Goal: Information Seeking & Learning: Understand process/instructions

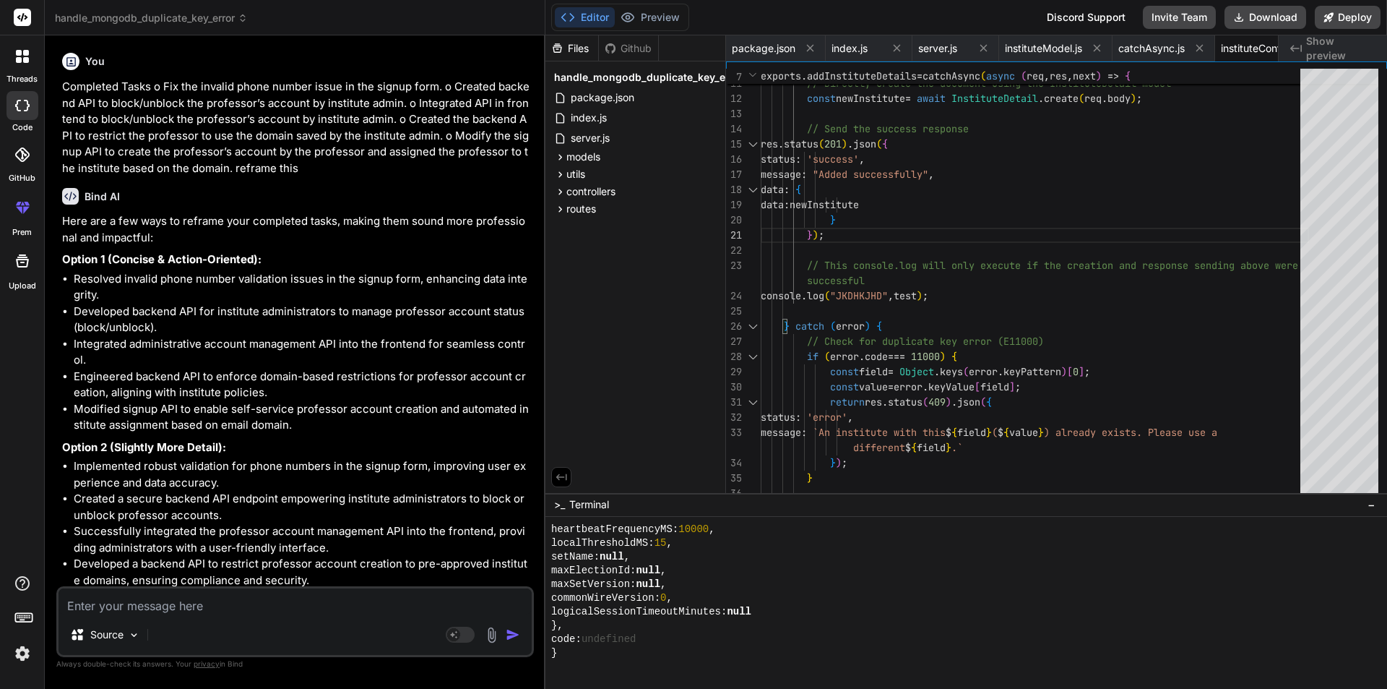
click at [187, 601] on textarea at bounding box center [295, 601] width 473 height 26
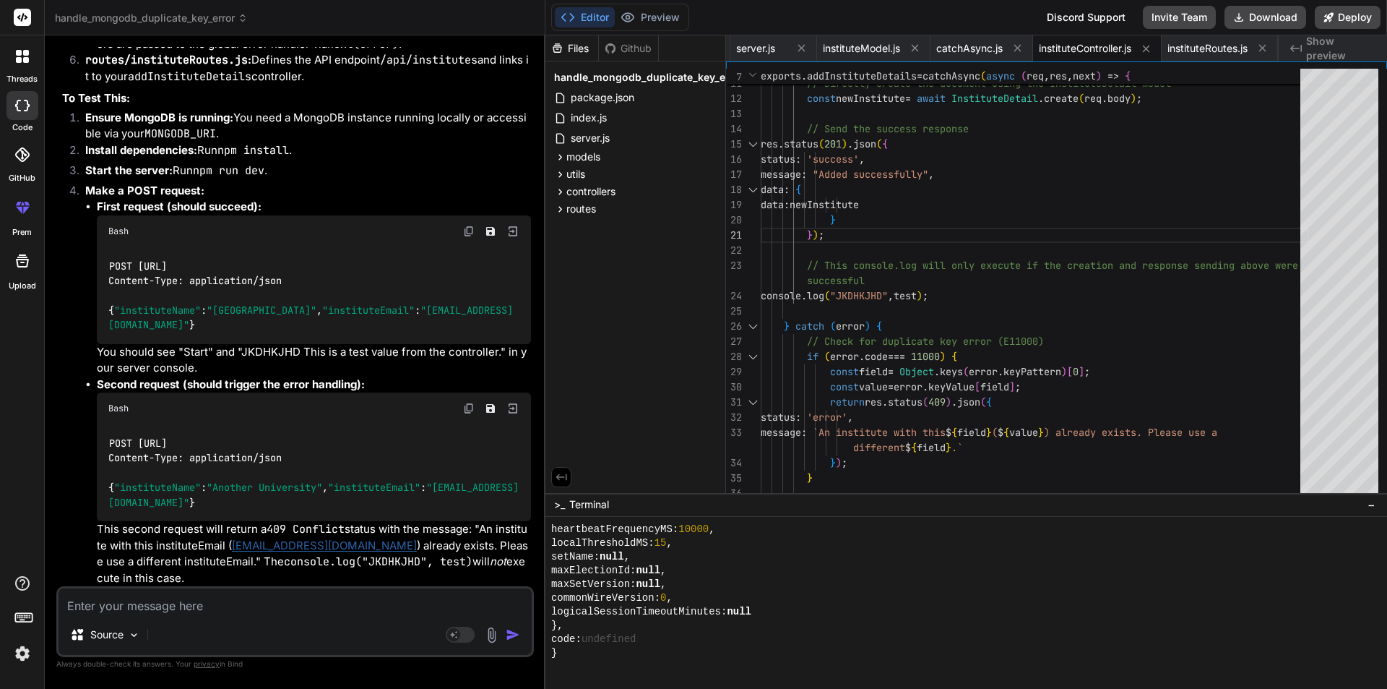
type textarea "const mongoose = require("mongoose") const instituteDetailSchema = new mongoose…"
type textarea "x"
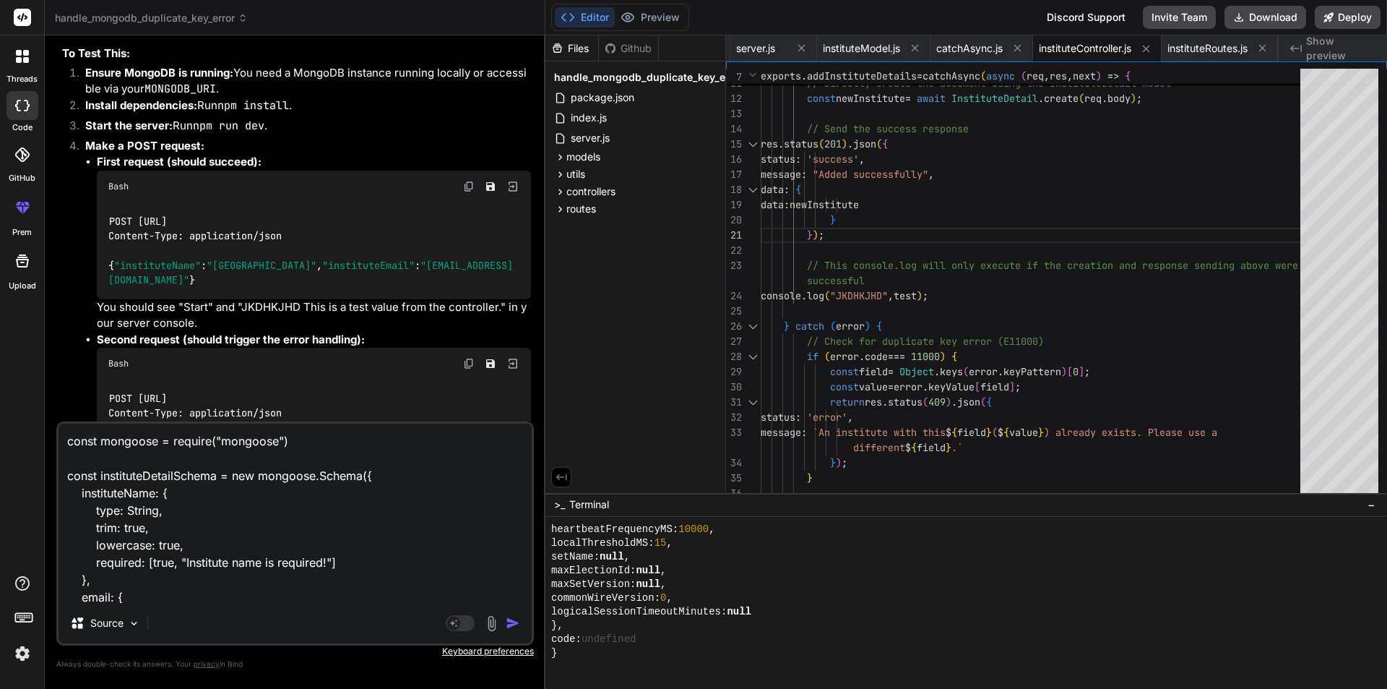
scroll to position [348, 0]
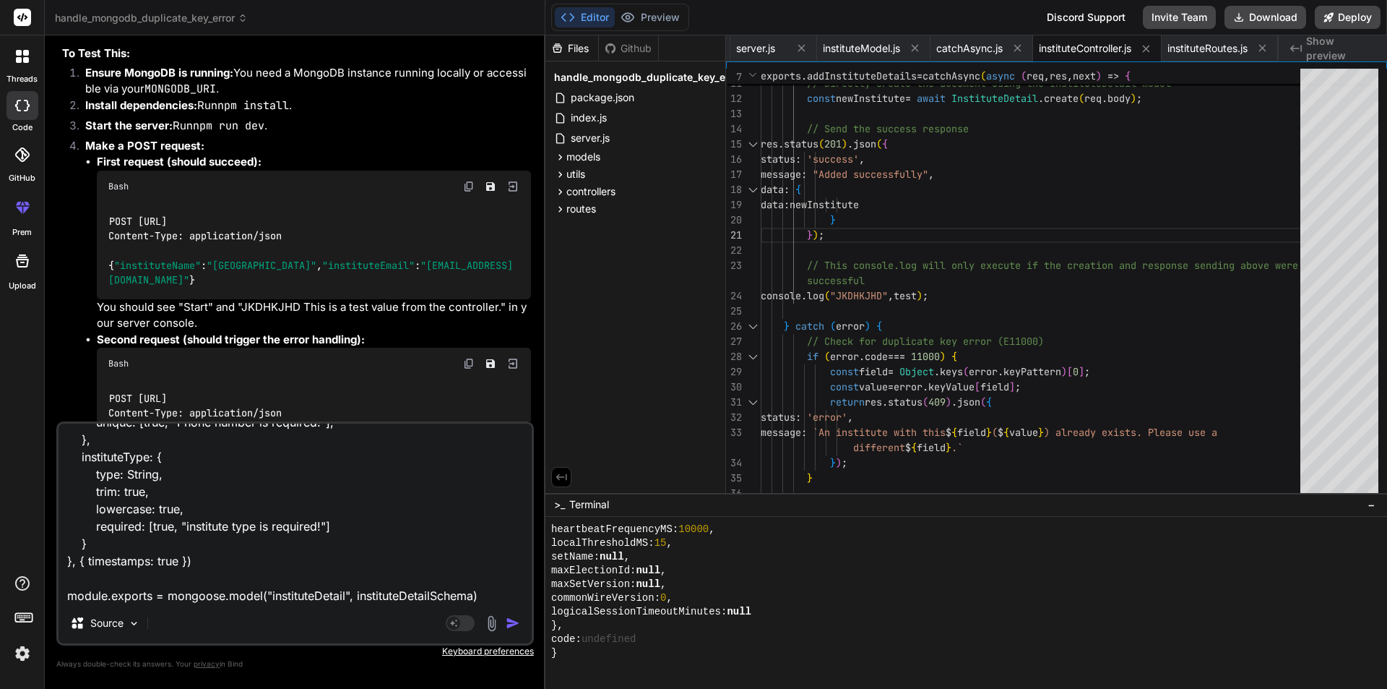
type textarea "const mongoose = require("mongoose") const instituteDetailSchema = new mongoose…"
type textarea "x"
type textarea "const mongoose = require("mongoose") const instituteDetailSchema = new mongoose…"
type textarea "x"
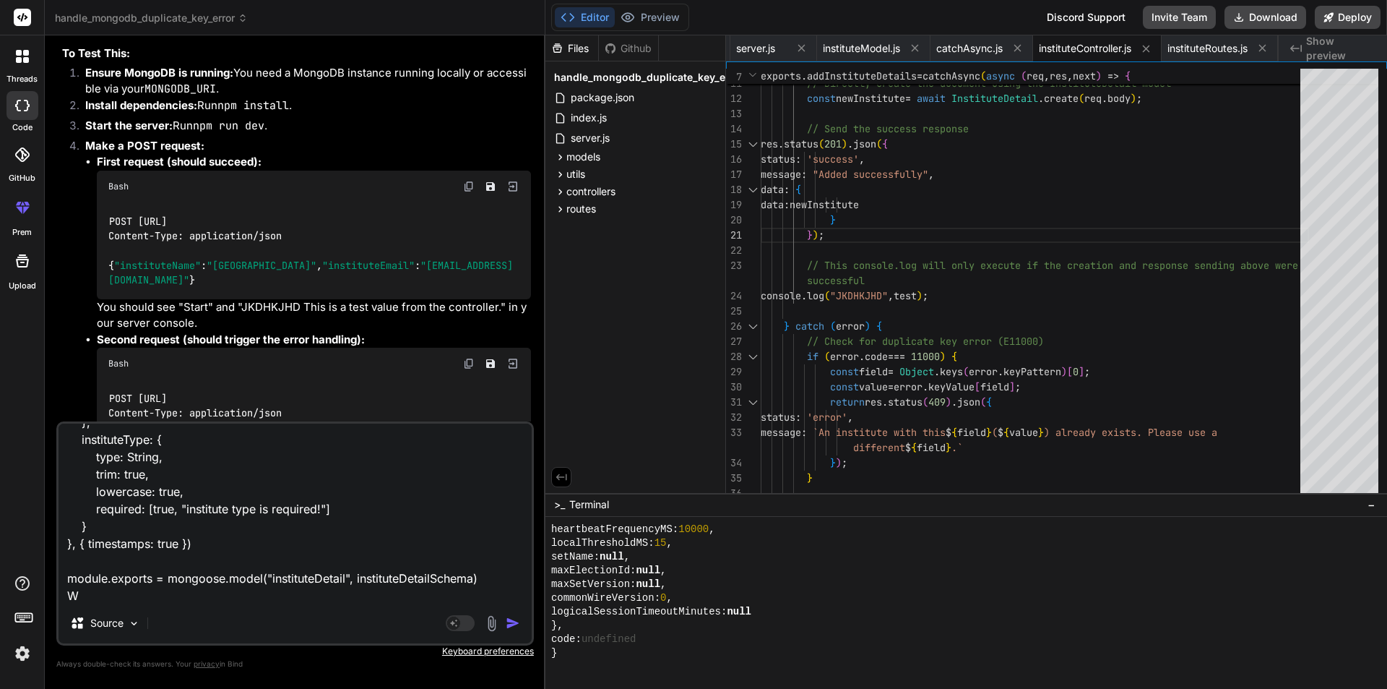
type textarea "const mongoose = require("mongoose") const instituteDetailSchema = new mongoose…"
type textarea "x"
type textarea "const mongoose = require("mongoose") const instituteDetailSchema = new mongoose…"
type textarea "x"
type textarea "const mongoose = require("mongoose") const instituteDetailSchema = new mongoose…"
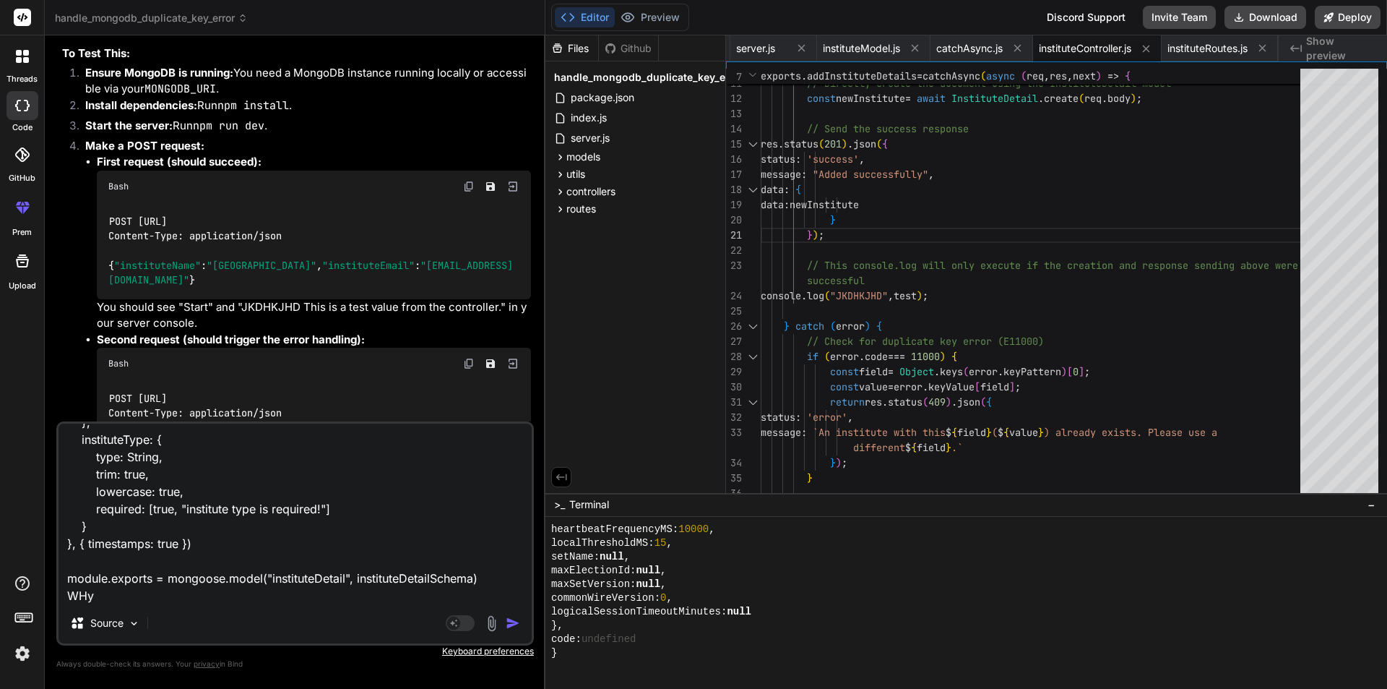
type textarea "x"
type textarea "const mongoose = require("mongoose") const instituteDetailSchema = new mongoose…"
type textarea "x"
type textarea "const mongoose = require("mongoose") const instituteDetailSchema = new mongoose…"
type textarea "x"
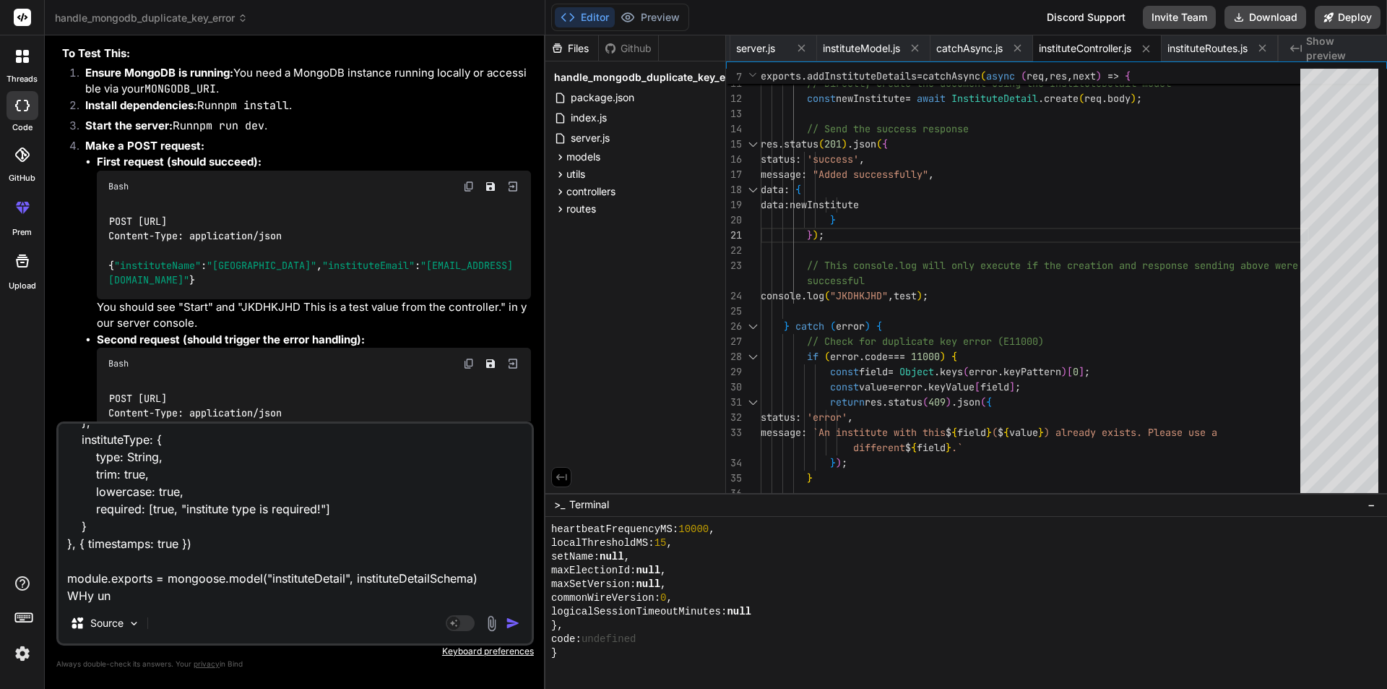
type textarea "const mongoose = require("mongoose") const instituteDetailSchema = new mongoose…"
type textarea "x"
type textarea "const mongoose = require("mongoose") const instituteDetailSchema = new mongoose…"
type textarea "x"
type textarea "const mongoose = require("mongoose") const instituteDetailSchema = new mongoose…"
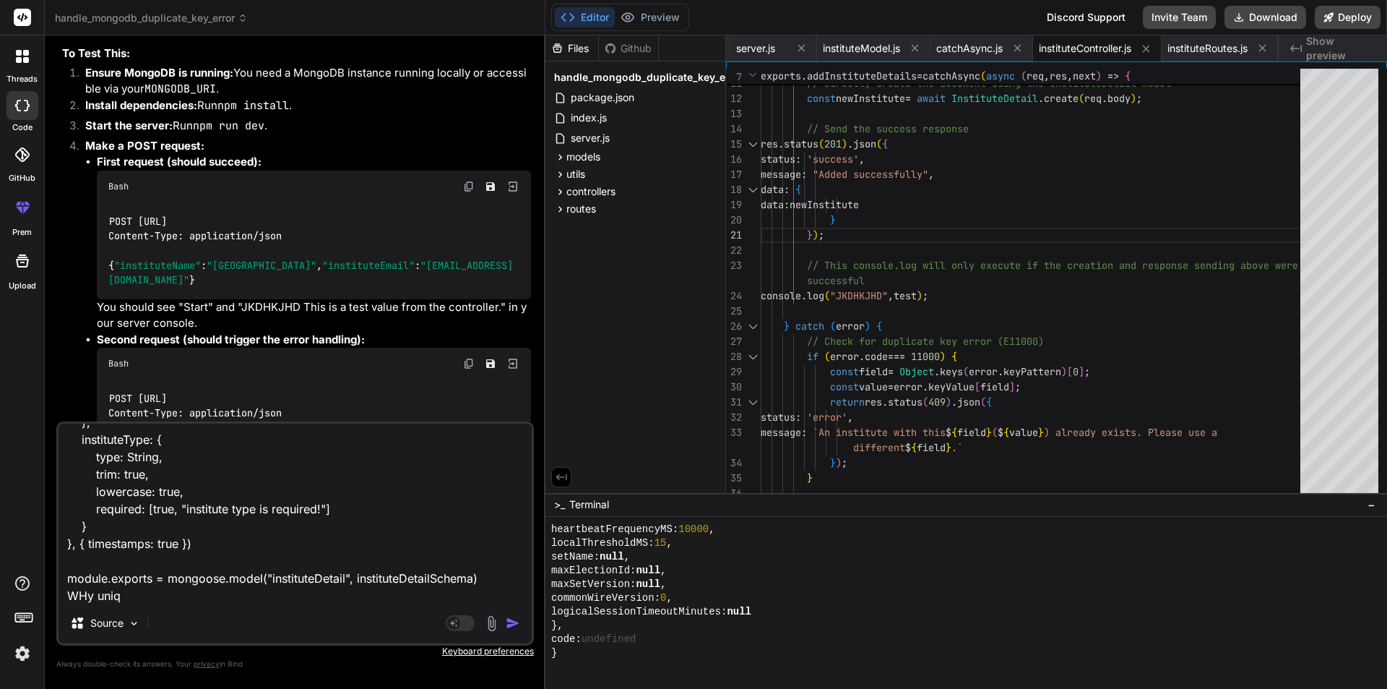
type textarea "x"
type textarea "const mongoose = require("mongoose") const instituteDetailSchema = new mongoose…"
type textarea "x"
type textarea "const mongoose = require("mongoose") const instituteDetailSchema = new mongoose…"
type textarea "x"
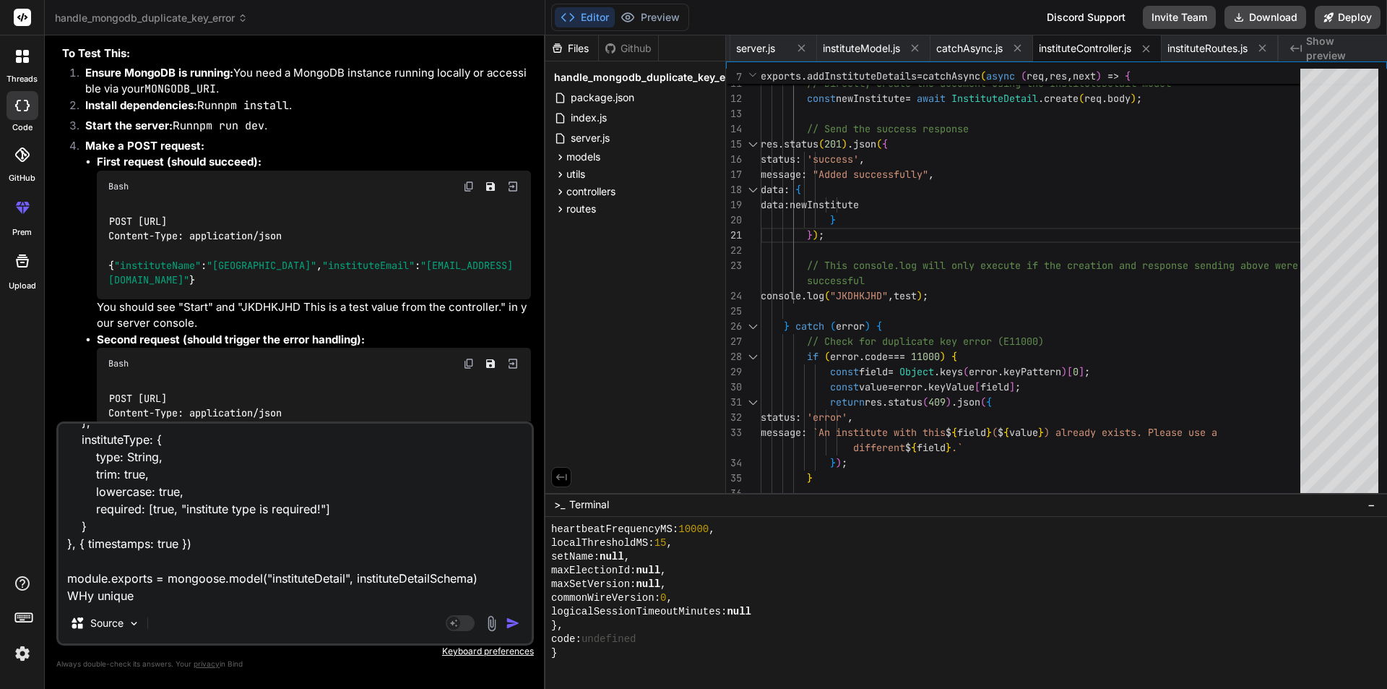
type textarea "const mongoose = require("mongoose") const instituteDetailSchema = new mongoose…"
type textarea "x"
type textarea "const mongoose = require("mongoose") const instituteDetailSchema = new mongoose…"
type textarea "x"
type textarea "const mongoose = require("mongoose") const instituteDetailSchema = new mongoose…"
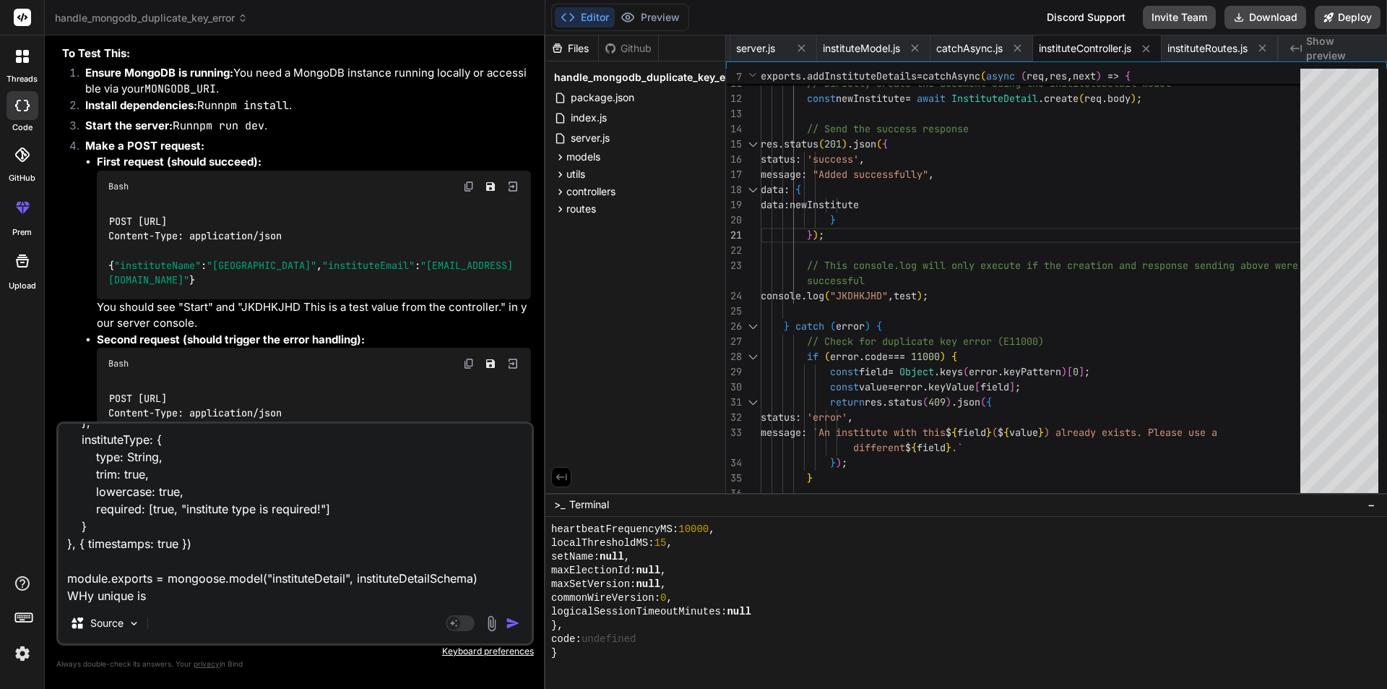
type textarea "x"
type textarea "const mongoose = require("mongoose") const instituteDetailSchema = new mongoose…"
type textarea "x"
type textarea "const mongoose = require("mongoose") const instituteDetailSchema = new mongoose…"
type textarea "x"
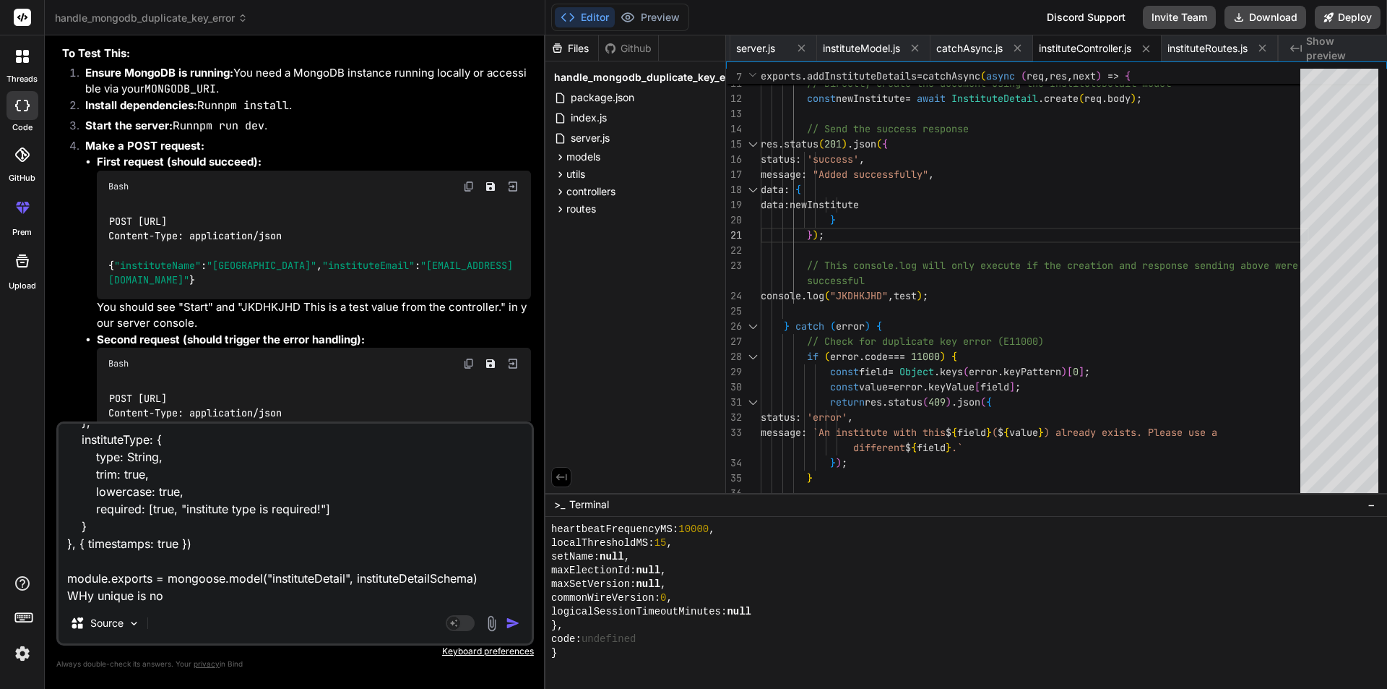
type textarea "const mongoose = require("mongoose") const instituteDetailSchema = new mongoose…"
type textarea "x"
type textarea "const mongoose = require("mongoose") const instituteDetailSchema = new mongoose…"
type textarea "x"
type textarea "const mongoose = require("mongoose") const instituteDetailSchema = new mongoose…"
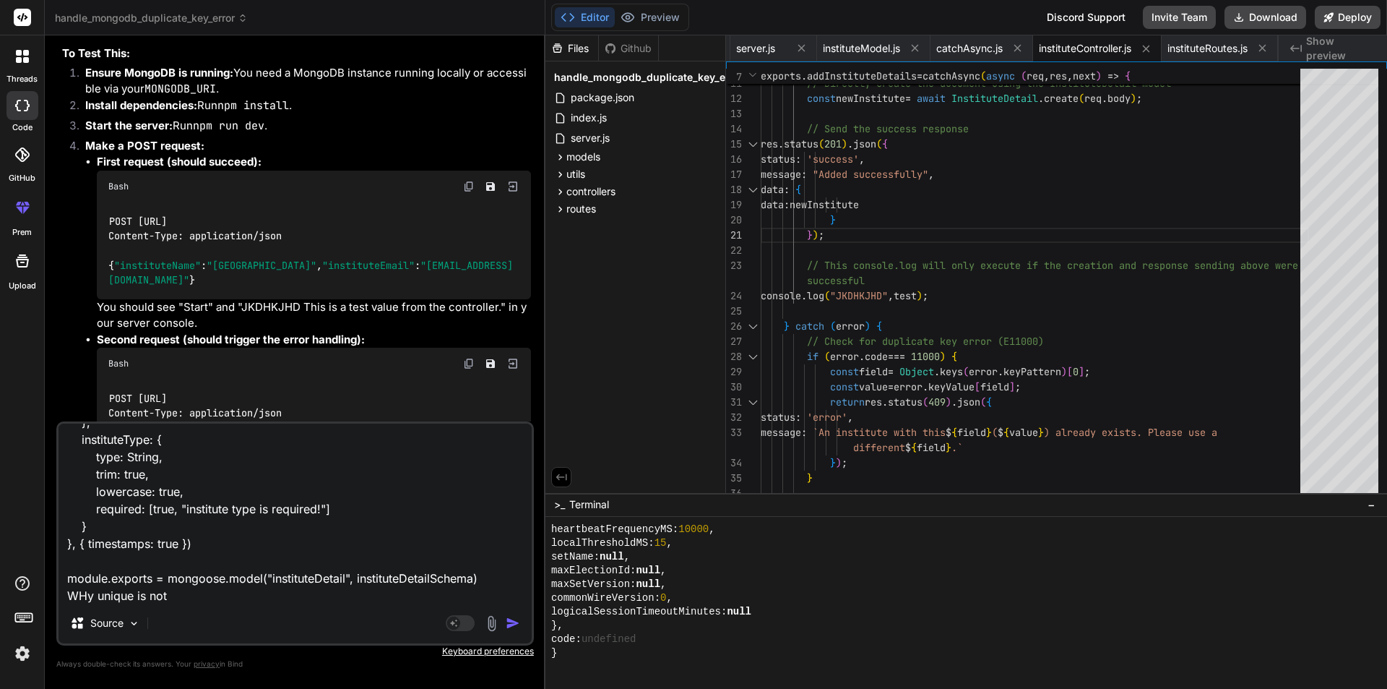
type textarea "x"
type textarea "const mongoose = require("mongoose") const instituteDetailSchema = new mongoose…"
type textarea "x"
type textarea "const mongoose = require("mongoose") const instituteDetailSchema = new mongoose…"
type textarea "x"
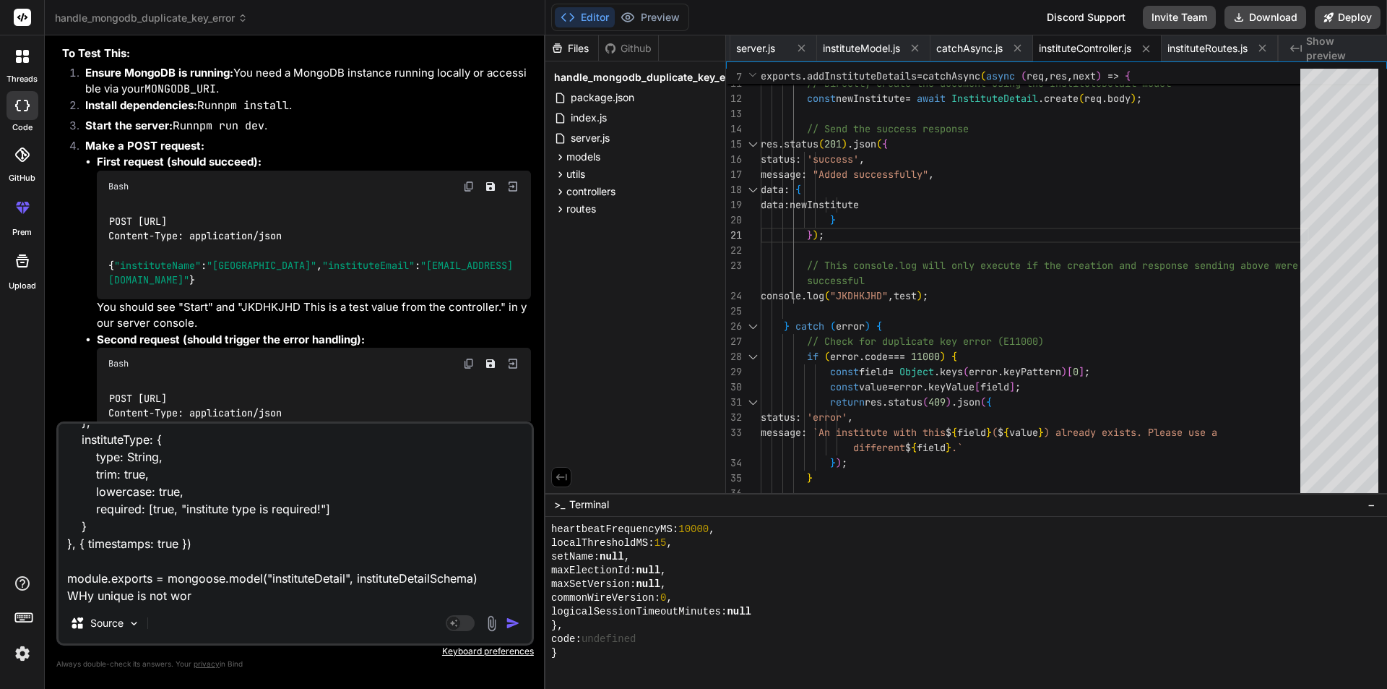
type textarea "const mongoose = require("mongoose") const instituteDetailSchema = new mongoose…"
type textarea "x"
type textarea "const mongoose = require("mongoose") const instituteDetailSchema = new mongoose…"
type textarea "x"
type textarea "const mongoose = require("mongoose") const instituteDetailSchema = new mongoose…"
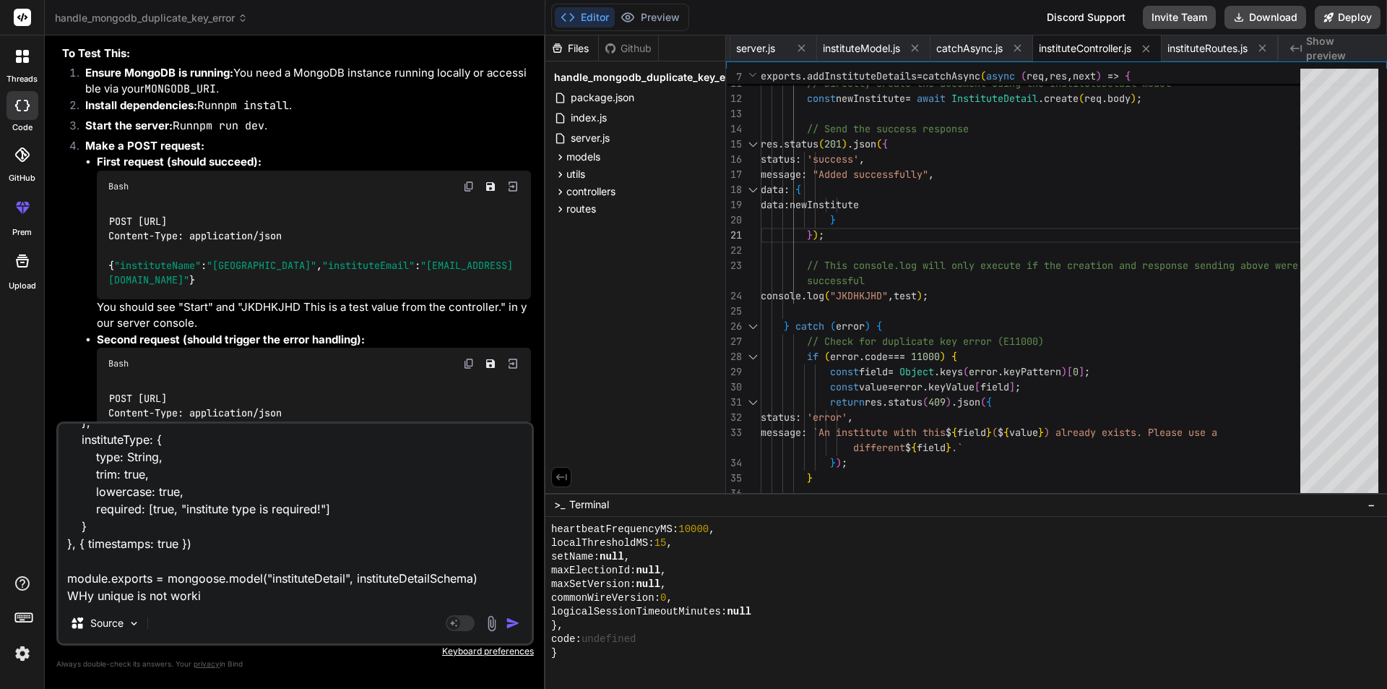
type textarea "x"
type textarea "const mongoose = require("mongoose") const instituteDetailSchema = new mongoose…"
type textarea "x"
type textarea "const mongoose = require("mongoose") const instituteDetailSchema = new mongoose…"
type textarea "x"
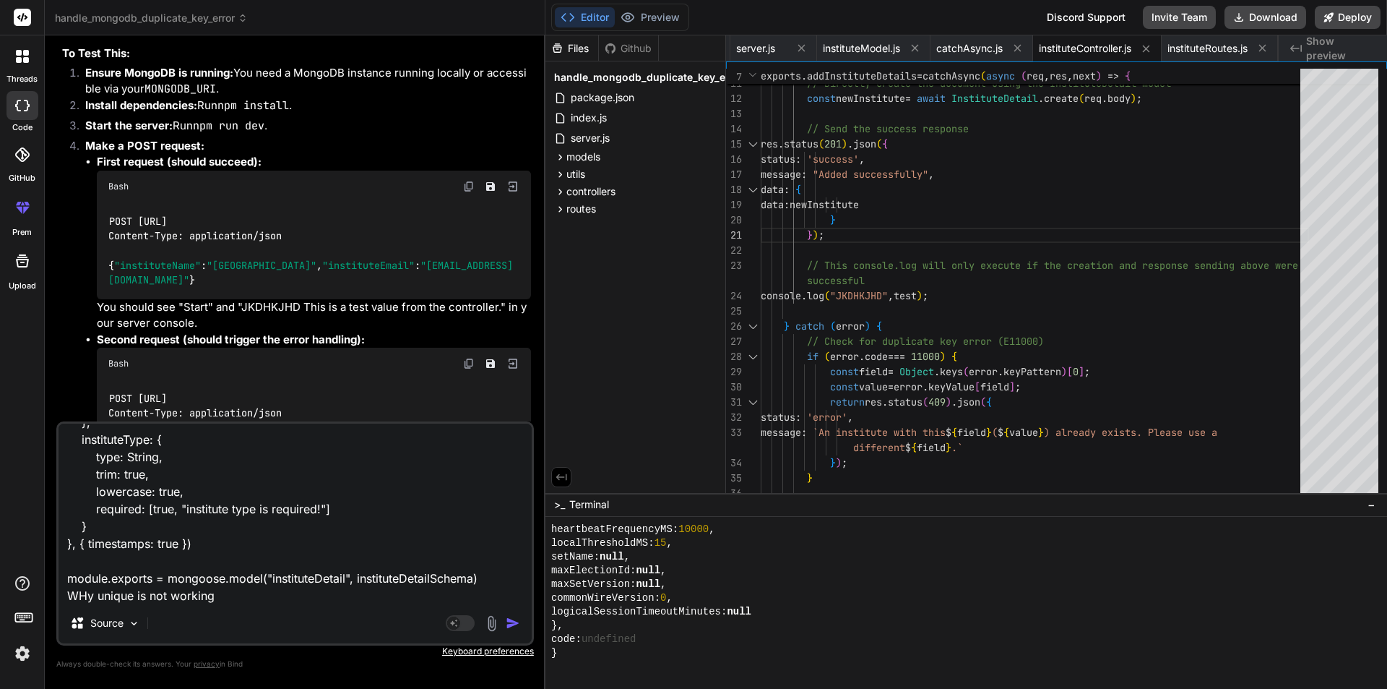
type textarea "const mongoose = require("mongoose") const instituteDetailSchema = new mongoose…"
type textarea "x"
type textarea "const mongoose = require("mongoose") const instituteDetailSchema = new mongoose…"
type textarea "x"
type textarea "const mongoose = require("mongoose") const instituteDetailSchema = new mongoose…"
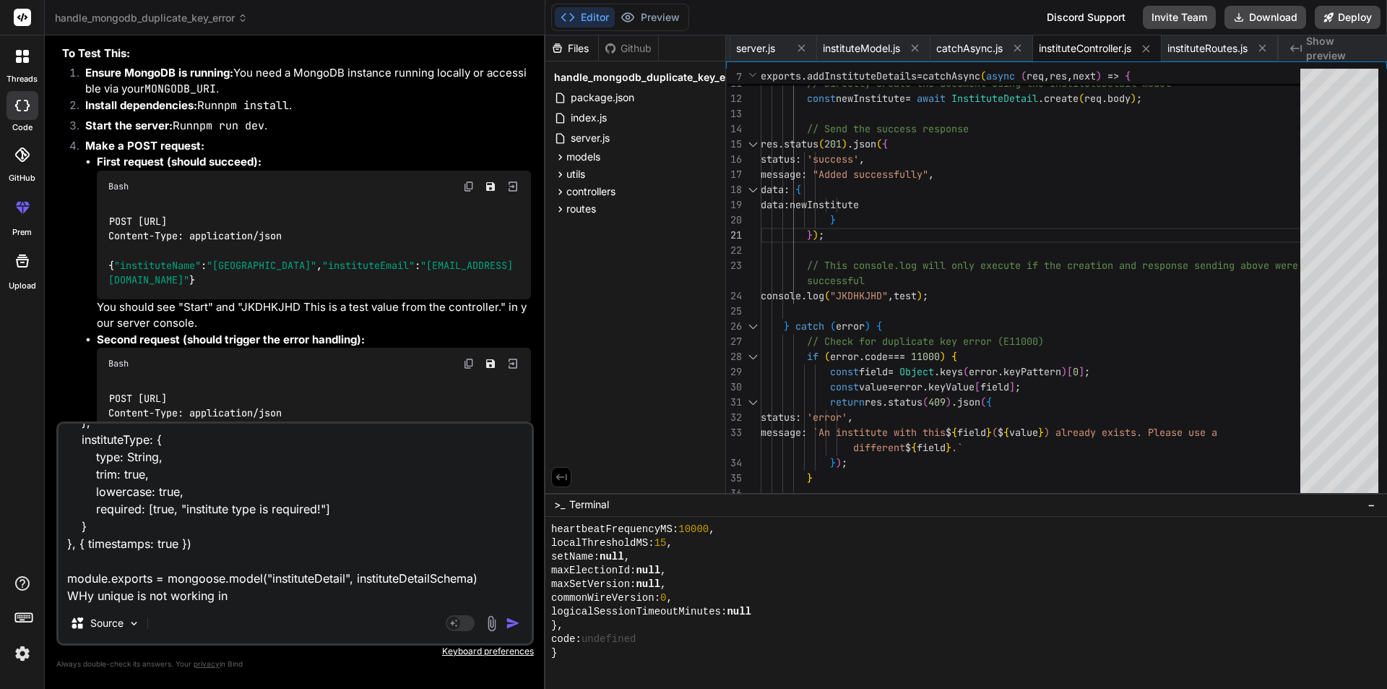
type textarea "x"
type textarea "const mongoose = require("mongoose") const instituteDetailSchema = new mongoose…"
type textarea "x"
type textarea "const mongoose = require("mongoose") const instituteDetailSchema = new mongoose…"
type textarea "x"
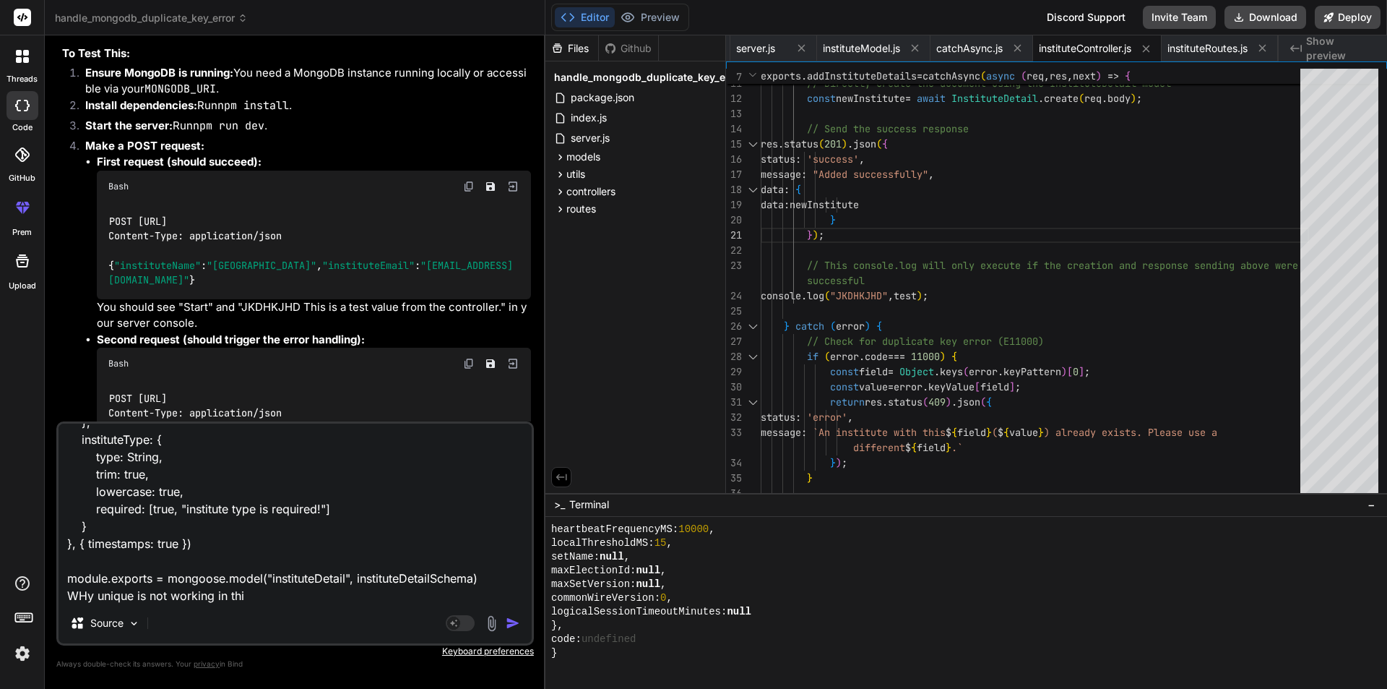
type textarea "const mongoose = require("mongoose") const instituteDetailSchema = new mongoose…"
type textarea "x"
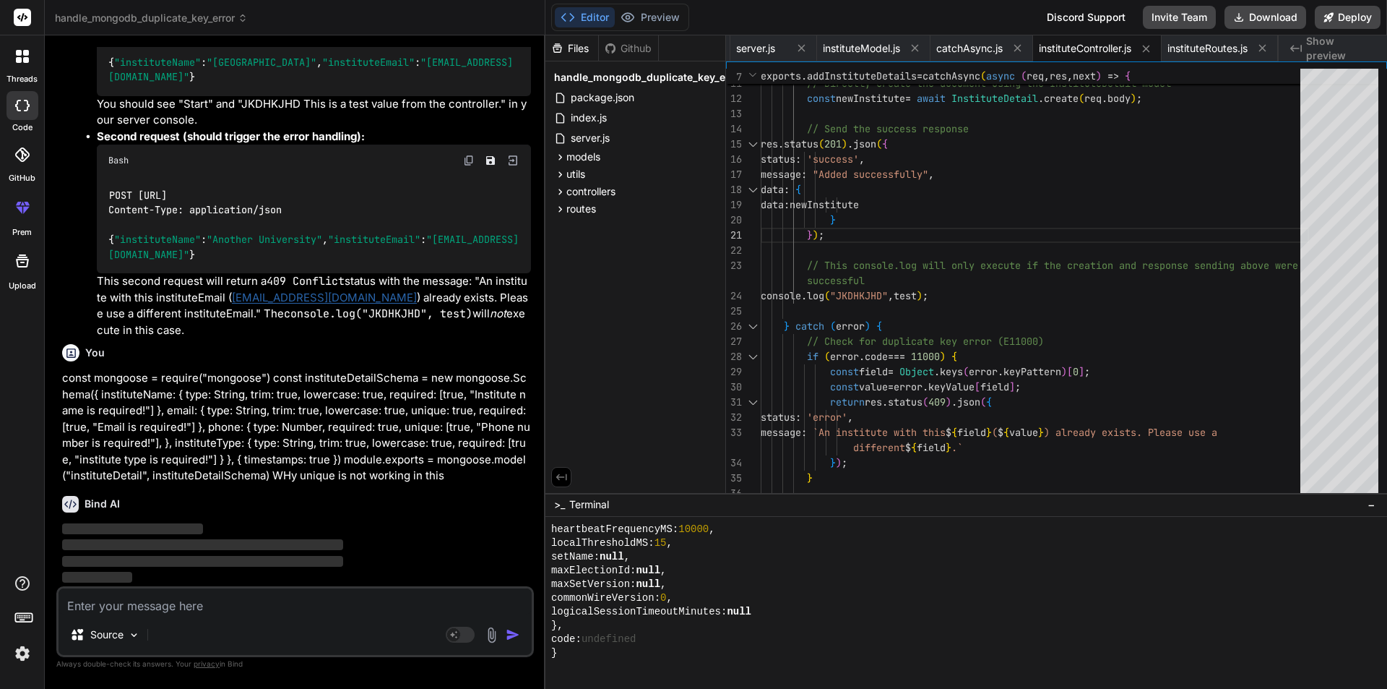
scroll to position [3909, 0]
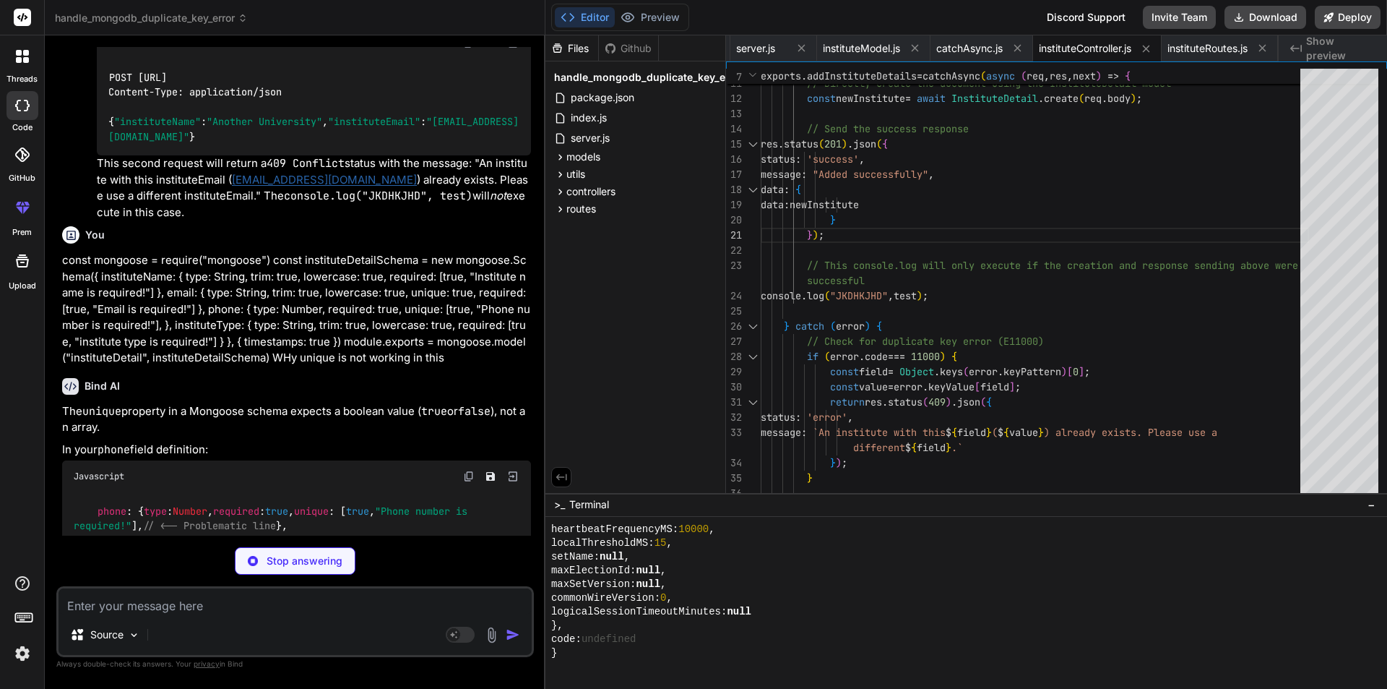
type textarea "x"
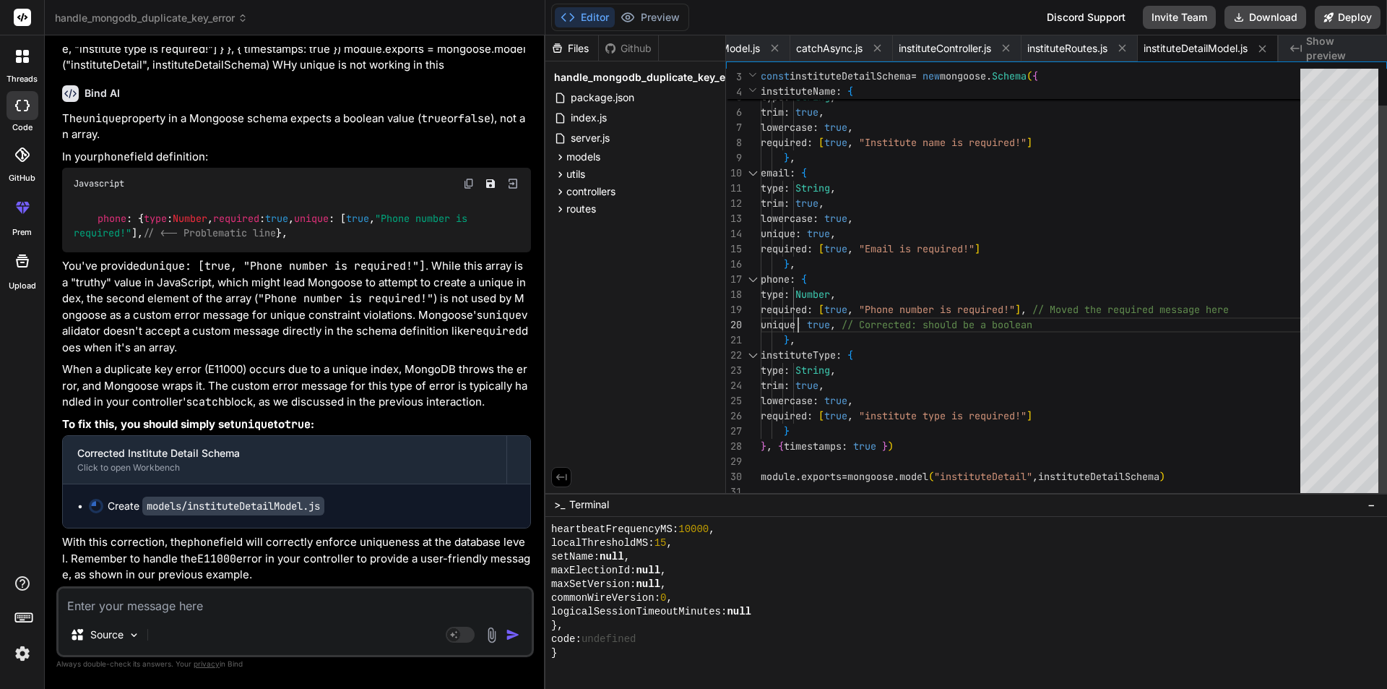
scroll to position [0, 0]
drag, startPoint x: 800, startPoint y: 323, endPoint x: 886, endPoint y: 325, distance: 86.0
click at [886, 325] on div "required : [ true , "Phone number is required!" ] , // Moved the required messa…" at bounding box center [1035, 264] width 548 height 470
drag, startPoint x: 798, startPoint y: 233, endPoint x: 889, endPoint y: 236, distance: 91.8
click at [889, 236] on div "required : [ true , "Phone number is required!" ] , // Moved the required messa…" at bounding box center [1035, 264] width 548 height 470
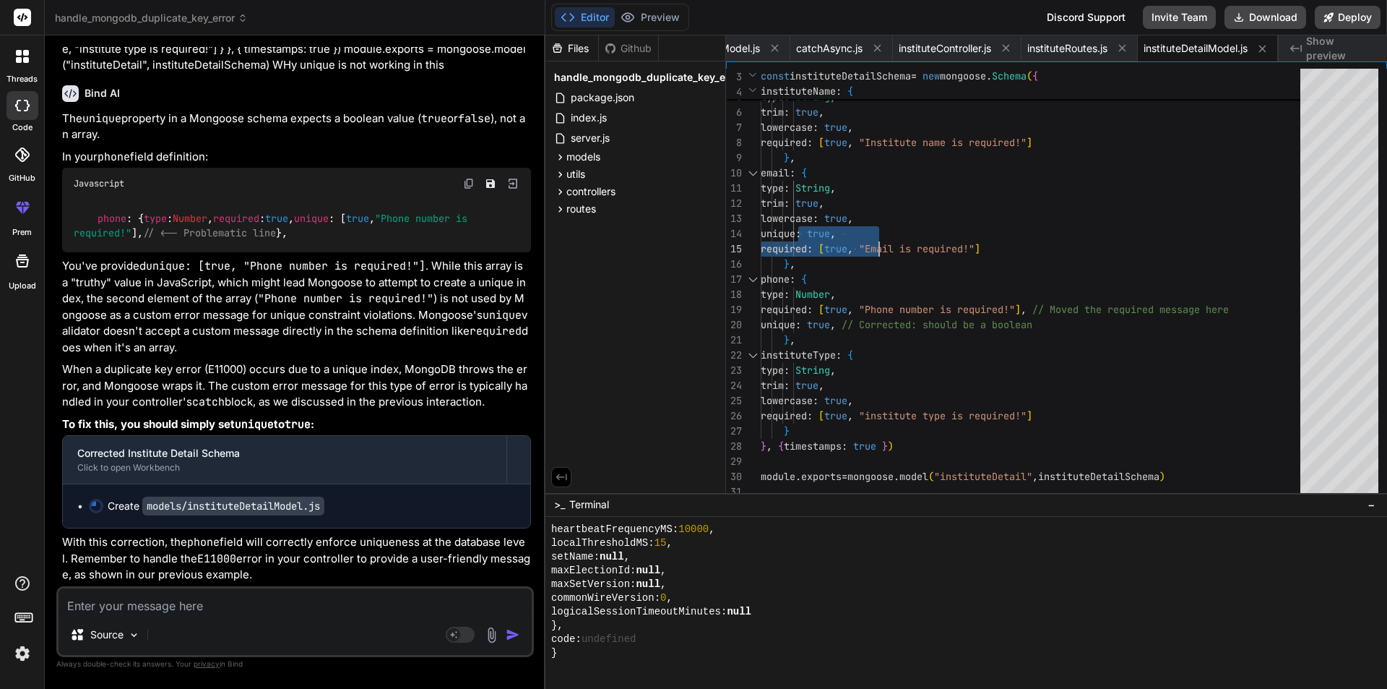
scroll to position [4377, 0]
click at [968, 269] on div "required : [ true , "Phone number is required!" ] , // Moved the required messa…" at bounding box center [1035, 264] width 548 height 470
drag, startPoint x: 806, startPoint y: 232, endPoint x: 889, endPoint y: 232, distance: 83.1
click at [889, 232] on div "required : [ true , "Phone number is required!" ] , // Moved the required messa…" at bounding box center [1035, 264] width 548 height 470
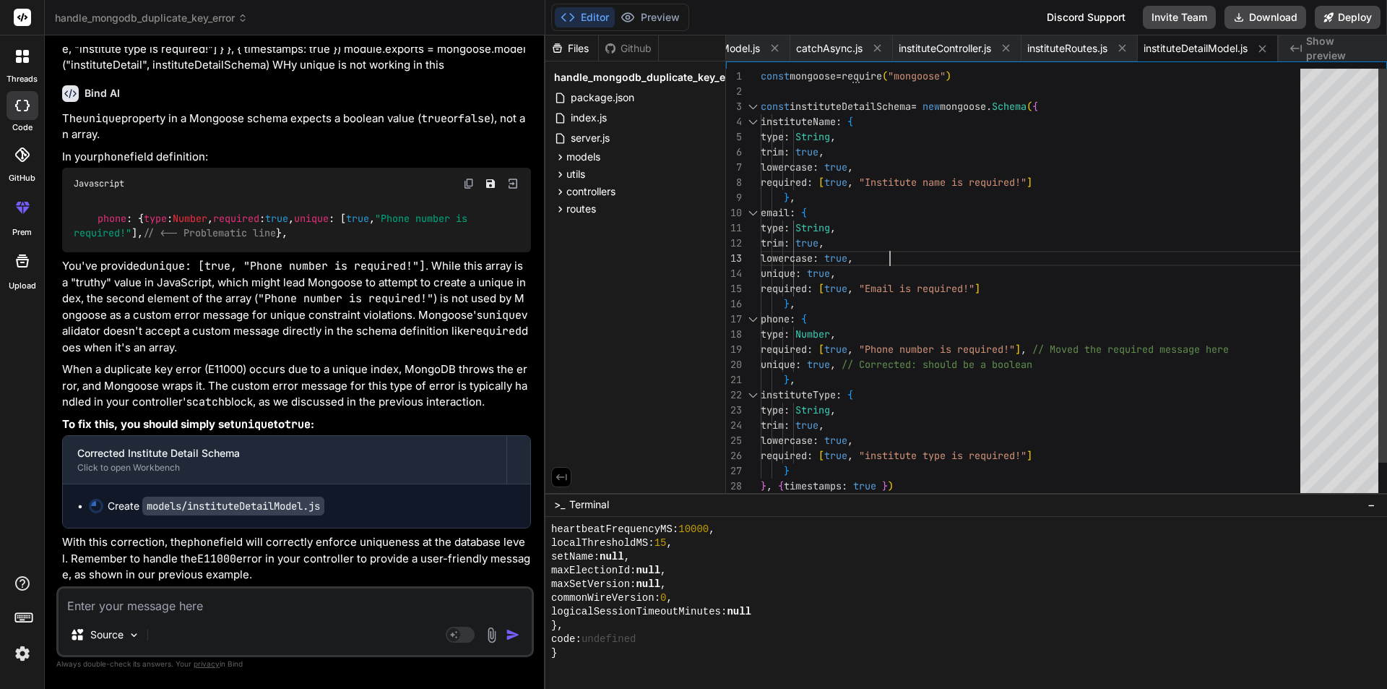
click at [893, 245] on div "required : [ true , "Phone number is required!" ] , // Moved the required messa…" at bounding box center [1035, 304] width 548 height 470
click at [834, 271] on div "required : [ true , "Phone number is required!" ] , // Moved the required messa…" at bounding box center [1035, 304] width 548 height 470
drag, startPoint x: 884, startPoint y: 276, endPoint x: 805, endPoint y: 276, distance: 79.5
click at [805, 276] on div "required : [ true , "Phone number is required!" ] , // Moved the required messa…" at bounding box center [1035, 304] width 548 height 470
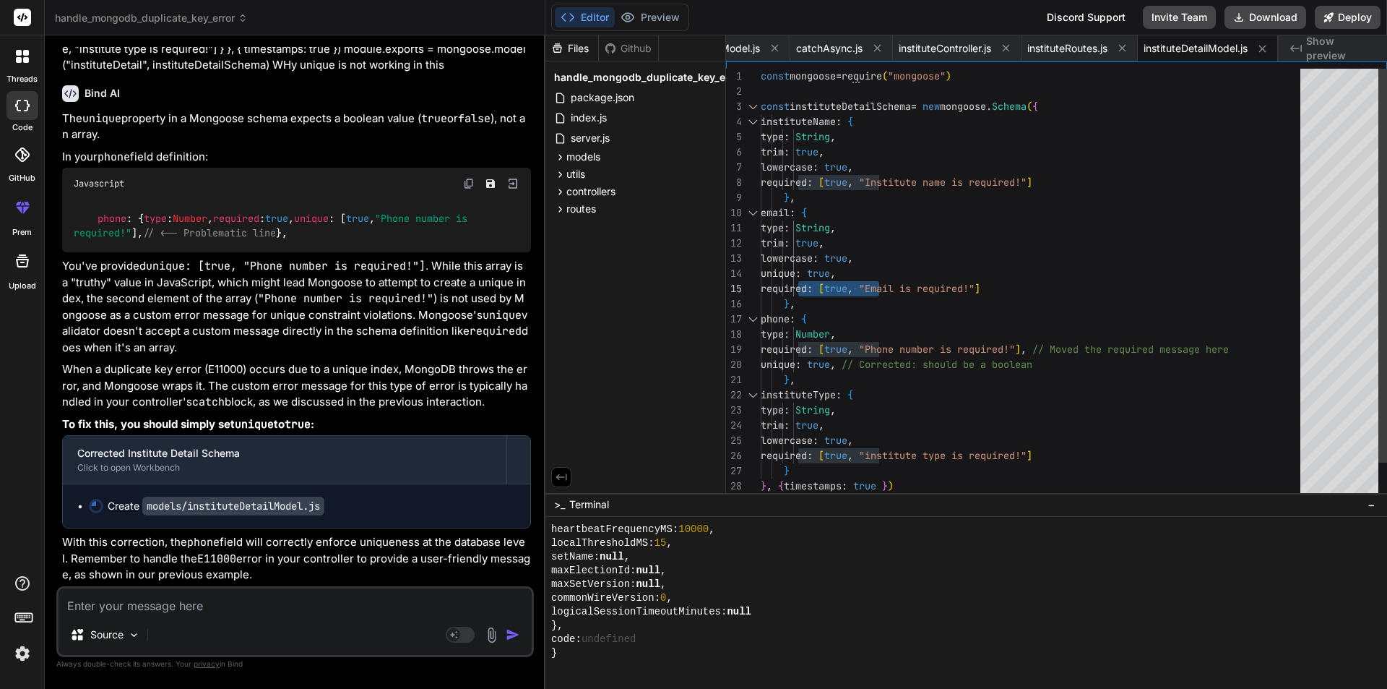
drag, startPoint x: 803, startPoint y: 274, endPoint x: 821, endPoint y: 272, distance: 18.2
click at [821, 272] on div "required : [ true , "Phone number is required!" ] , // Moved the required messa…" at bounding box center [1035, 304] width 548 height 470
click at [816, 271] on div "required : [ true , "Phone number is required!" ] , // Moved the required messa…" at bounding box center [1035, 304] width 548 height 470
drag, startPoint x: 807, startPoint y: 268, endPoint x: 876, endPoint y: 268, distance: 68.6
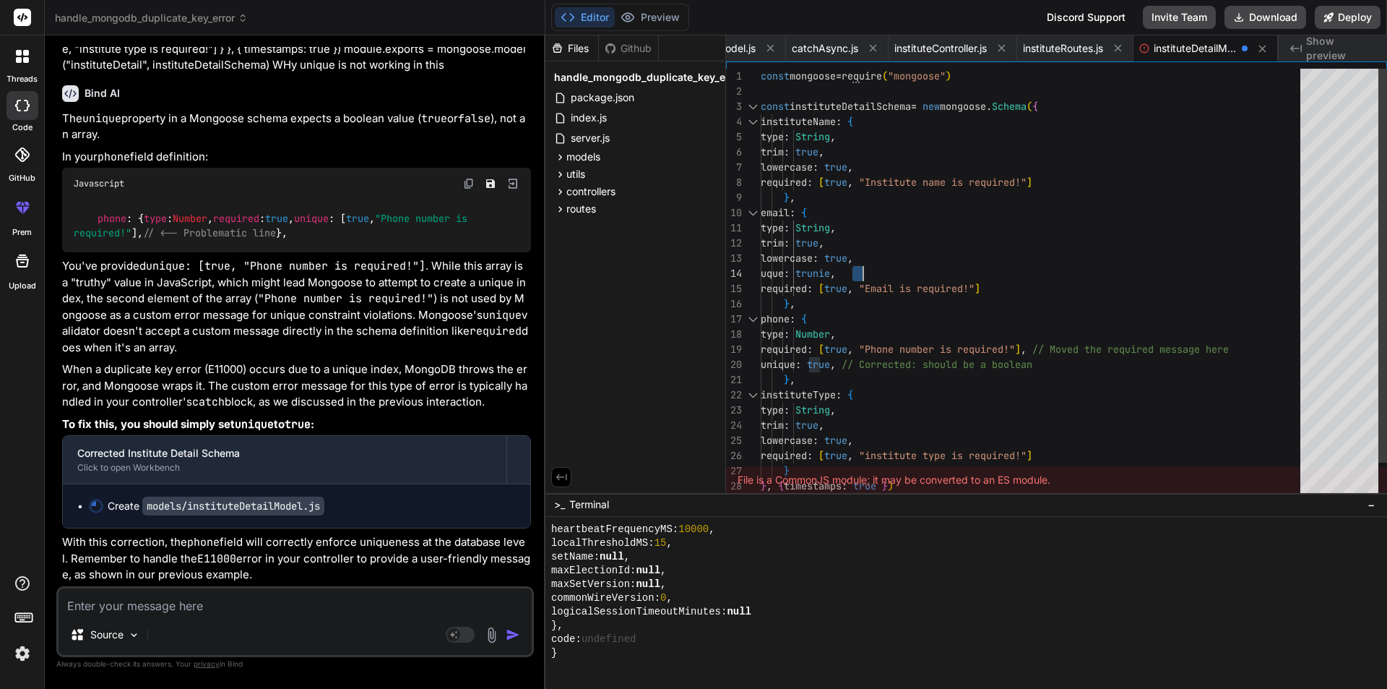
scroll to position [0, 332]
click at [890, 271] on div "required : [ true , "Phone number is required!" ] , // Moved the required messa…" at bounding box center [1035, 304] width 548 height 470
type textarea "type: String, trim: true, lowercase: true, unique: true, required: [true, "Emai…"
drag, startPoint x: 887, startPoint y: 272, endPoint x: 870, endPoint y: 273, distance: 17.4
click at [870, 273] on div "required : [ true , "Phone number is required!" ] , // Moved the required messa…" at bounding box center [1035, 304] width 548 height 470
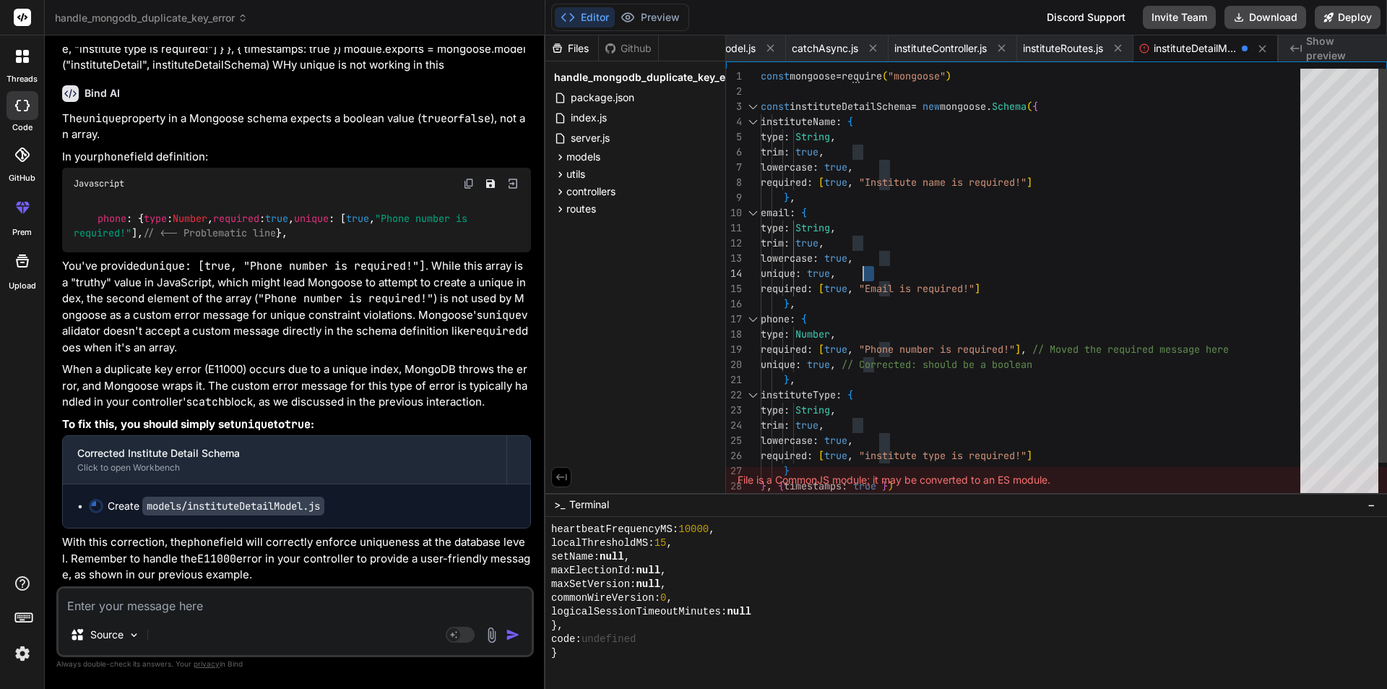
click at [889, 272] on div "required : [ true , "Phone number is required!" ] , // Moved the required messa…" at bounding box center [1035, 304] width 548 height 470
click at [811, 272] on div "required : [ true , "Phone number is required!" ] , // Moved the required messa…" at bounding box center [1035, 304] width 548 height 470
click at [165, 597] on textarea at bounding box center [295, 601] width 473 height 26
type textarea "s"
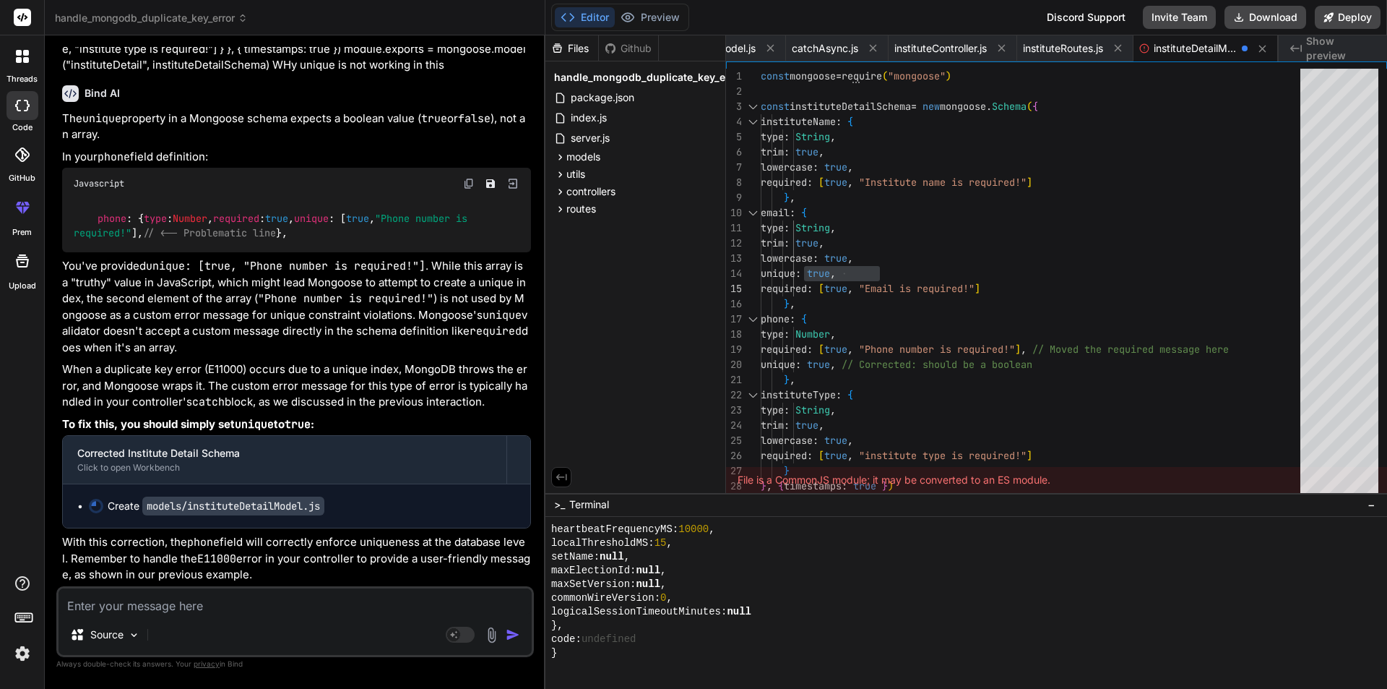
type textarea "x"
type textarea "st"
type textarea "x"
type textarea "sti"
type textarea "x"
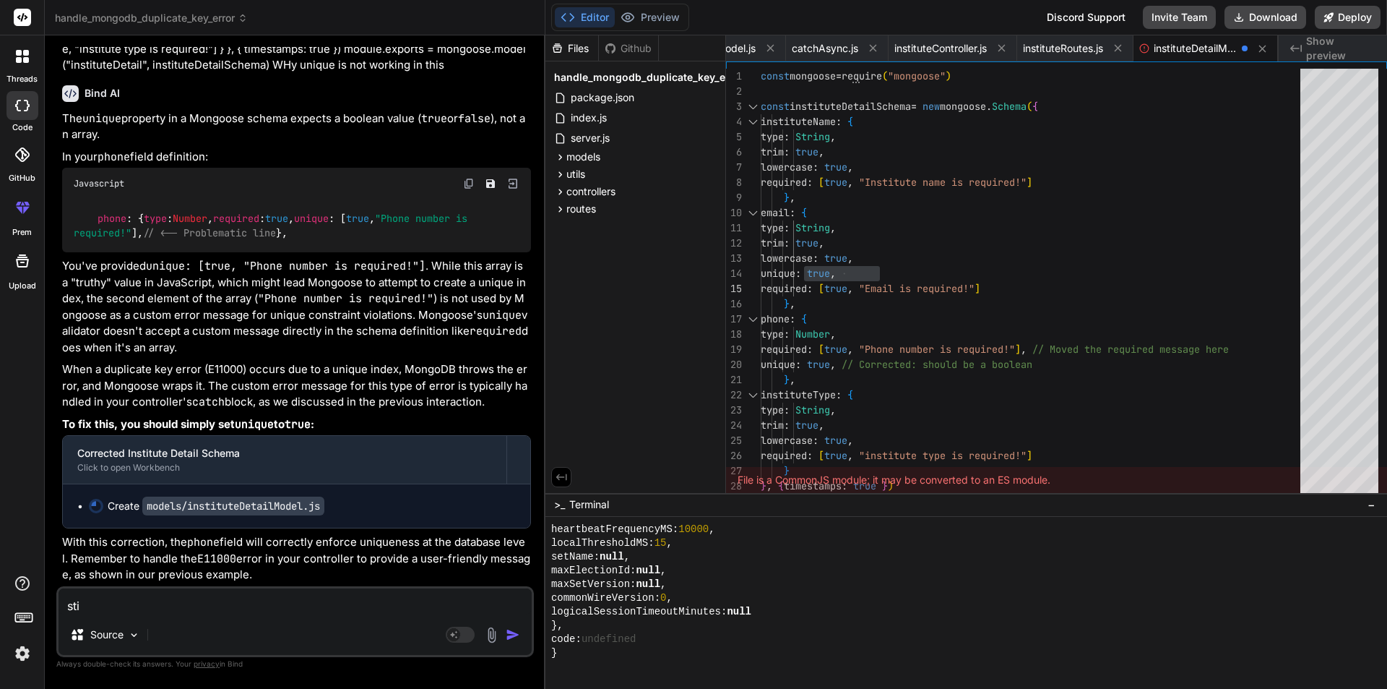
type textarea "stil"
type textarea "x"
type textarea "still"
type textarea "x"
type textarea "still"
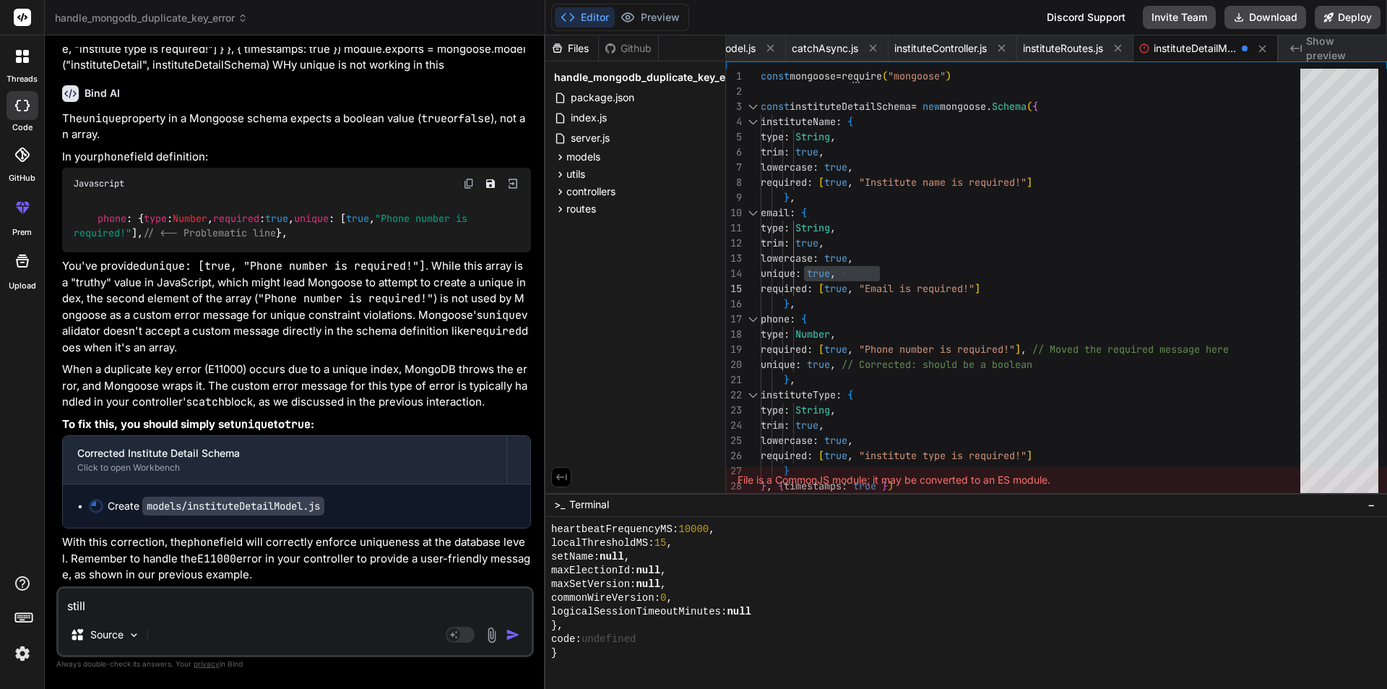
type textarea "x"
type textarea "still u"
type textarea "x"
type textarea "still un"
type textarea "x"
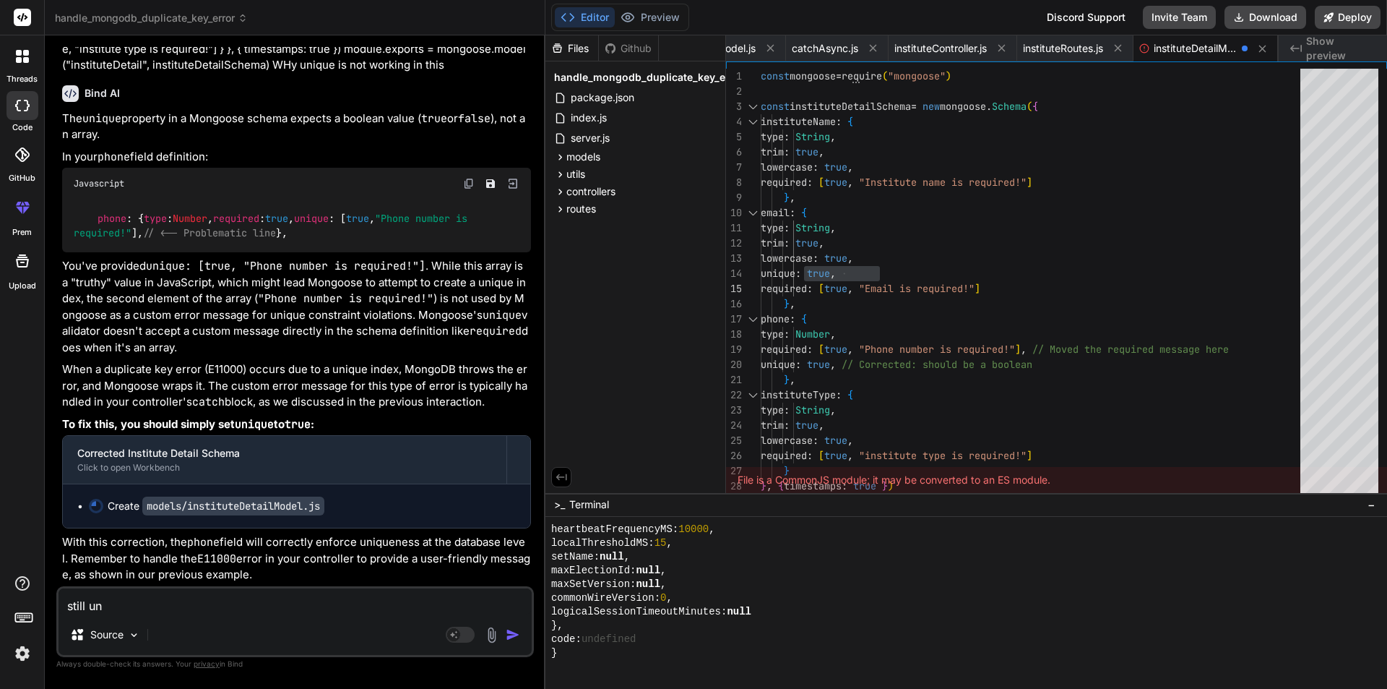
type textarea "still uni"
type textarea "x"
type textarea "still uniq"
type textarea "x"
type textarea "still uniqu"
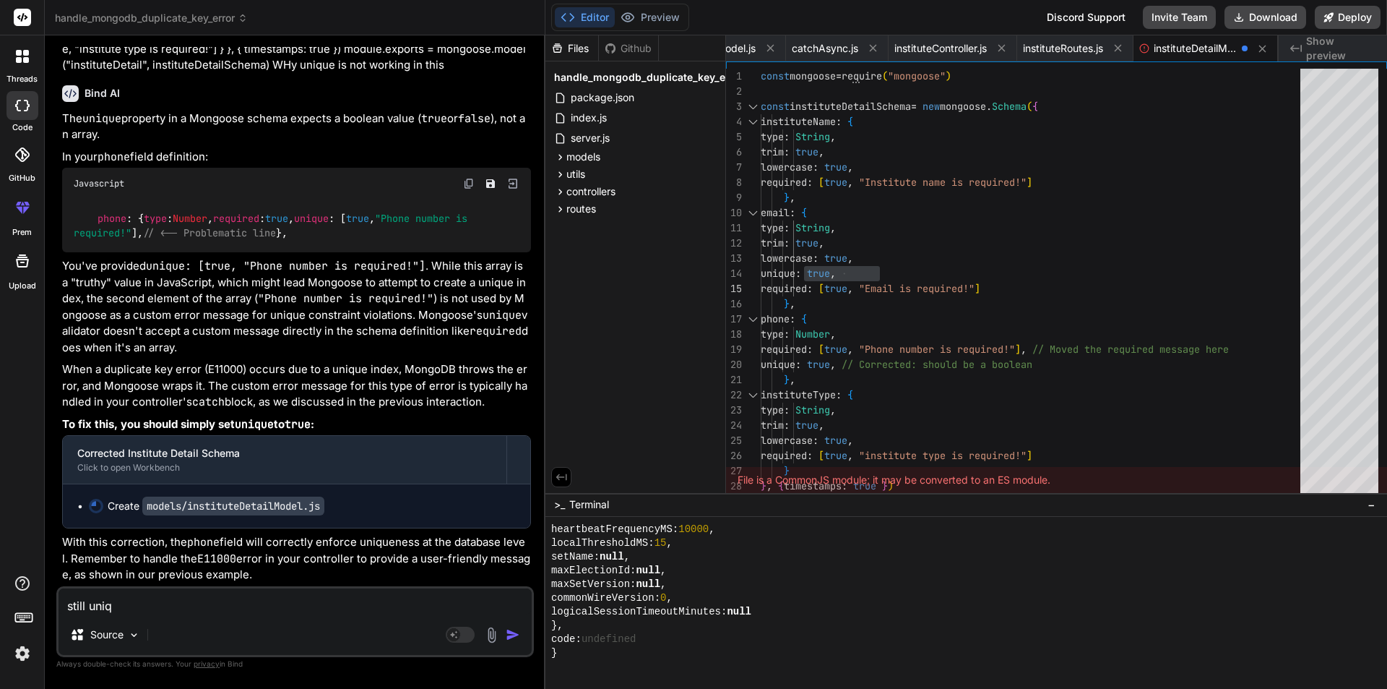
type textarea "x"
type textarea "still unique"
type textarea "x"
type textarea "still unique"
type textarea "x"
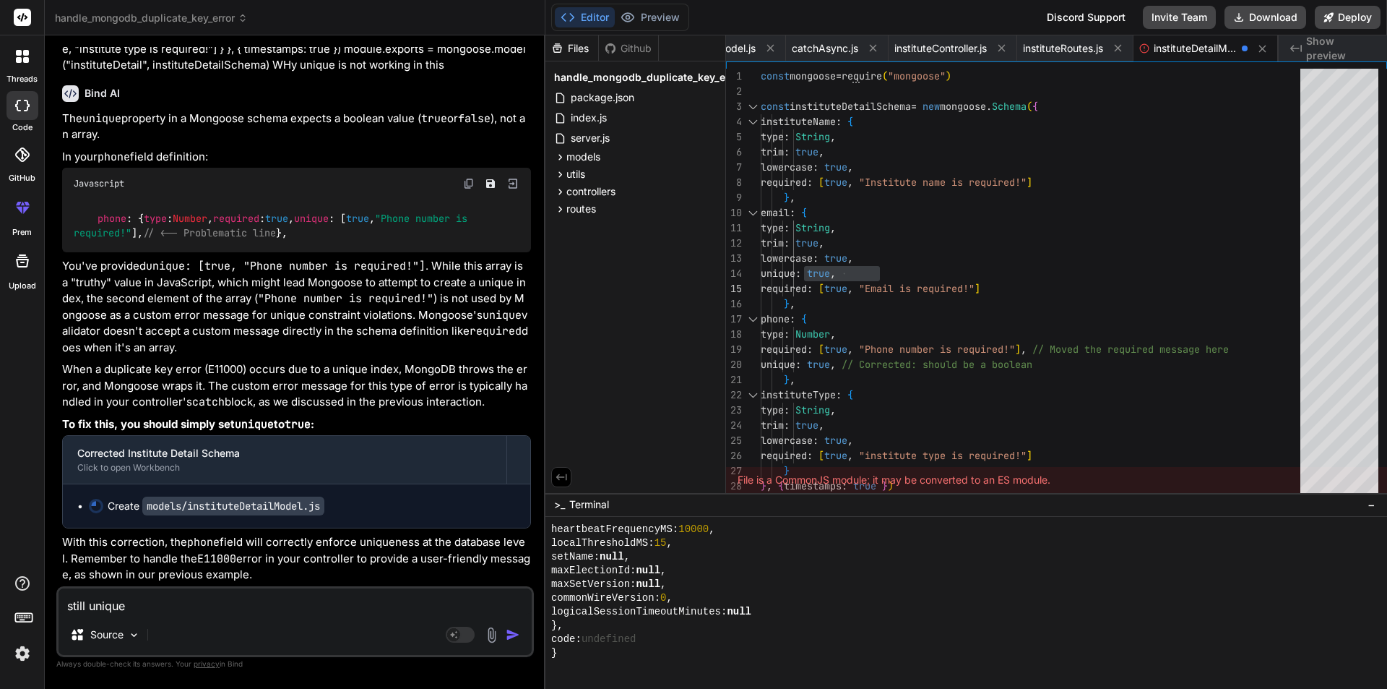
type textarea "still unique i"
type textarea "x"
type textarea "still unique is"
type textarea "x"
type textarea "still unique is"
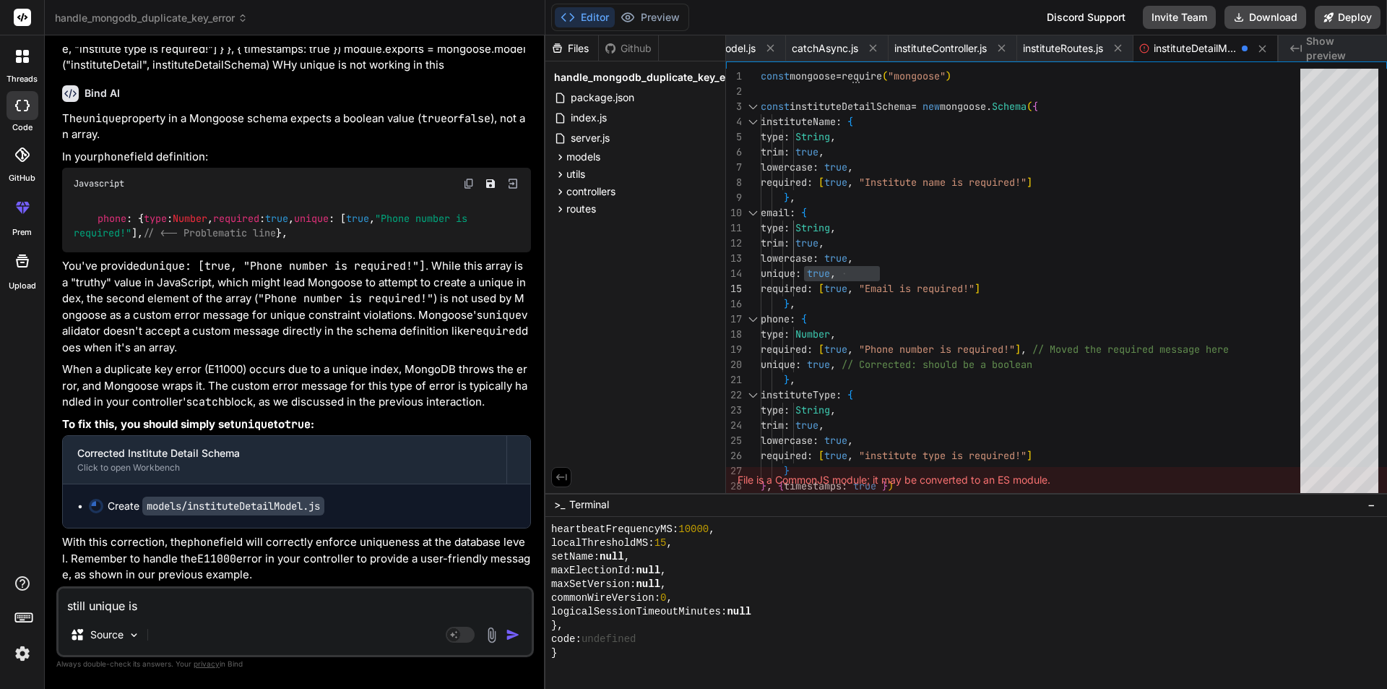
type textarea "x"
type textarea "still unique is w"
type textarea "x"
type textarea "still unique is"
type textarea "x"
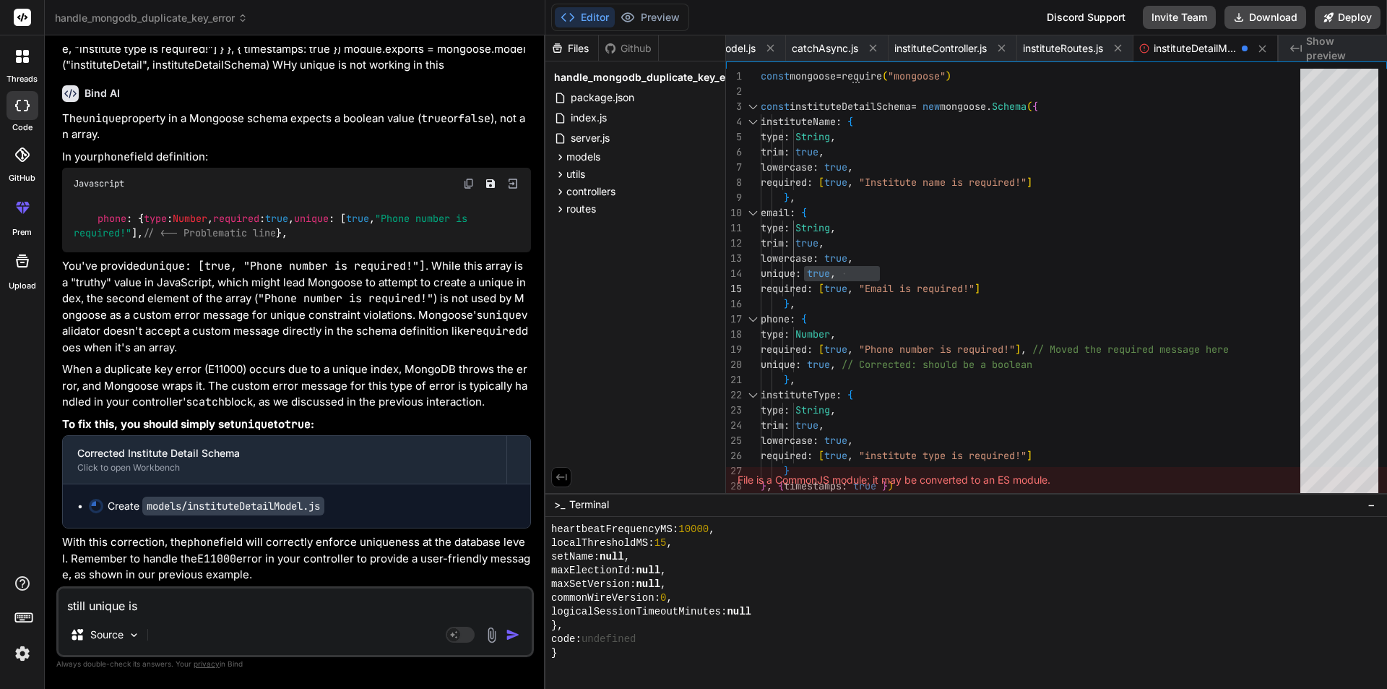
type textarea "still unique is n"
type textarea "x"
type textarea "still unique is no"
type textarea "x"
type textarea "still unique is not"
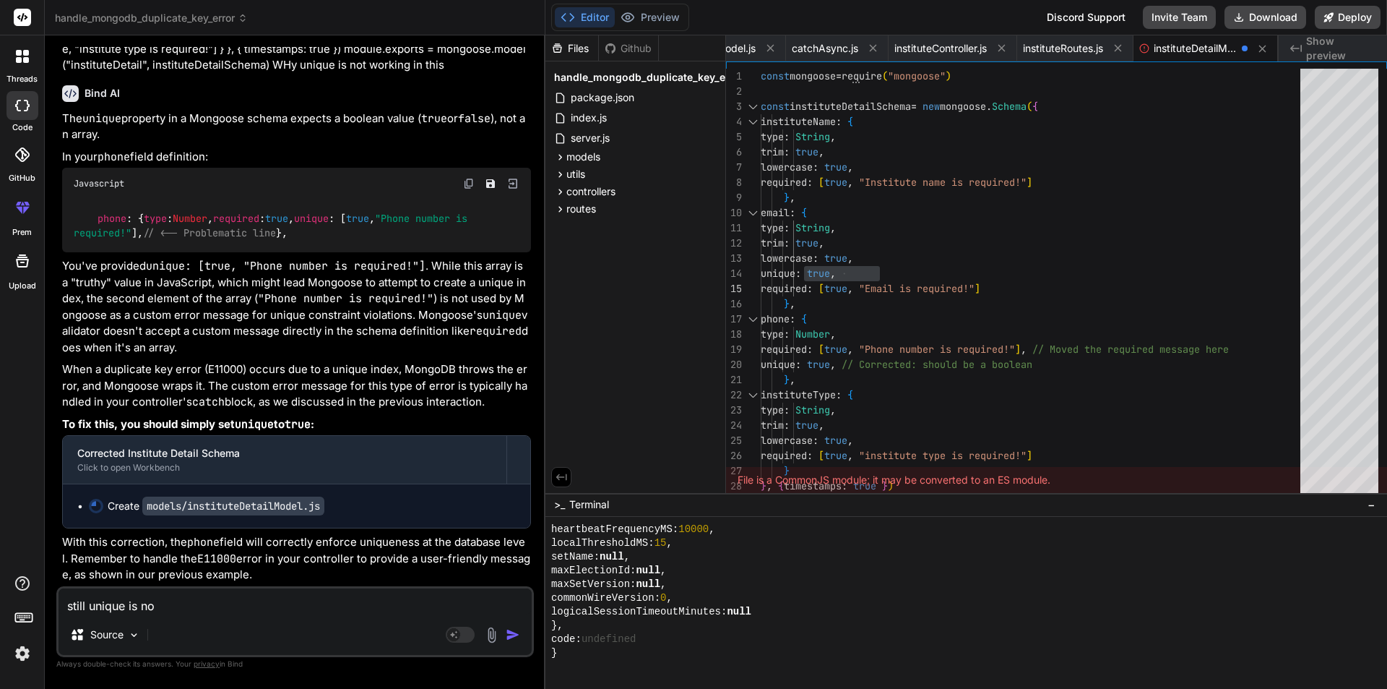
type textarea "x"
type textarea "still unique is not"
type textarea "x"
type textarea "still unique is not w"
type textarea "x"
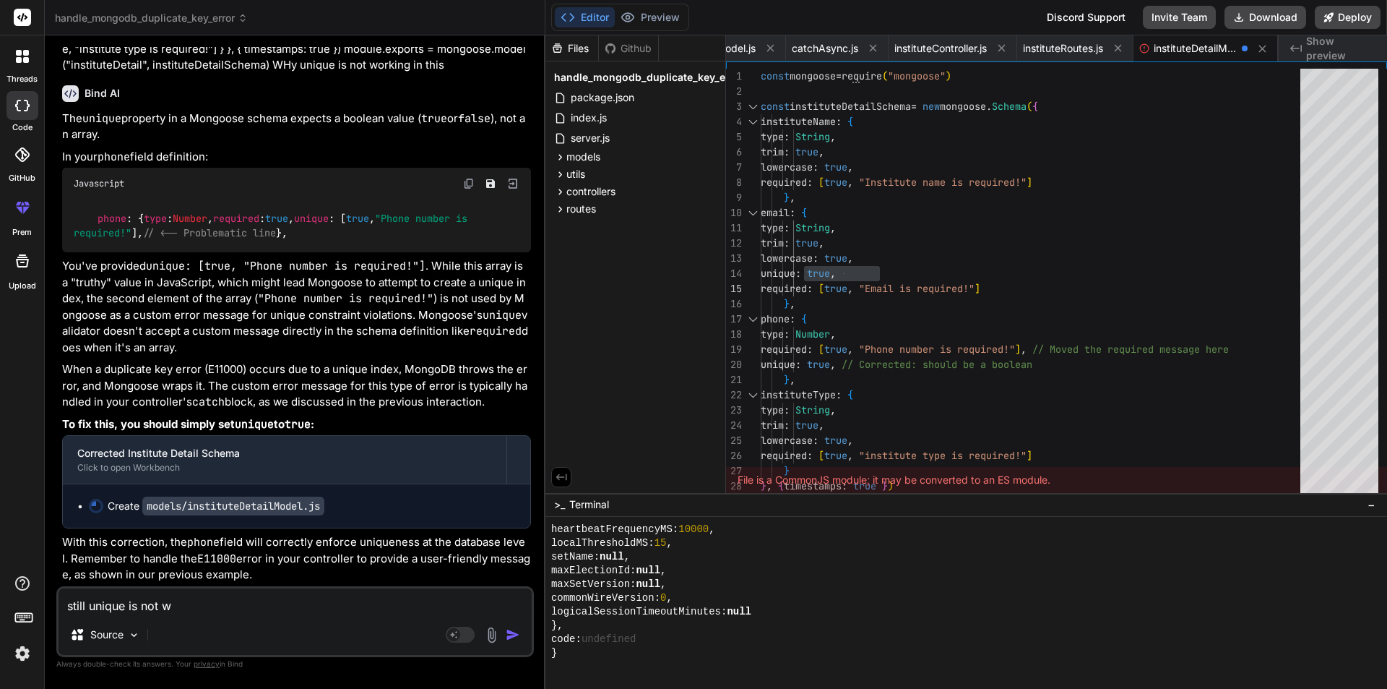
type textarea "still unique is not wo"
type textarea "x"
type textarea "still unique is not wor"
type textarea "x"
type textarea "still unique is not work"
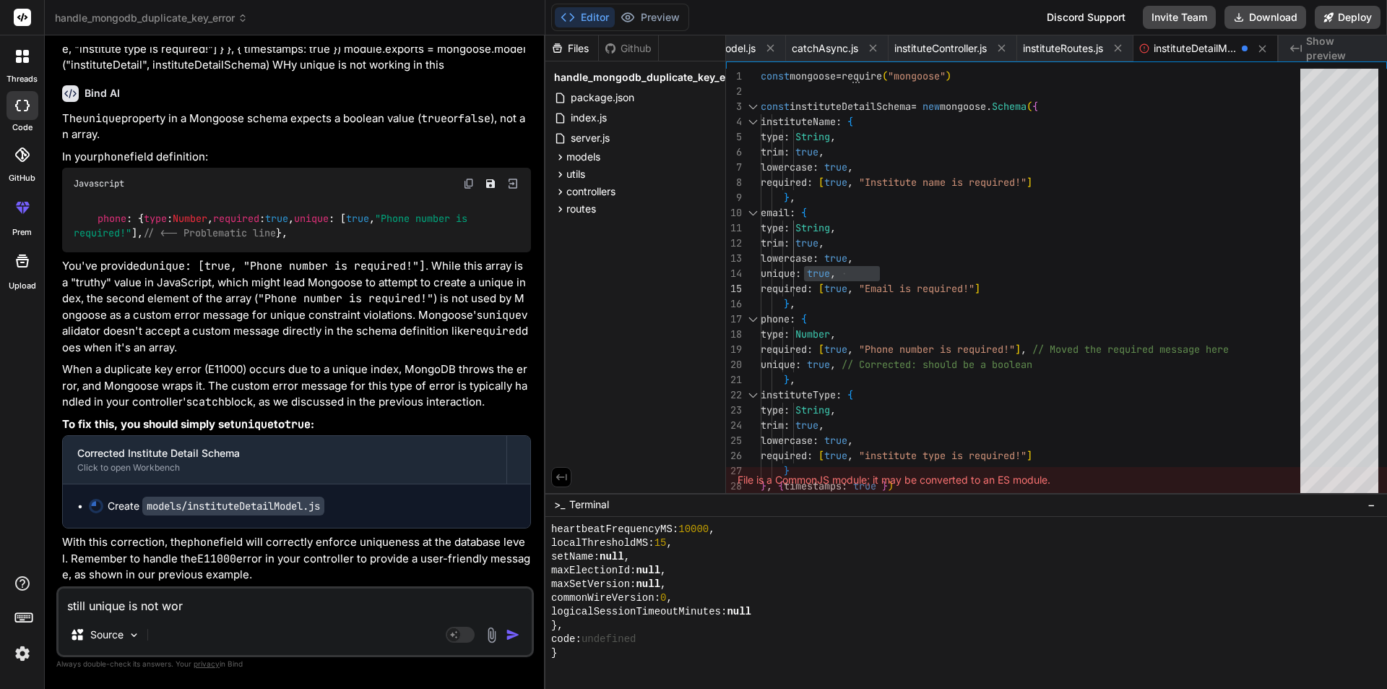
type textarea "x"
type textarea "still unique is not worki"
type textarea "x"
type textarea "still unique is not workin"
type textarea "x"
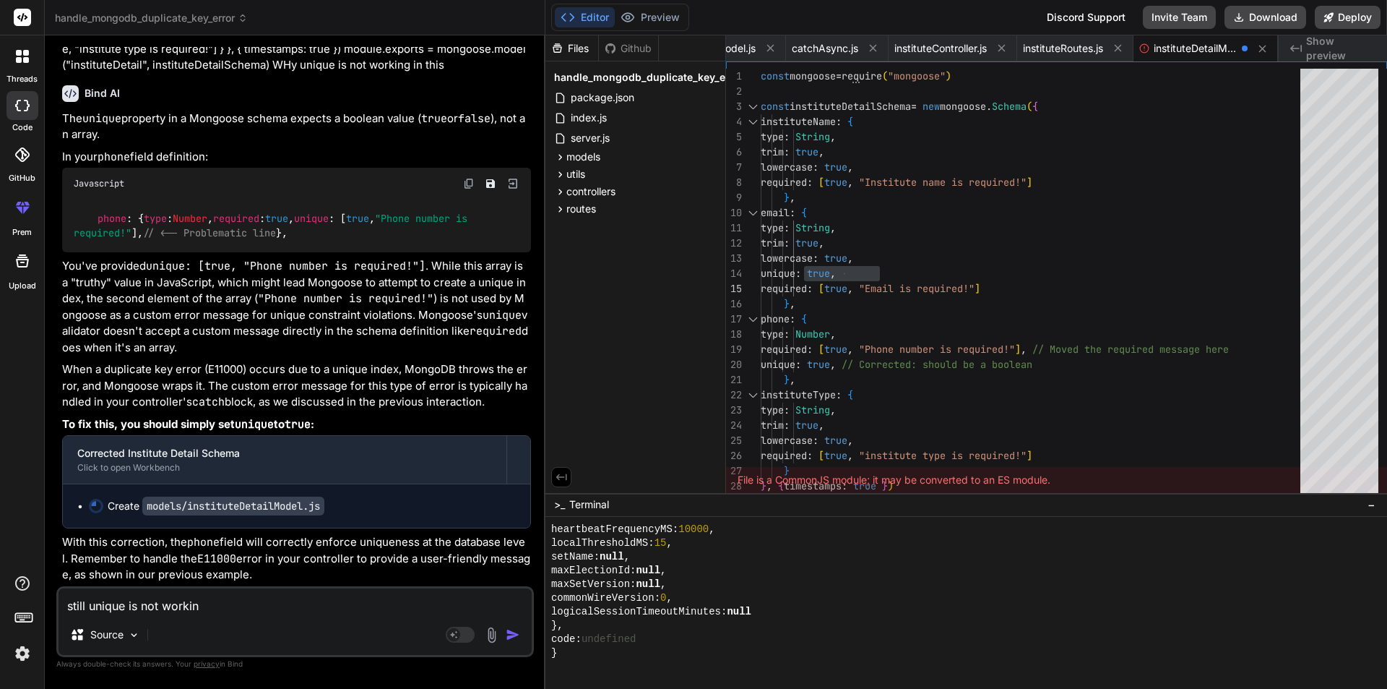
type textarea "still unique is not working"
type textarea "x"
type textarea "still unique is not working"
type textarea "x"
type textarea "still unique is not working i"
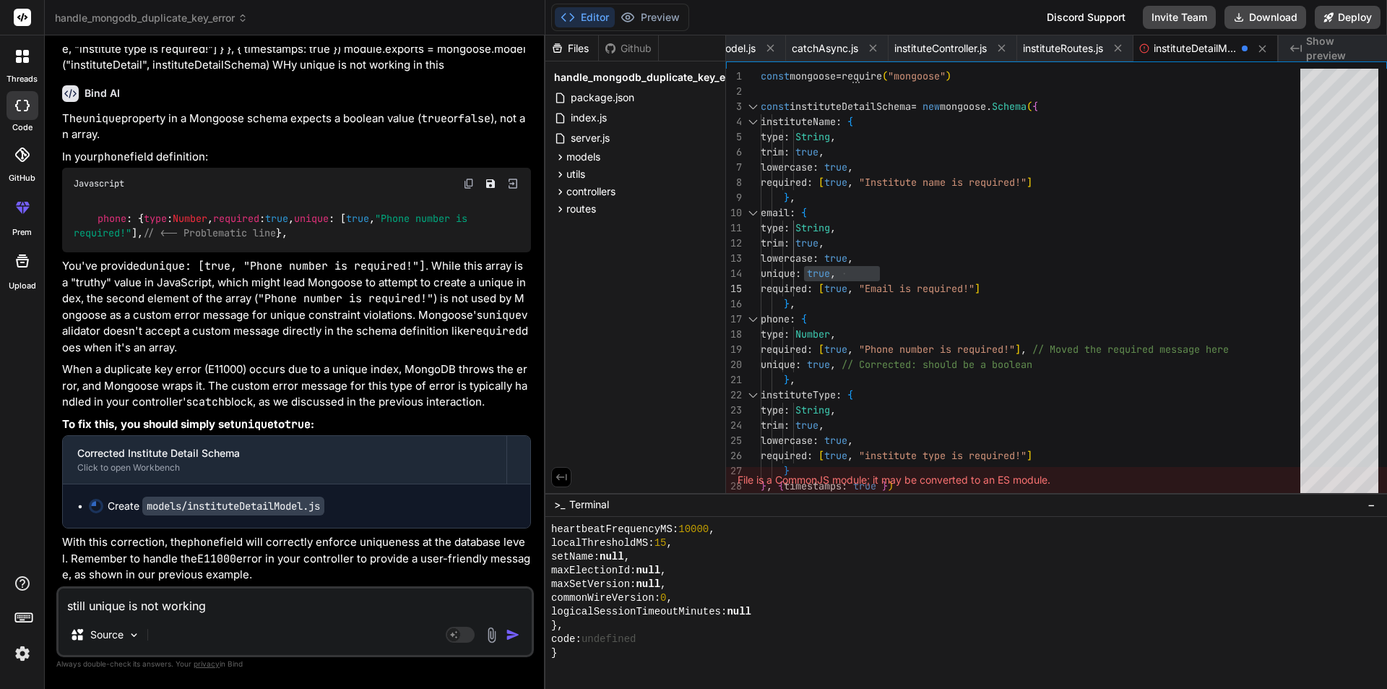
type textarea "x"
type textarea "still unique is not working it"
type textarea "x"
type textarea "still unique is not working it"
type textarea "x"
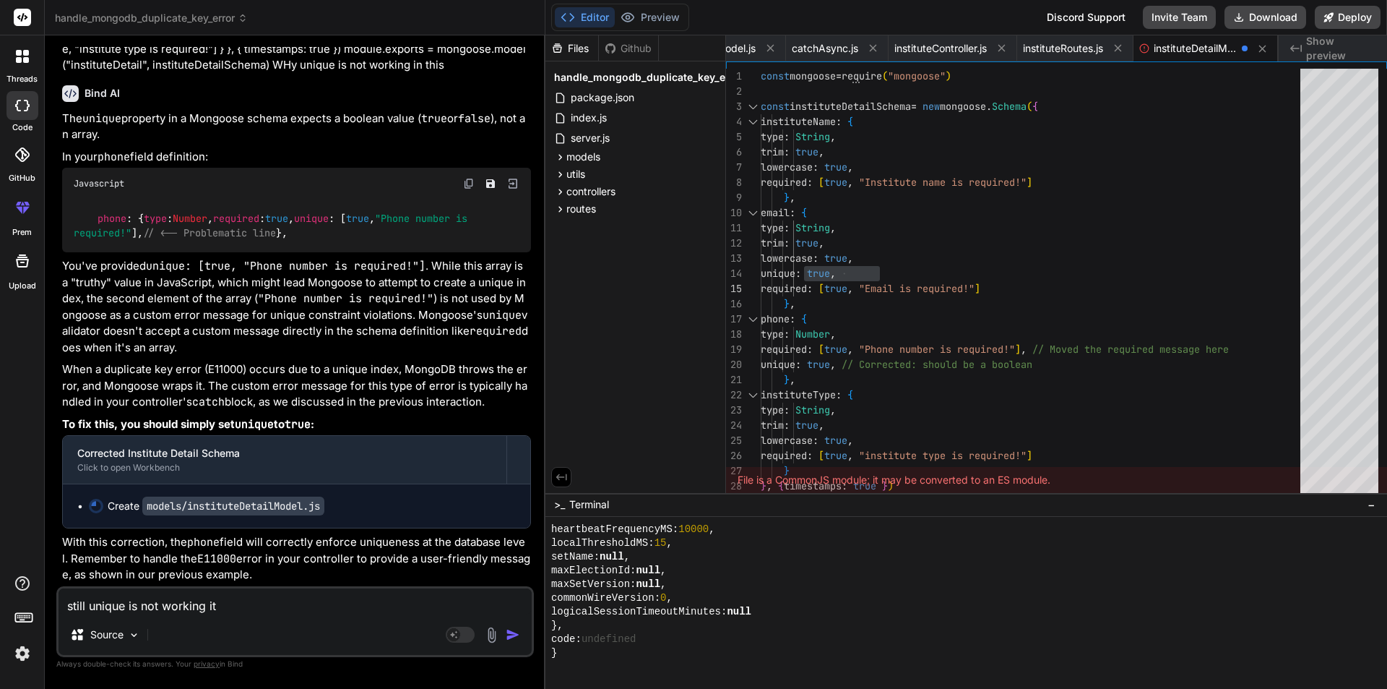
type textarea "still unique is not working it a"
type textarea "x"
type textarea "still unique is not working it al"
type textarea "x"
type textarea "still unique is not working it all"
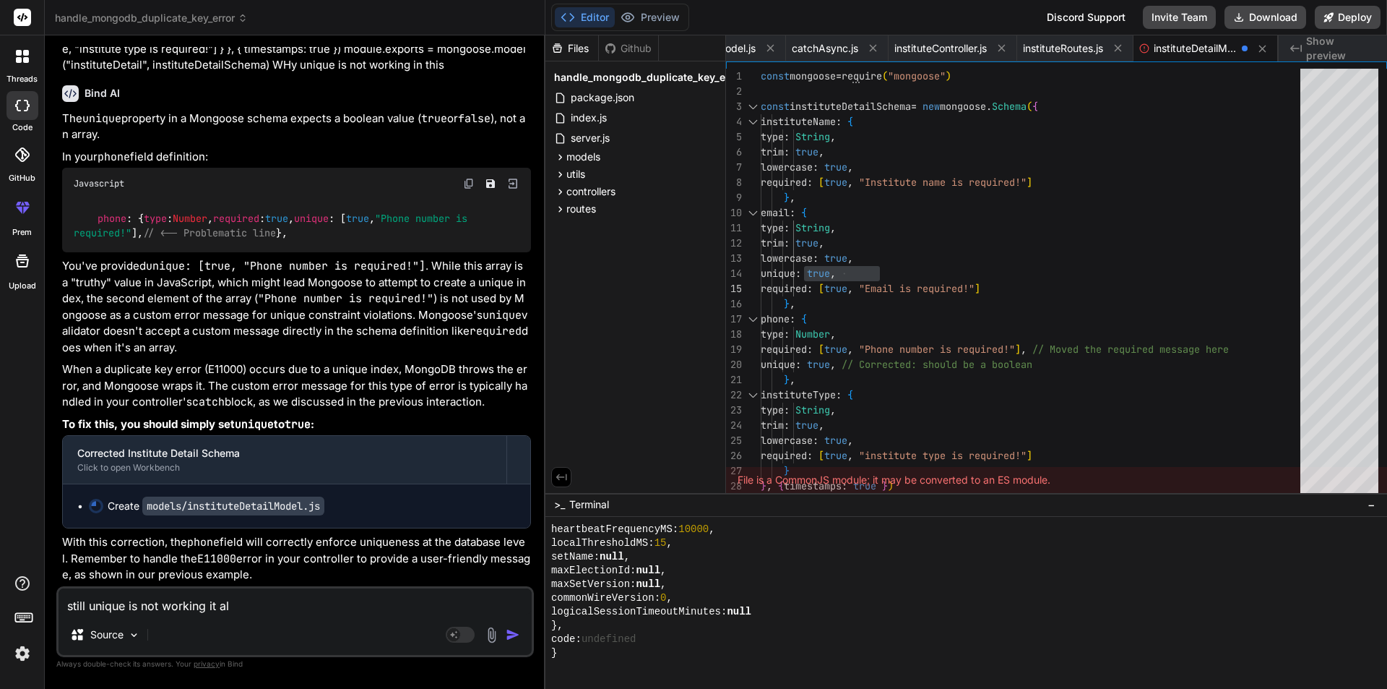
type textarea "x"
type textarea "still unique is not working it allo"
type textarea "x"
type textarea "still unique is not working it allow"
type textarea "x"
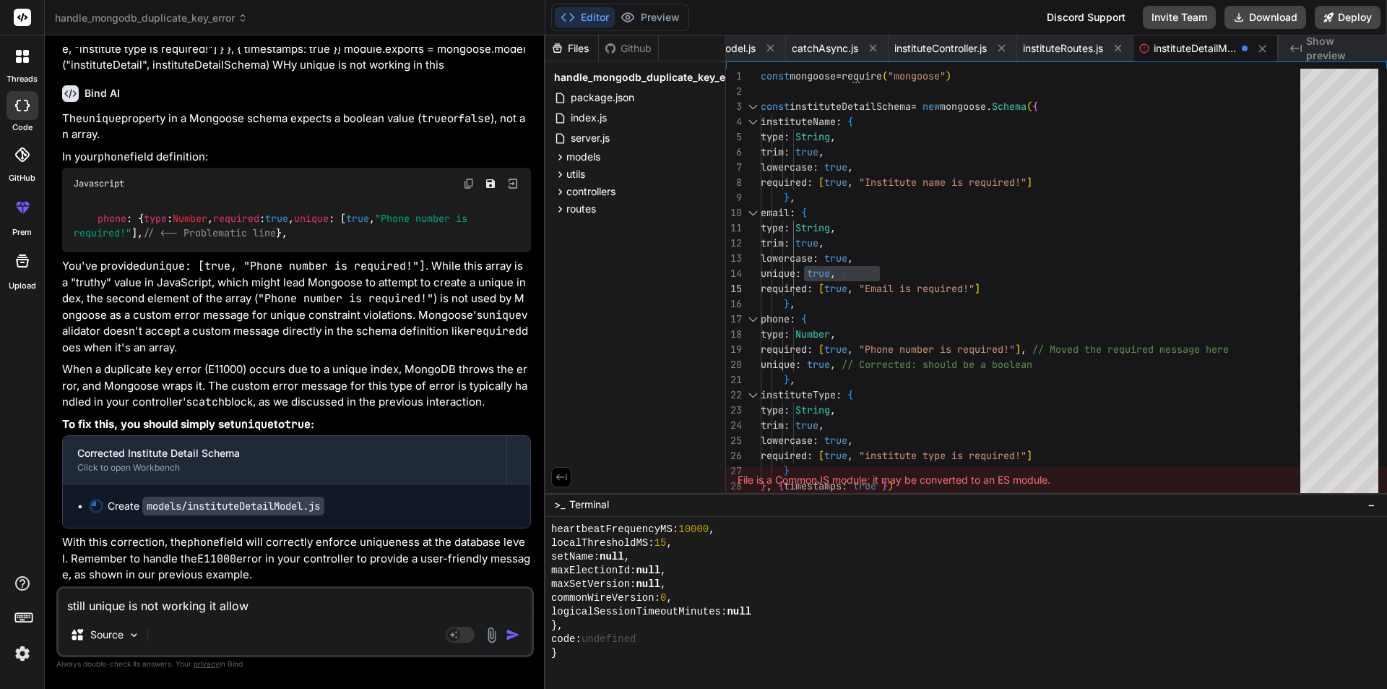
type textarea "still unique is not working it allow"
type textarea "x"
type textarea "still unique is not working it allow t"
type textarea "x"
type textarea "still unique is not working it allow to"
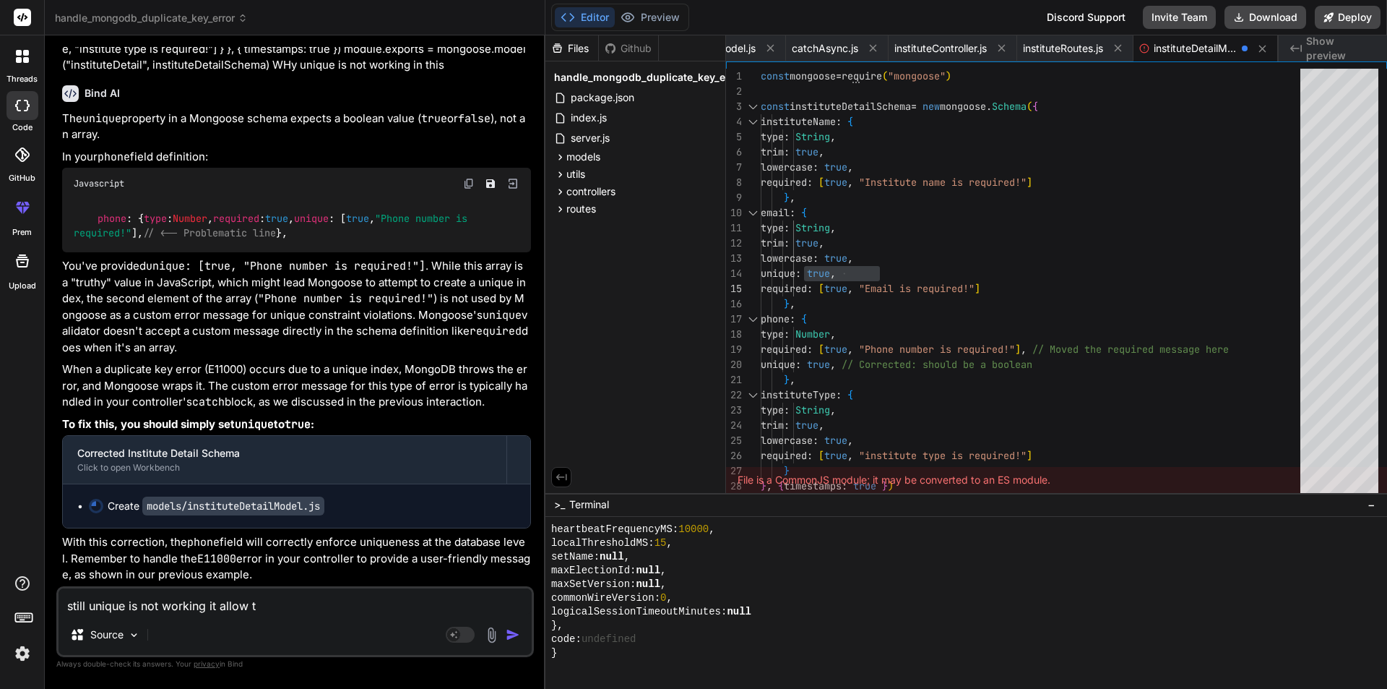
type textarea "x"
type textarea "still unique is not working it allow to"
type textarea "x"
type textarea "still unique is not working it allow to a"
type textarea "x"
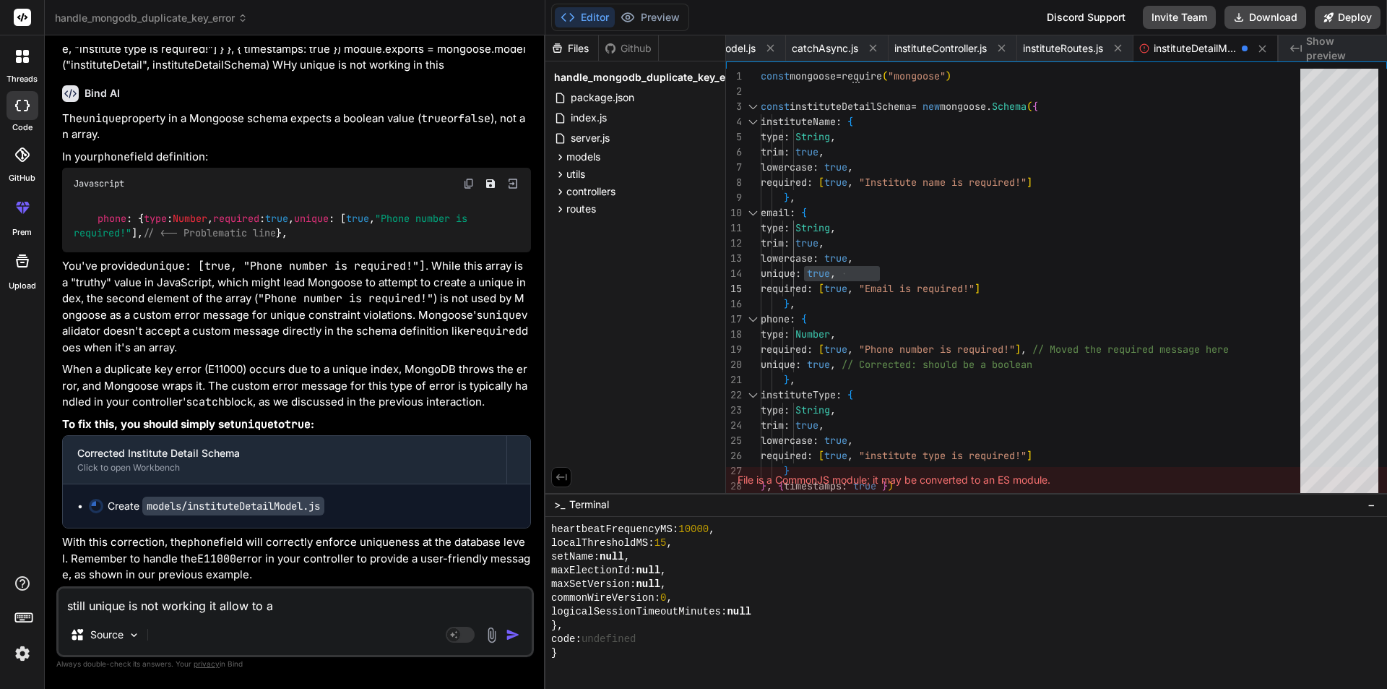
type textarea "still unique is not working it allow to ad"
type textarea "x"
type textarea "still unique is not working it allow to add"
type textarea "x"
type textarea "still unique is not working it allow to add"
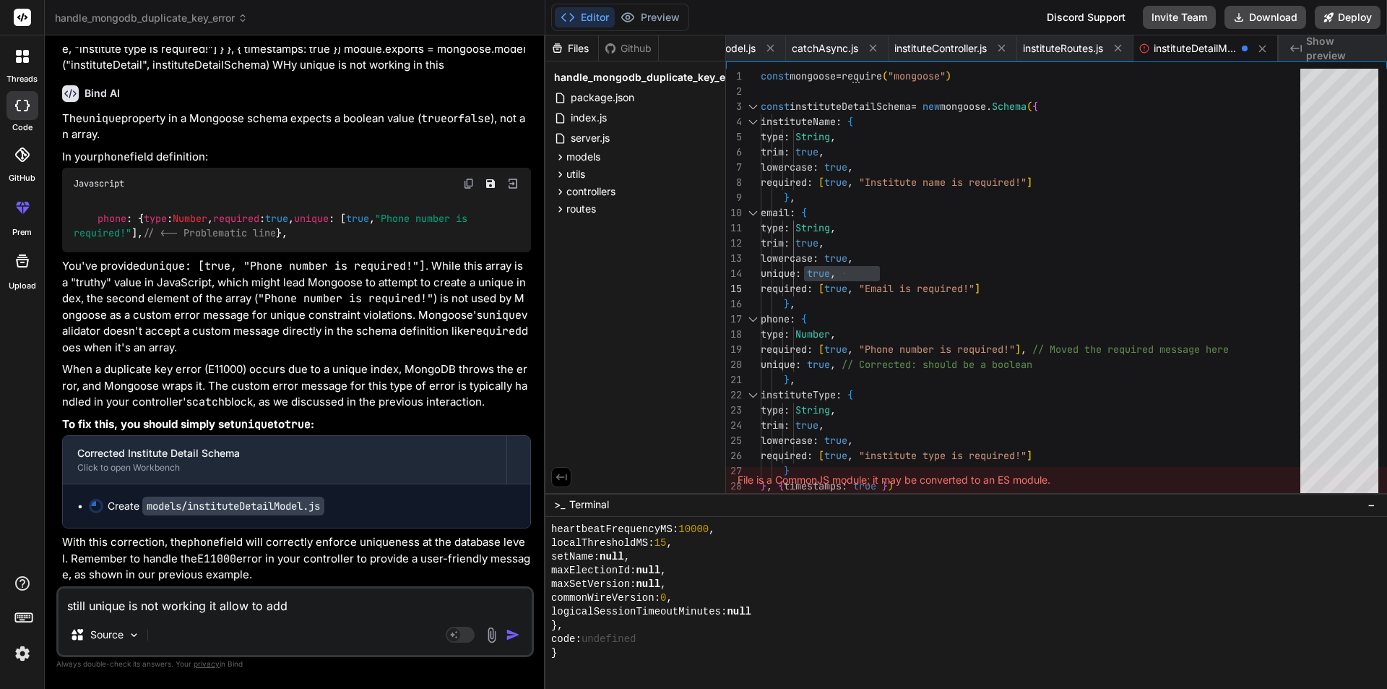
type textarea "x"
type textarea "still unique is not working it allow to add m"
type textarea "x"
type textarea "still unique is not working it allow to add mu"
type textarea "x"
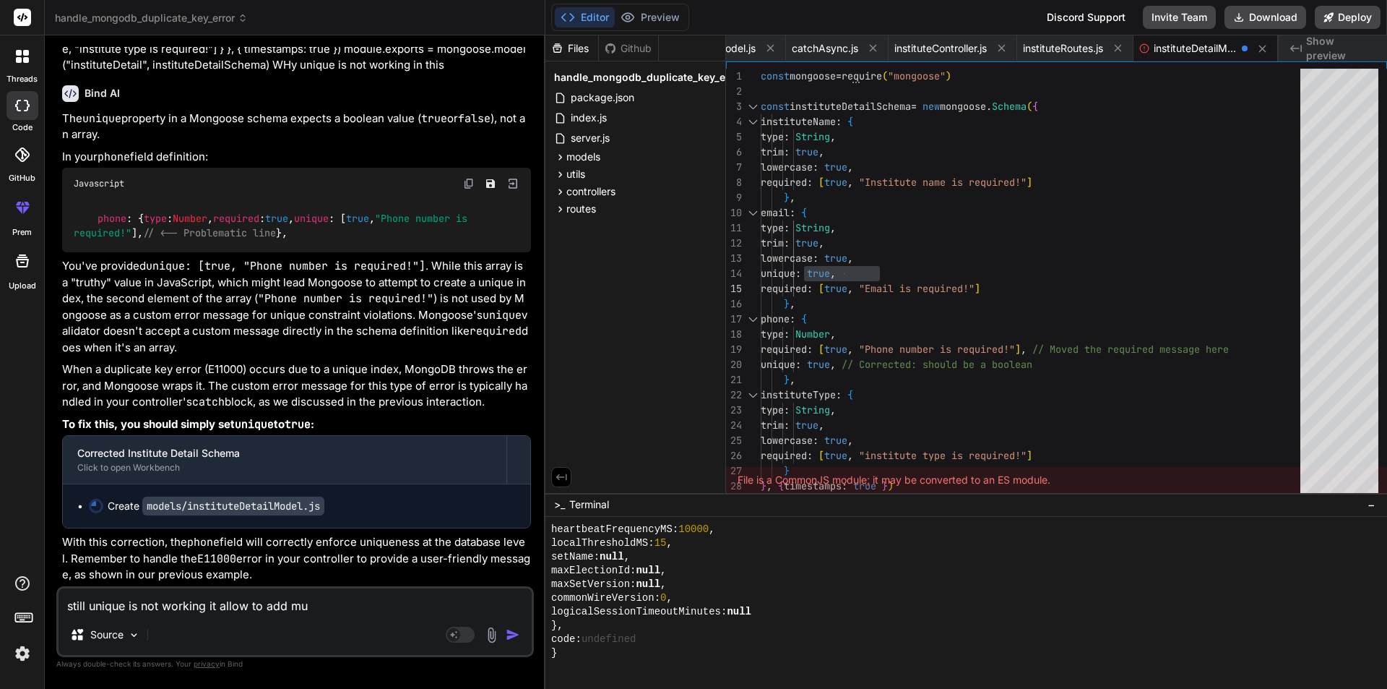
type textarea "still unique is not working it allow to add m"
type textarea "x"
type textarea "still unique is not working it allow to add ma"
type textarea "x"
type textarea "still unique is not working it allow to add man"
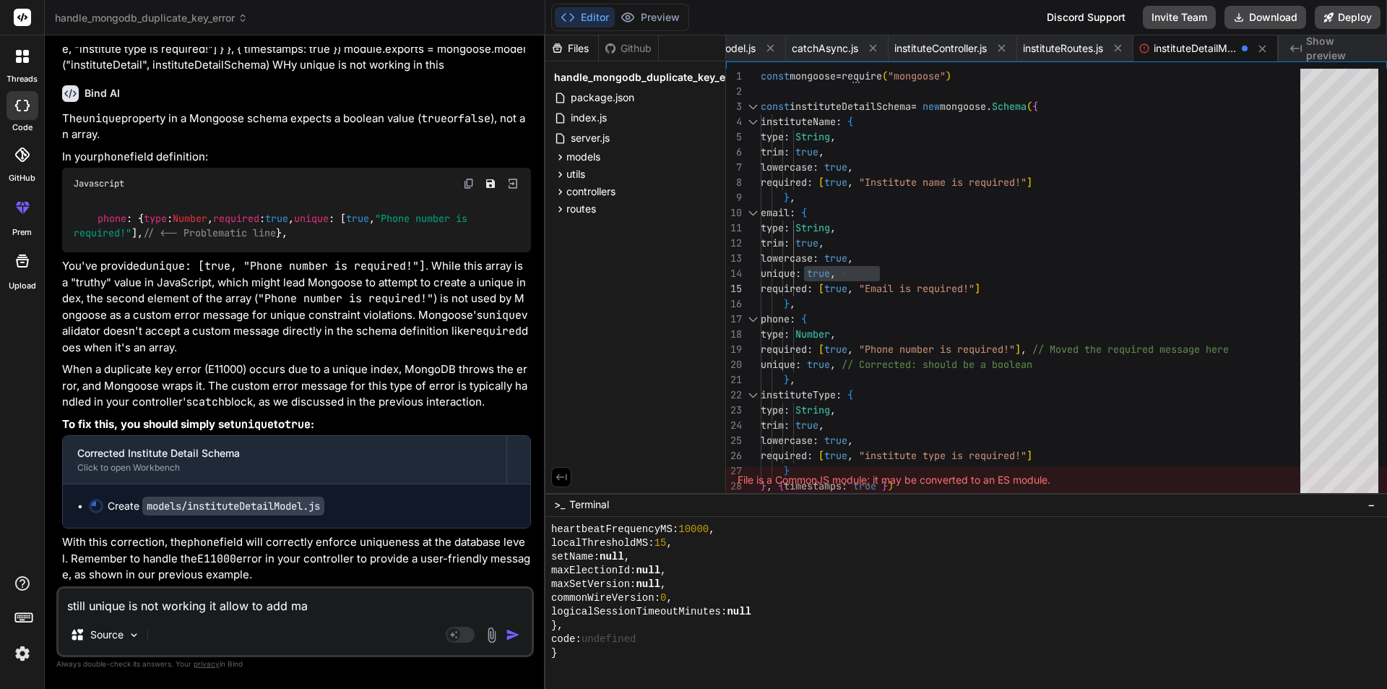
type textarea "x"
type textarea "still unique is not working it allow to add many"
type textarea "x"
type textarea "still unique is not working it allow to add many"
type textarea "x"
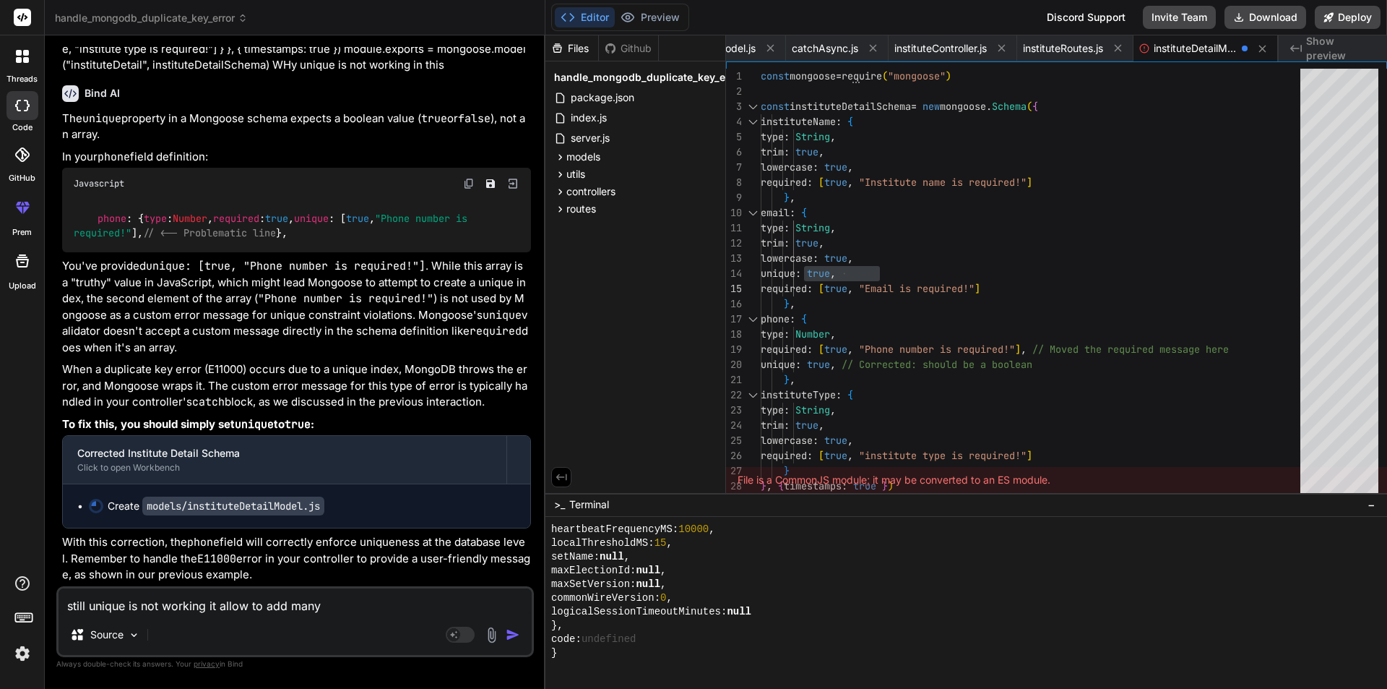
type textarea "still unique is not working it allow to add many e"
type textarea "x"
type textarea "still unique is not working it allow to add many em"
type textarea "x"
type textarea "still unique is not working it allow to add many ema"
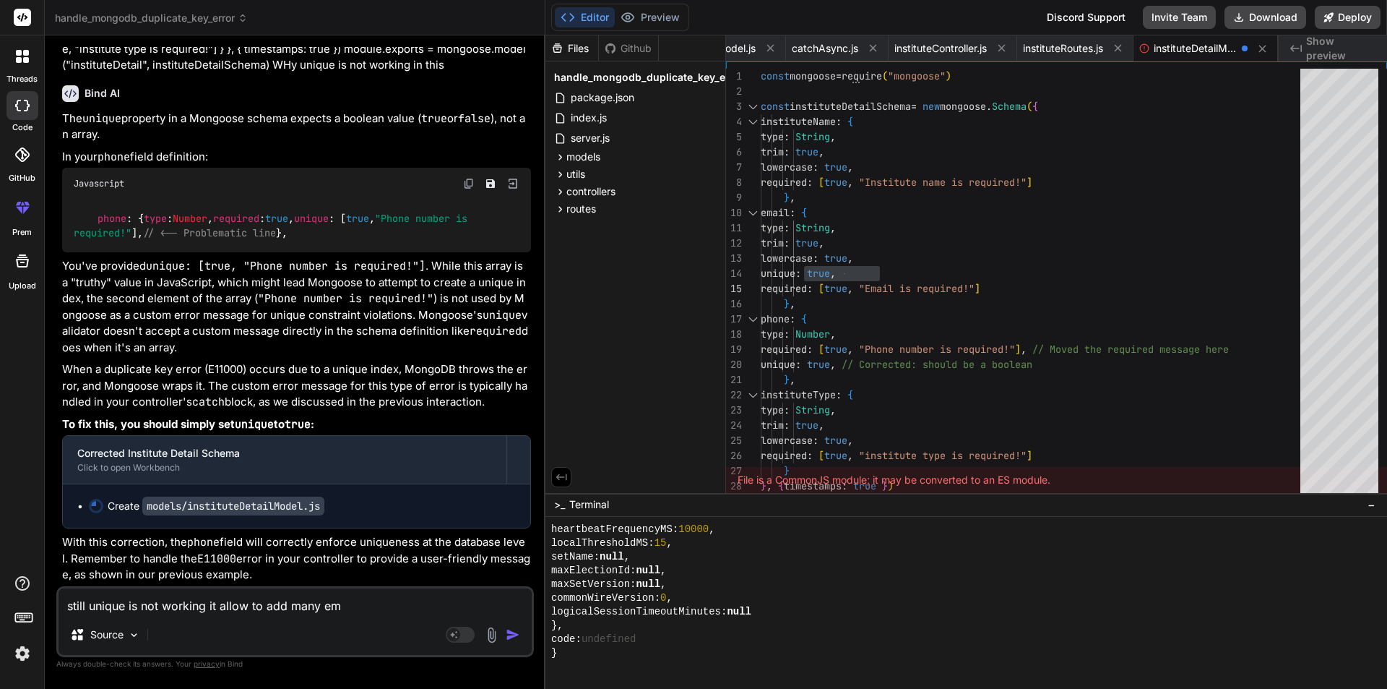
type textarea "x"
type textarea "still unique is not working it allow to add many emai"
type textarea "x"
type textarea "still unique is not working it allow to add many email"
type textarea "x"
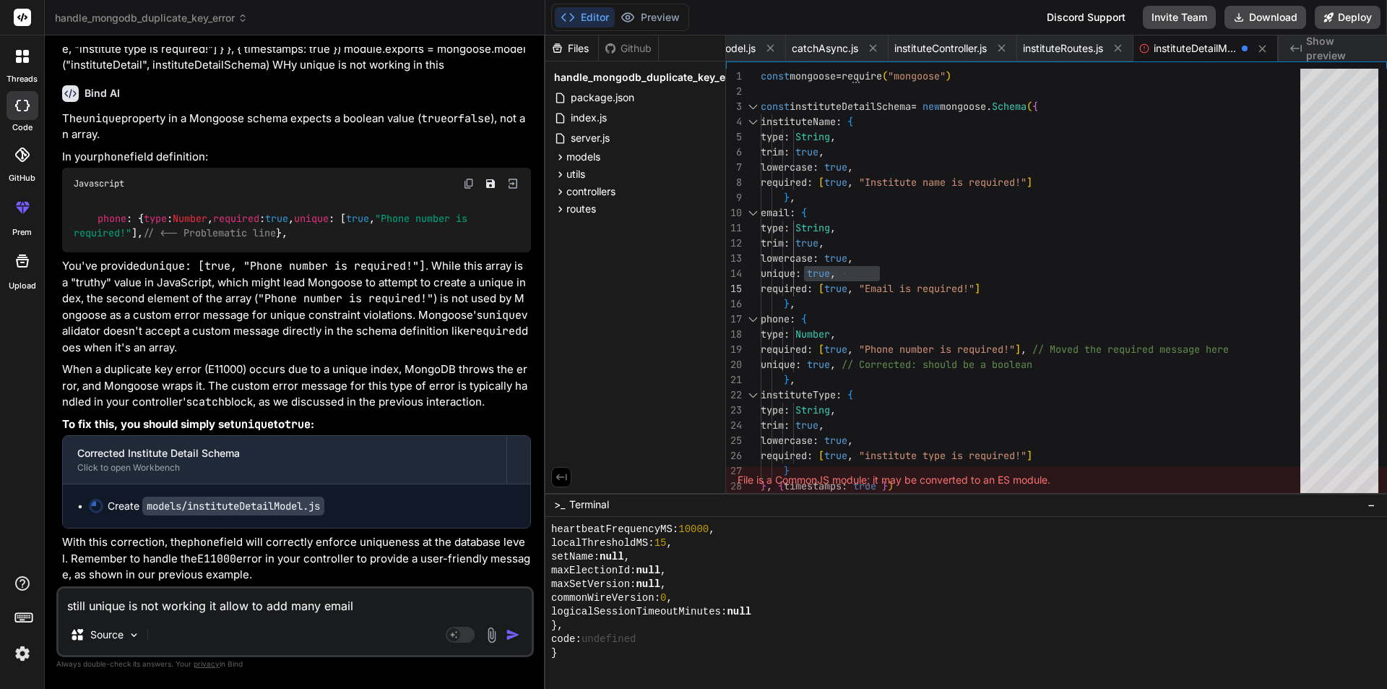
type textarea "still unique is not working it allow to add many email"
type textarea "x"
type textarea "still unique is not working it allow to add many email"
type textarea "x"
type textarea "still unique is not working it allow to add many emai"
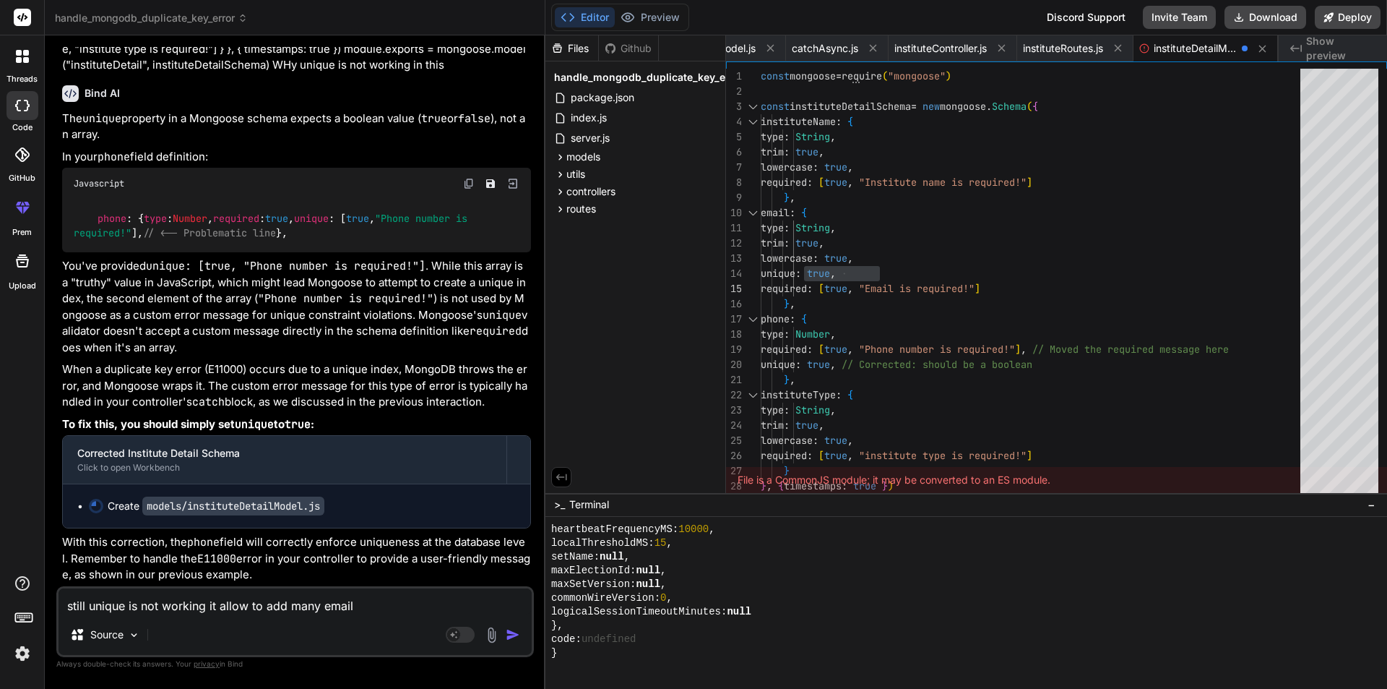
type textarea "x"
type textarea "still unique is not working it allow to add many ema"
type textarea "x"
type textarea "still unique is not working it allow to add many em"
type textarea "x"
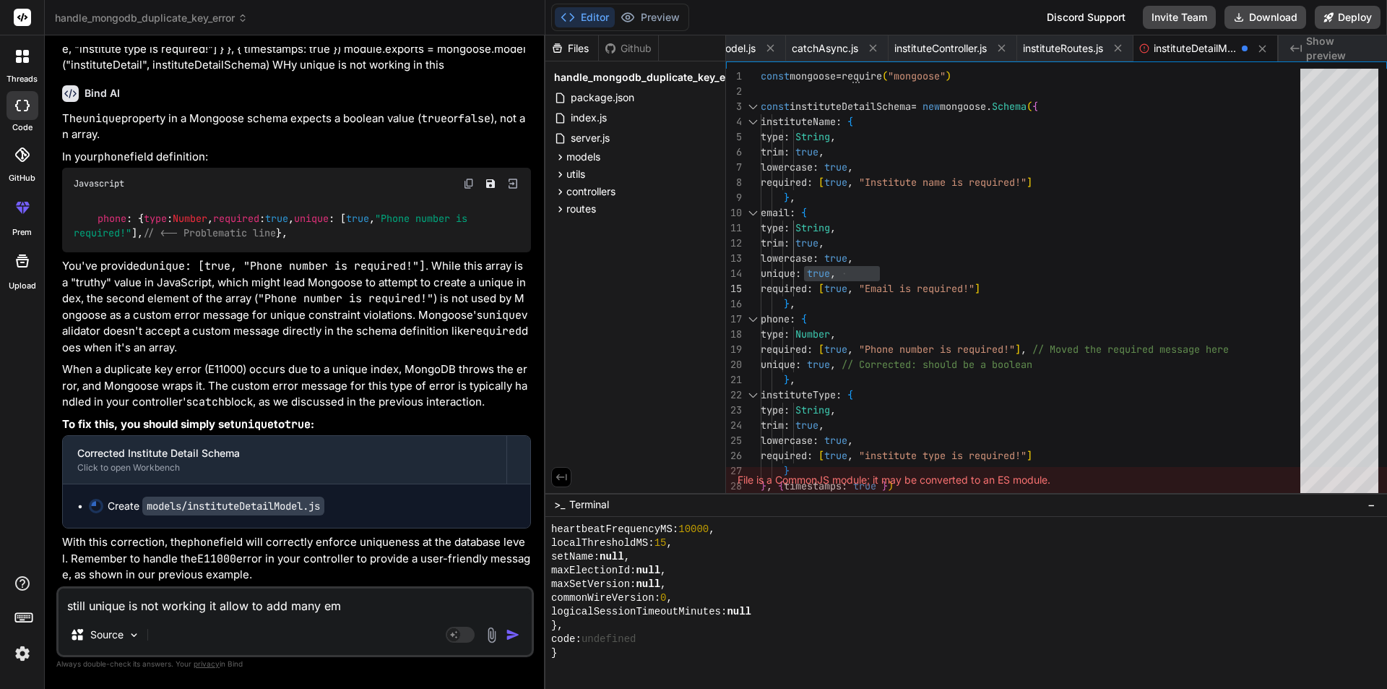
type textarea "still unique is not working it allow to add many e"
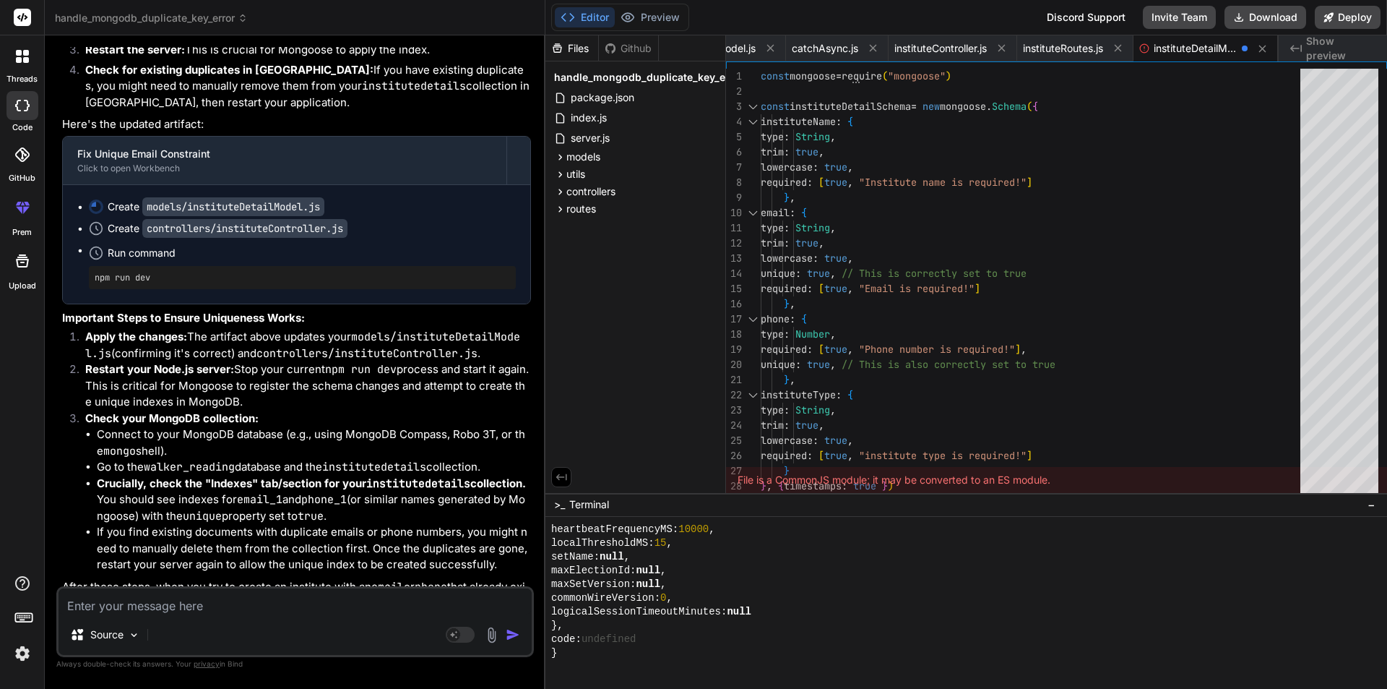
scroll to position [5513, 0]
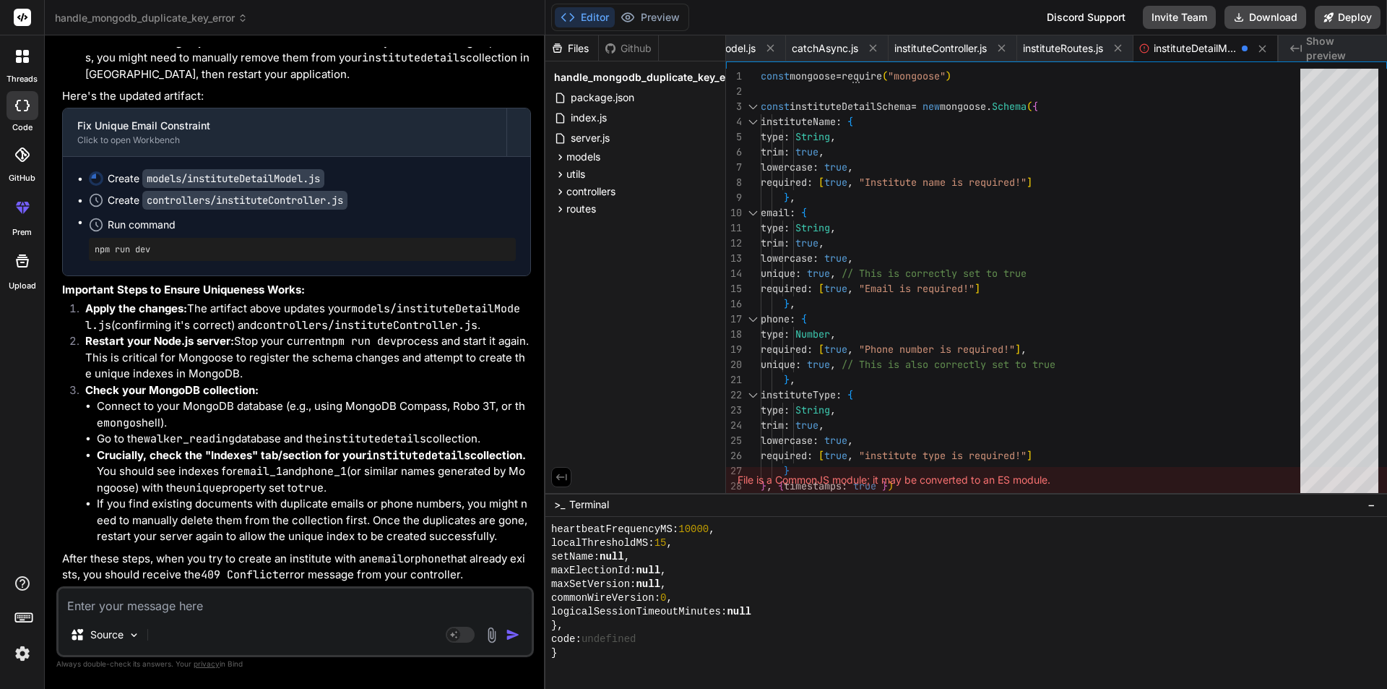
click at [142, 605] on textarea at bounding box center [295, 601] width 473 height 26
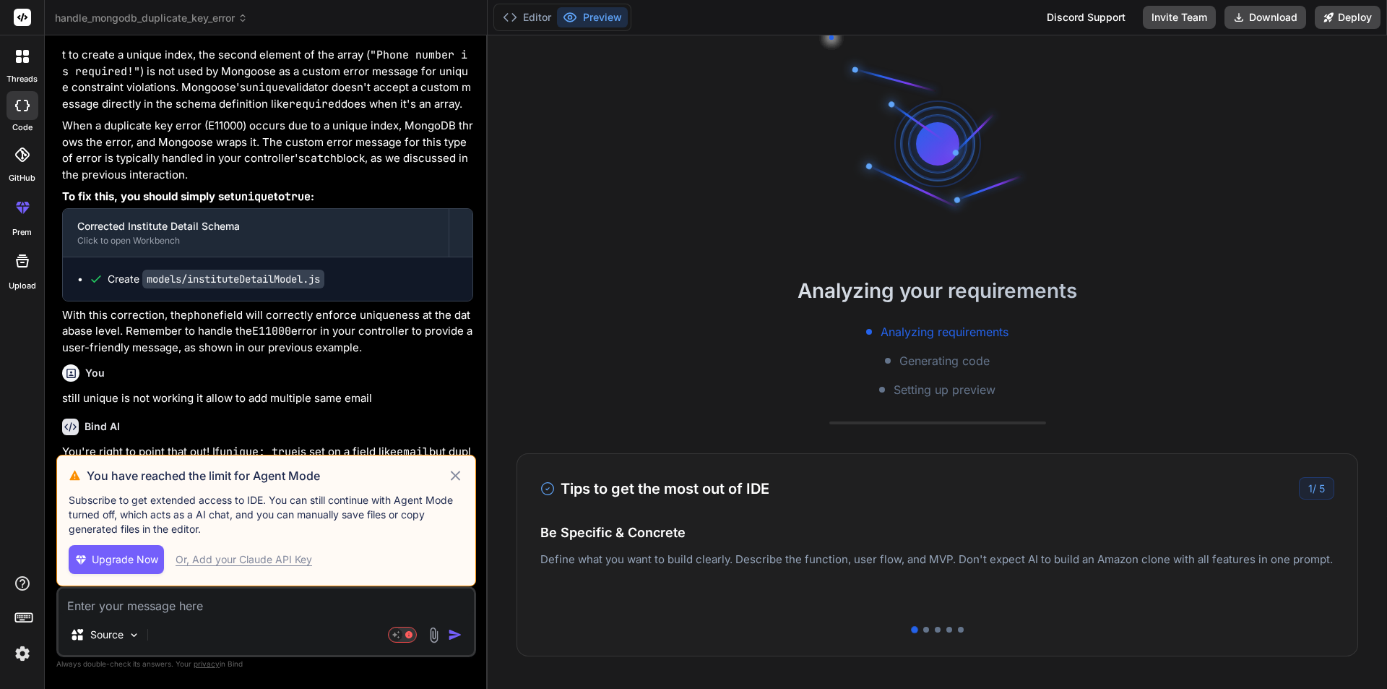
scroll to position [3828, 0]
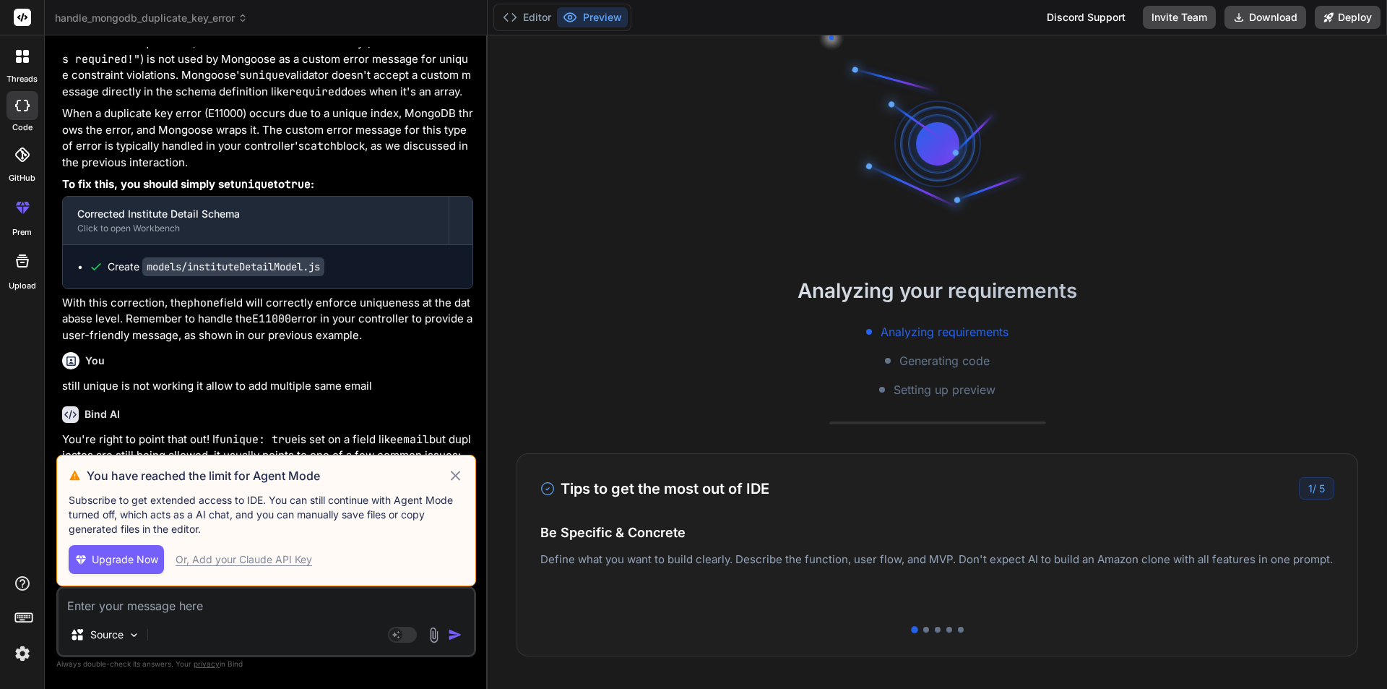
click at [454, 476] on icon at bounding box center [455, 474] width 9 height 9
type textarea "x"
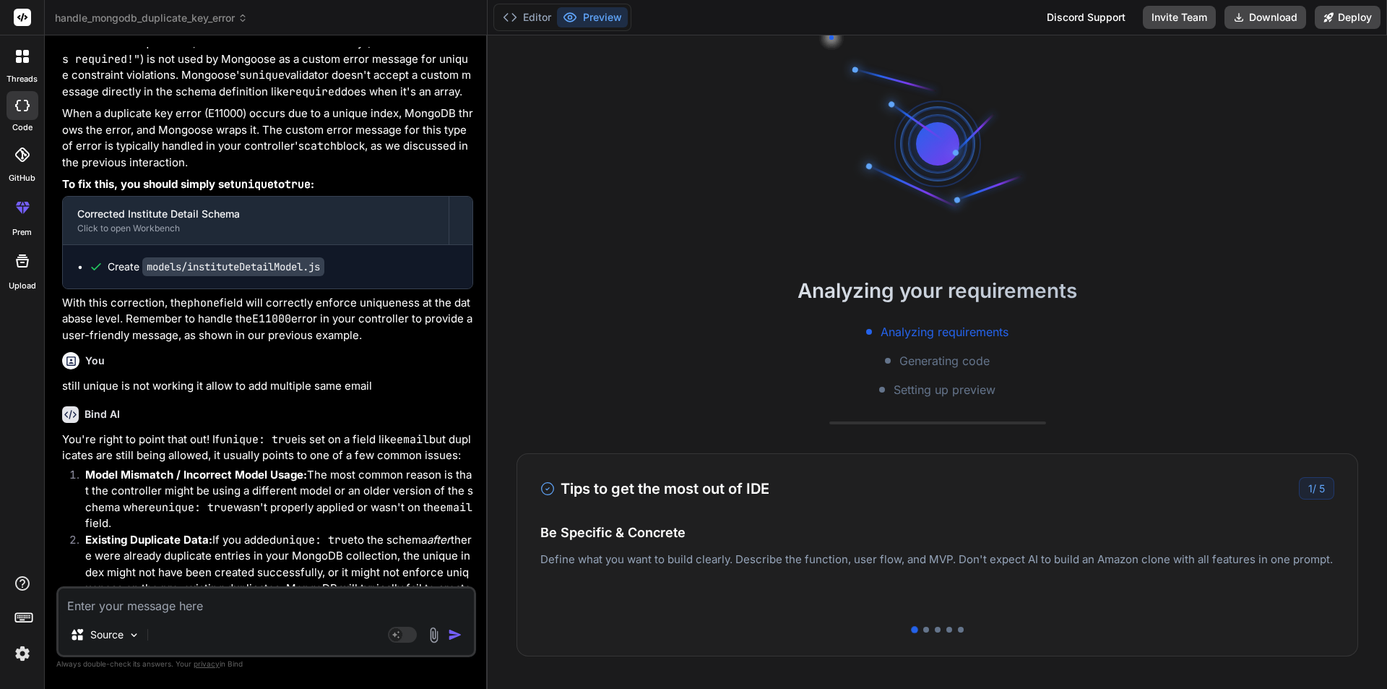
drag, startPoint x: 154, startPoint y: 617, endPoint x: 147, endPoint y: 613, distance: 7.4
click at [151, 616] on div "Source Agent Mode. When this toggle is activated, AI automatically makes decisi…" at bounding box center [266, 621] width 420 height 71
click at [147, 613] on textarea at bounding box center [266, 601] width 415 height 26
type textarea "i"
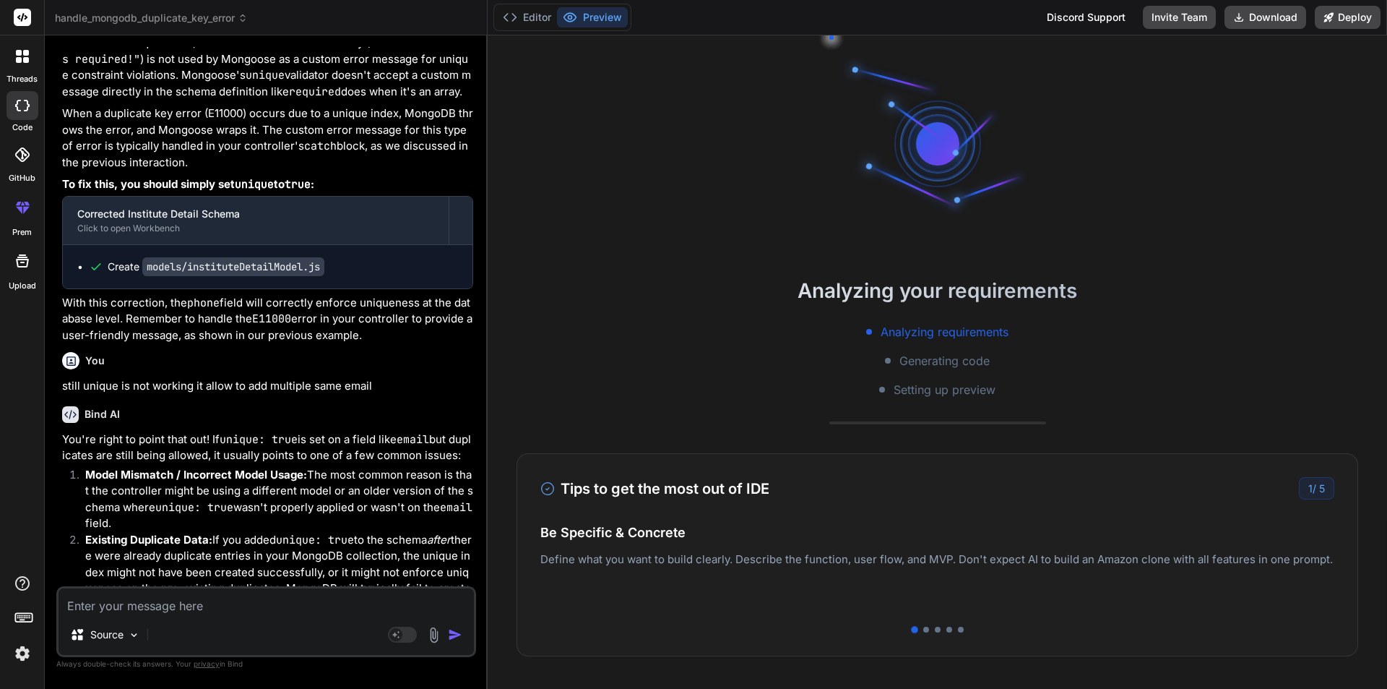
type textarea "x"
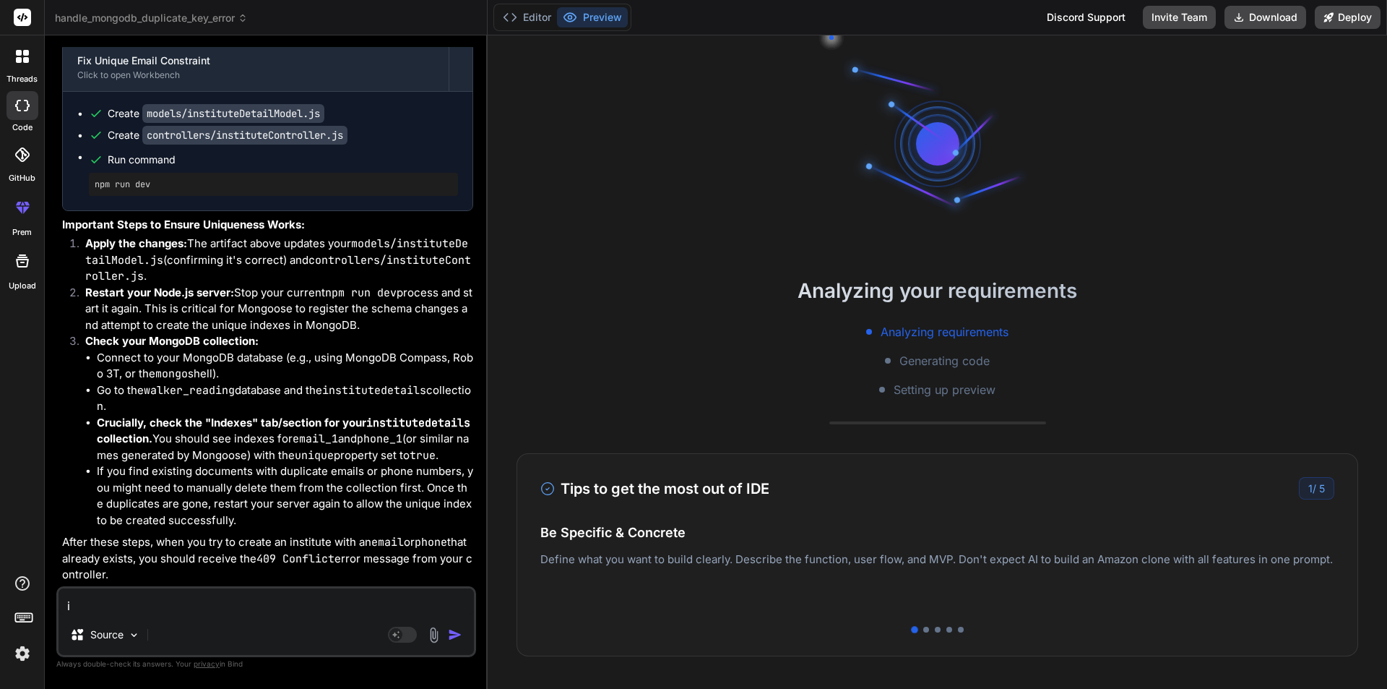
scroll to position [5030, 0]
type textarea "i"
type textarea "x"
type textarea "i w"
type textarea "x"
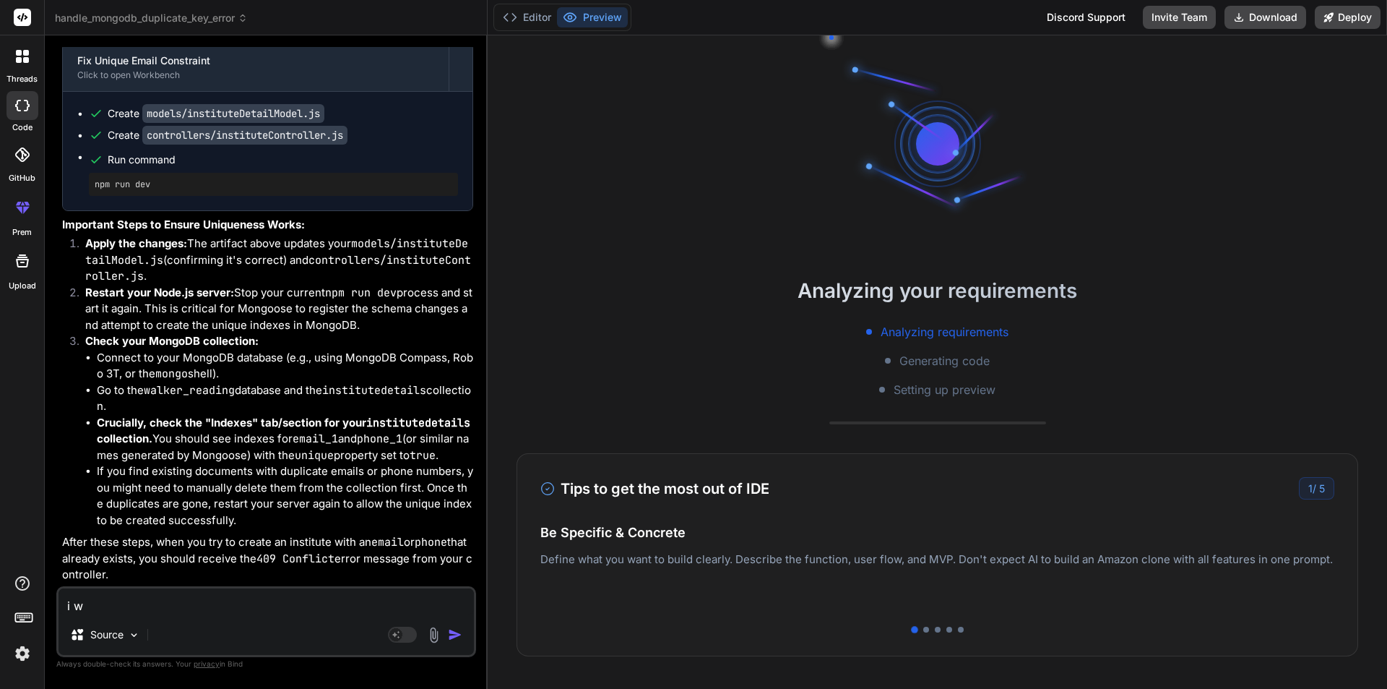
type textarea "i wa"
type textarea "x"
type textarea "i wan"
type textarea "x"
type textarea "i want"
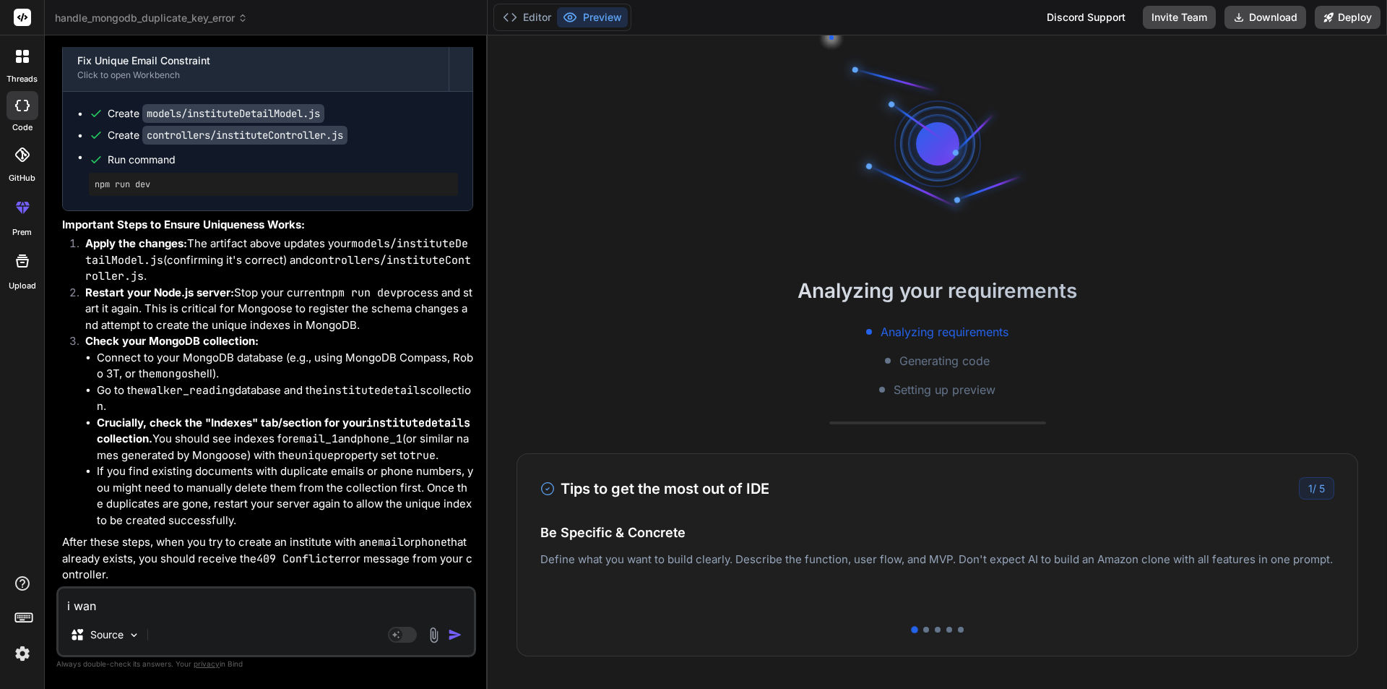
type textarea "x"
type textarea "i want"
type textarea "x"
type textarea "i want f"
type textarea "x"
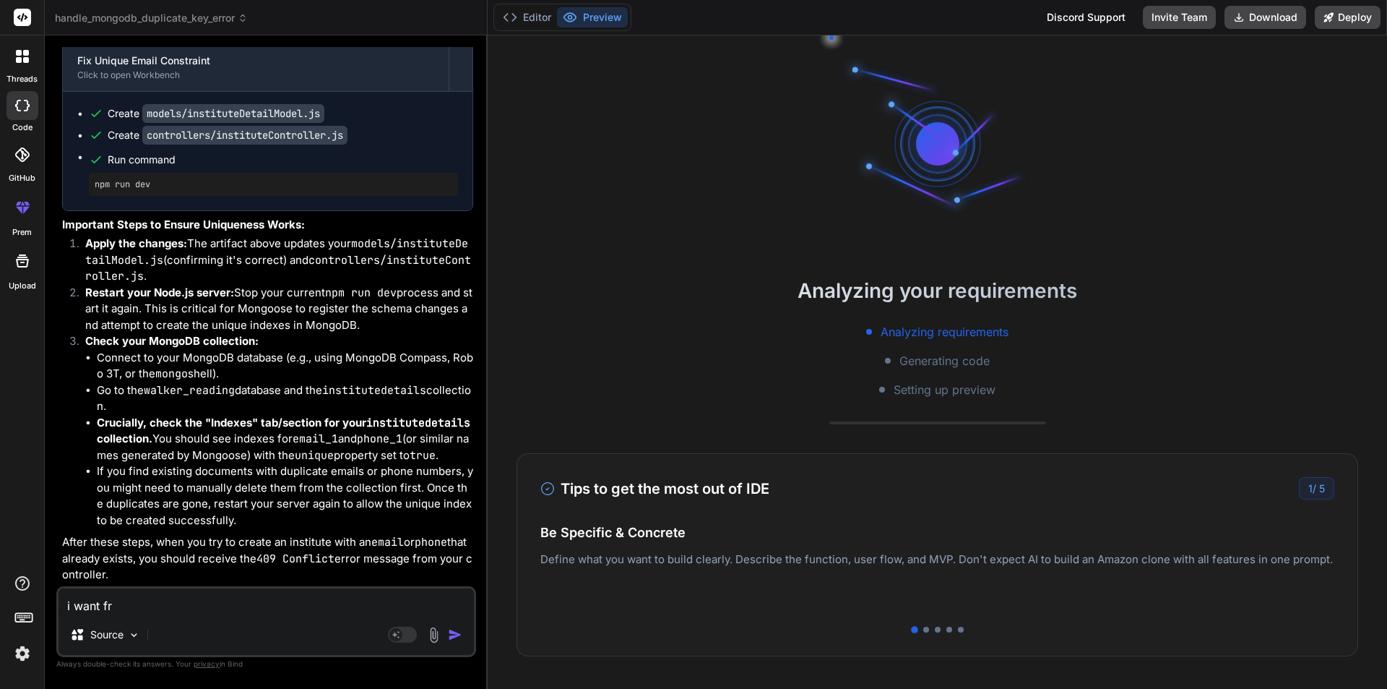
type textarea "i want frt"
type textarea "x"
type textarea "i want fr"
type textarea "x"
type textarea "i want fro"
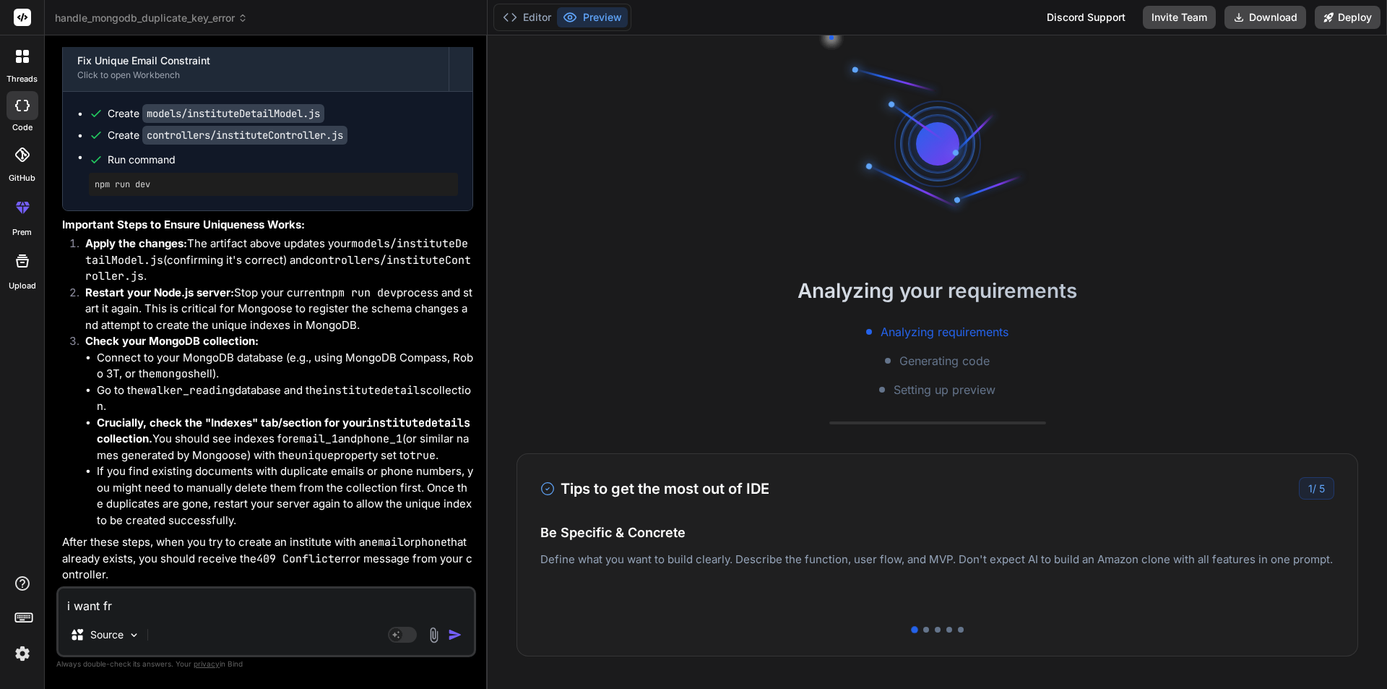
type textarea "x"
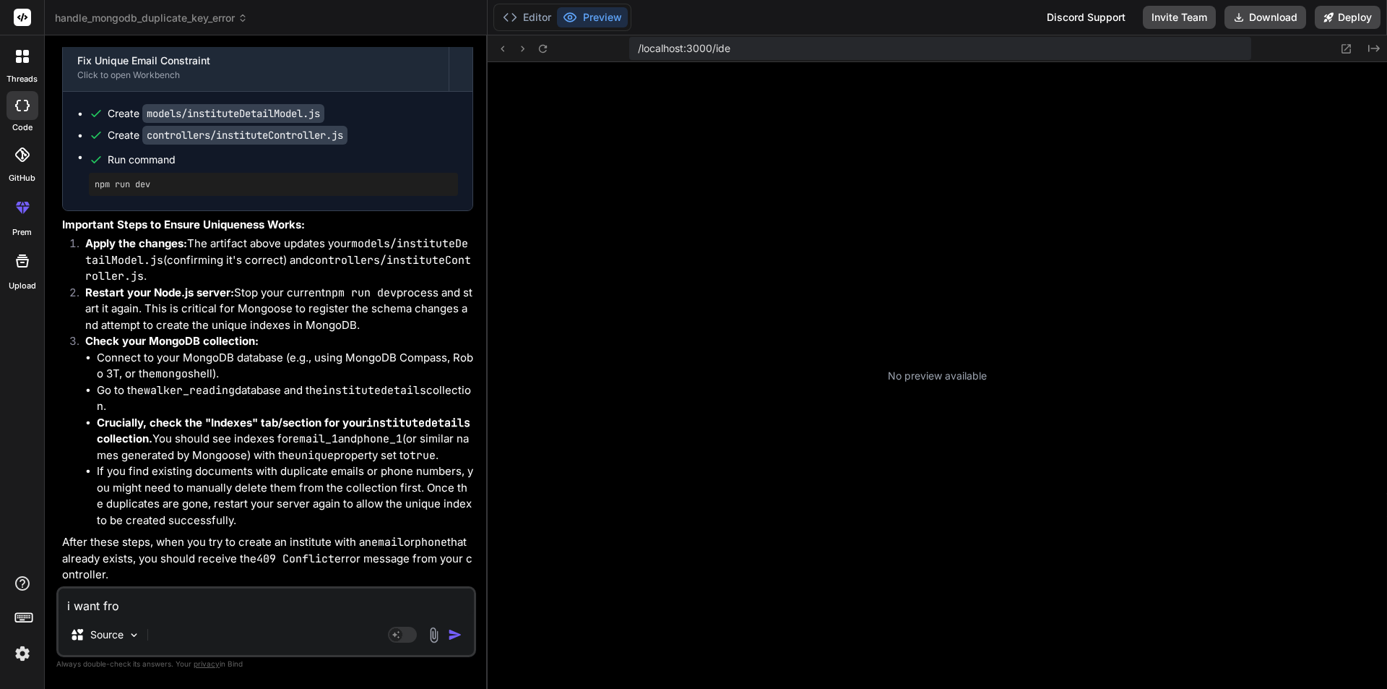
type textarea "i want from"
type textarea "x"
type textarea "i want from"
type textarea "x"
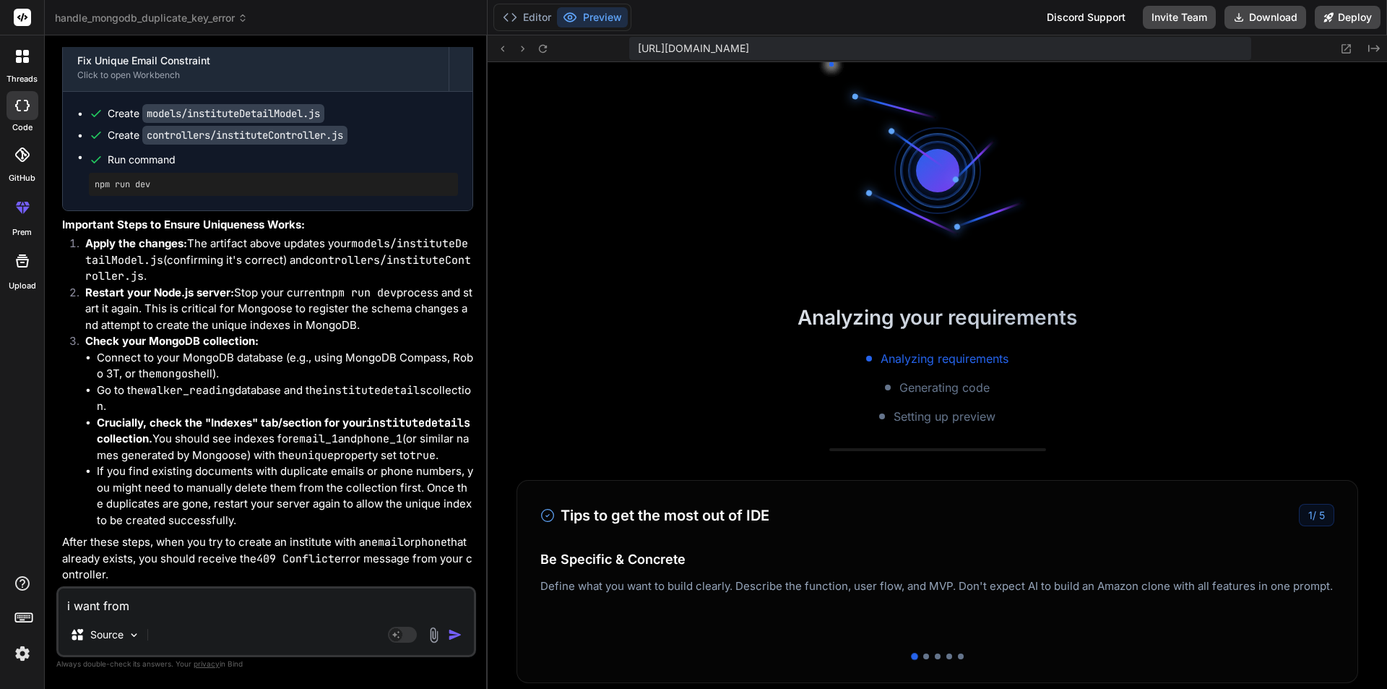
scroll to position [220, 0]
type textarea "i want from y"
type textarea "x"
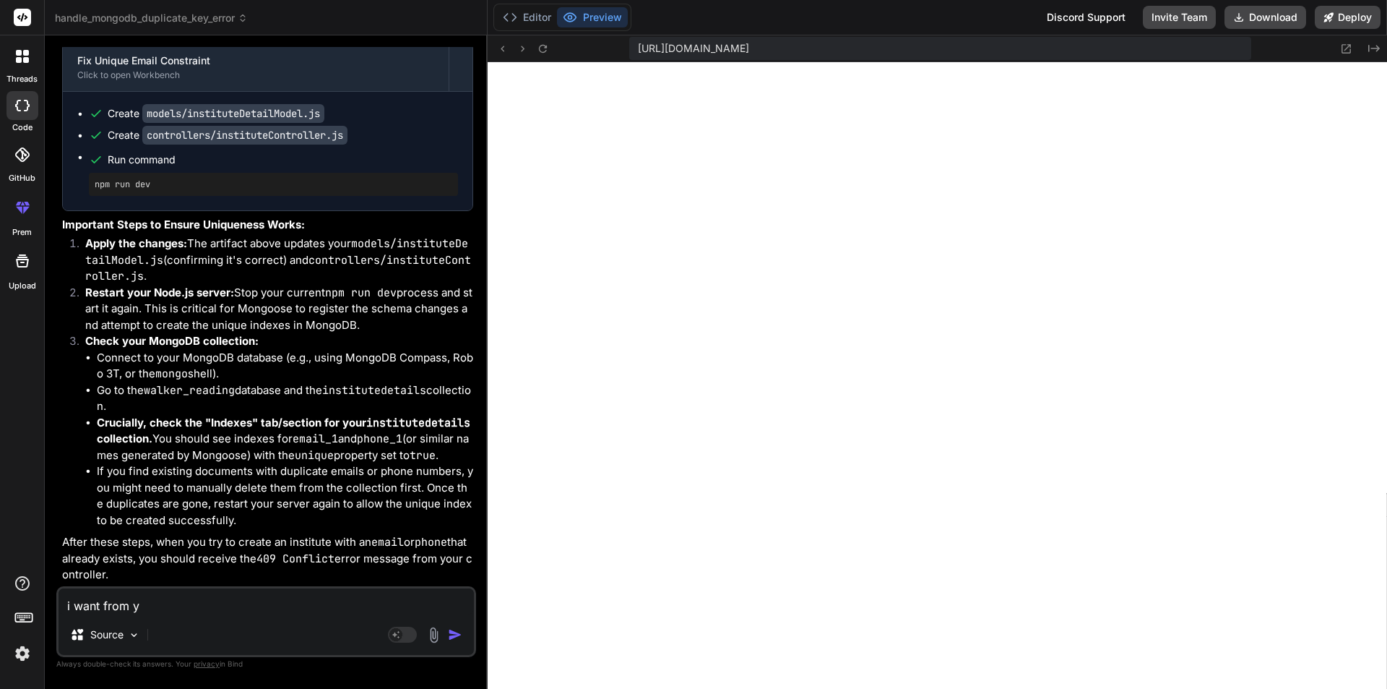
type textarea "i want from yo"
type textarea "x"
type textarea "i want from you"
type textarea "x"
type textarea "i want from you"
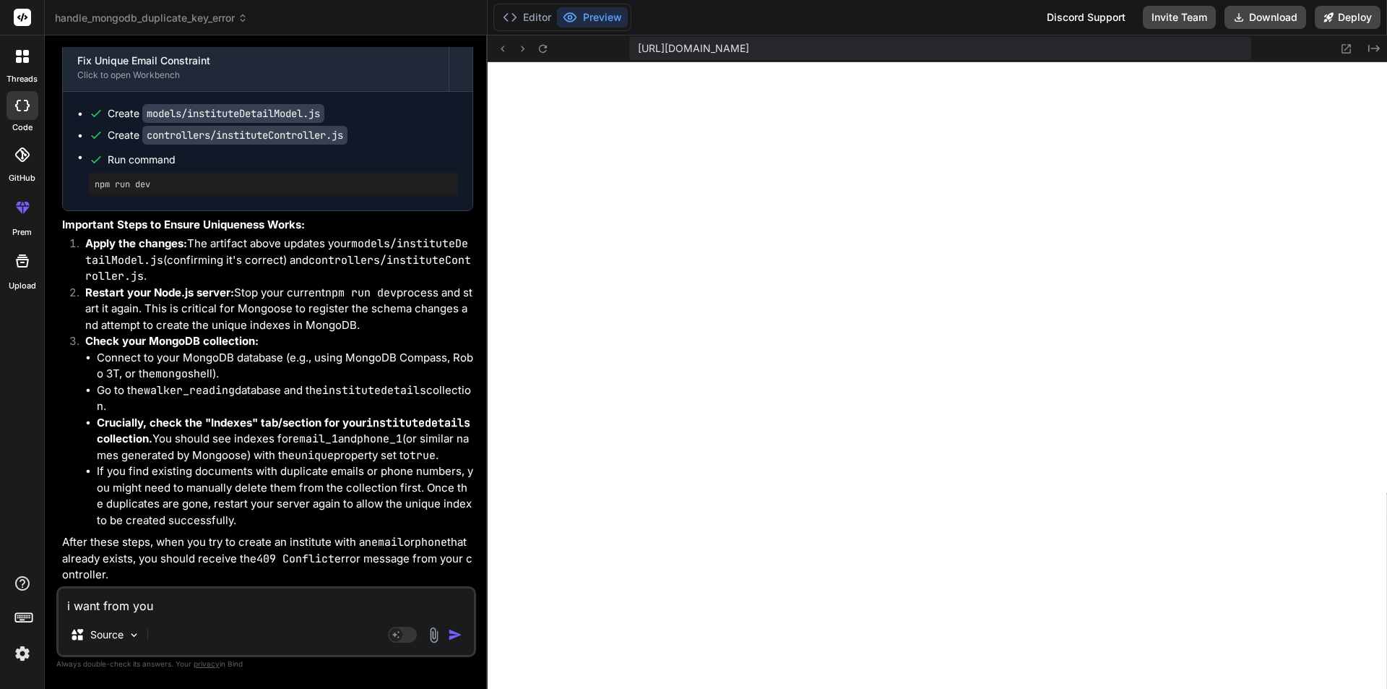
type textarea "x"
type textarea "i want from you t"
type textarea "x"
type textarea "i want from you to"
type textarea "x"
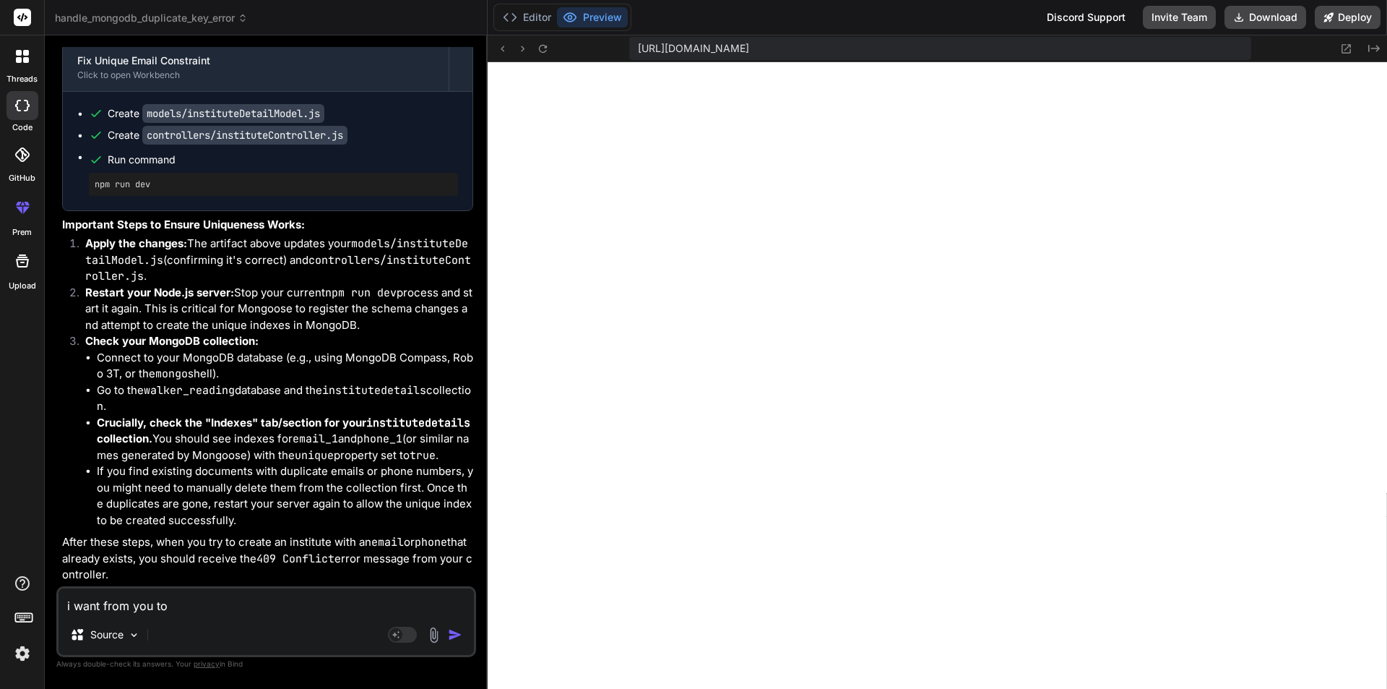
type textarea "i want from you to"
type textarea "x"
type textarea "i want from you to c"
type textarea "x"
type textarea "i want from you to cr"
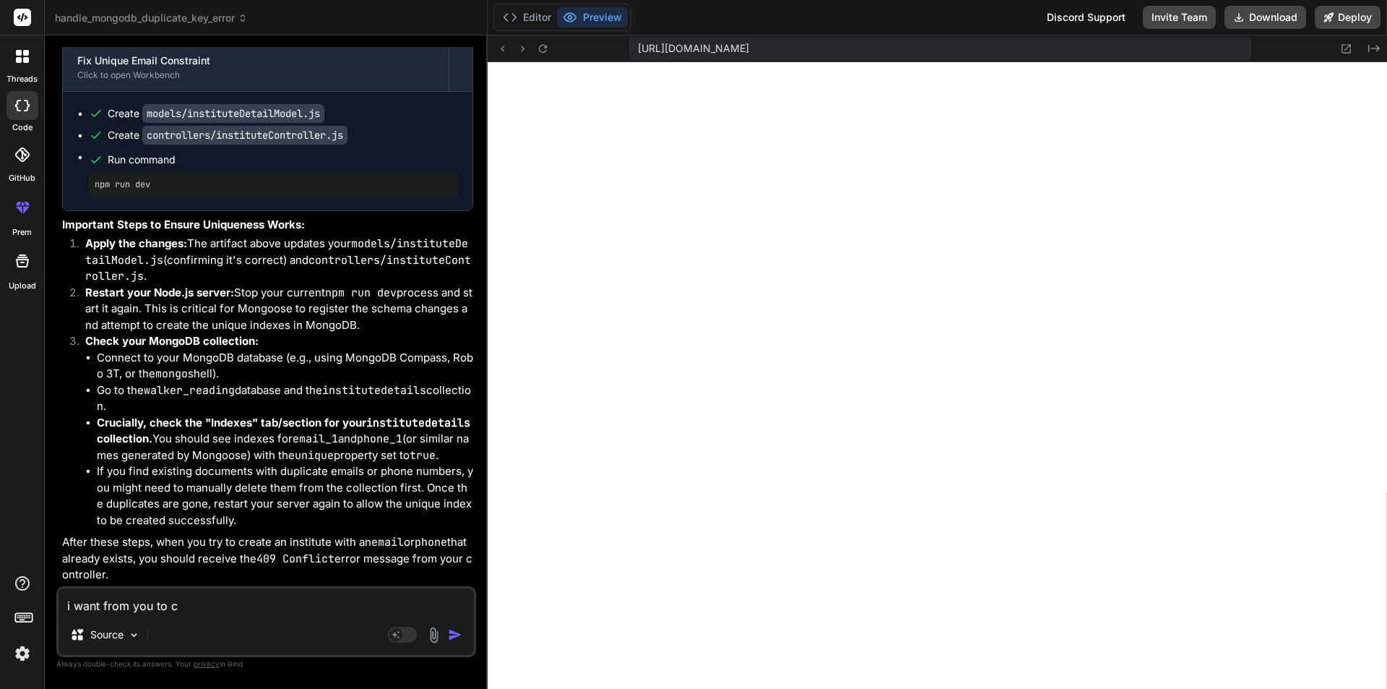
type textarea "x"
type textarea "i want from you to cre"
type textarea "x"
type textarea "i want from you to crea"
type textarea "x"
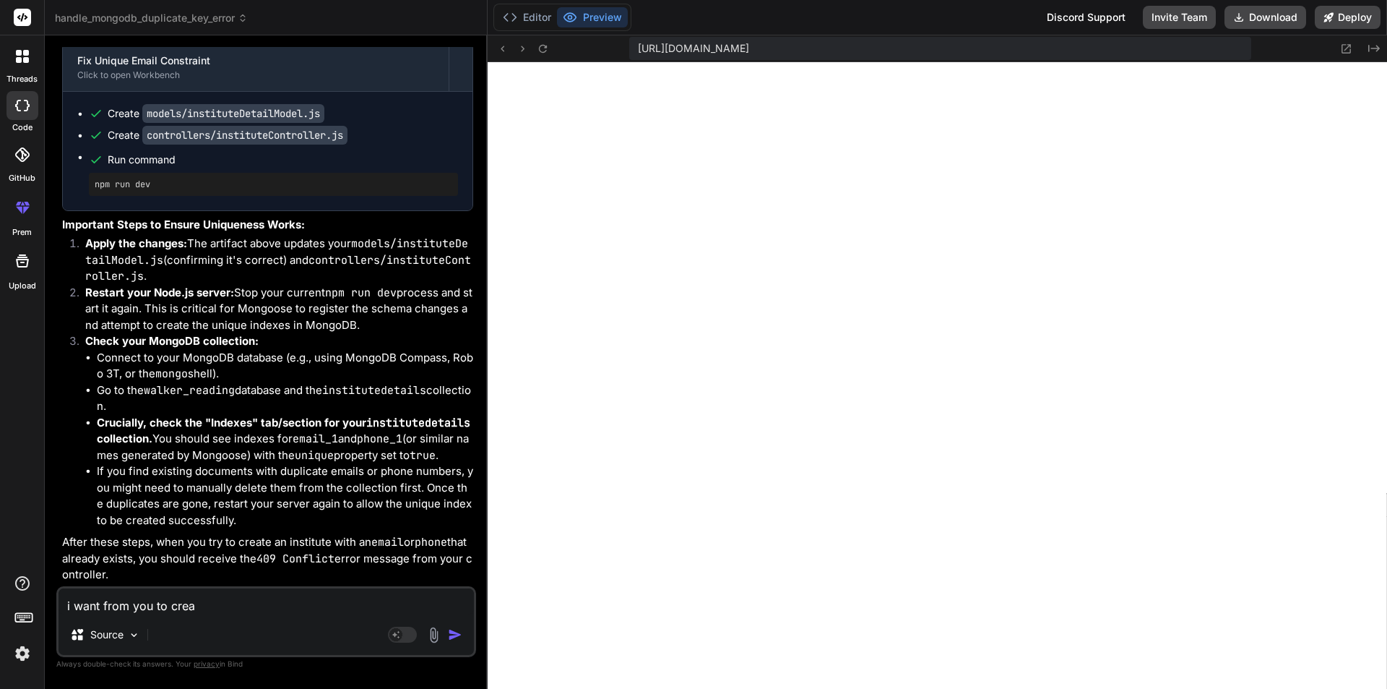
type textarea "i want from you to creat"
type textarea "x"
type textarea "i want from you to create"
type textarea "x"
type textarea "i want from you to create"
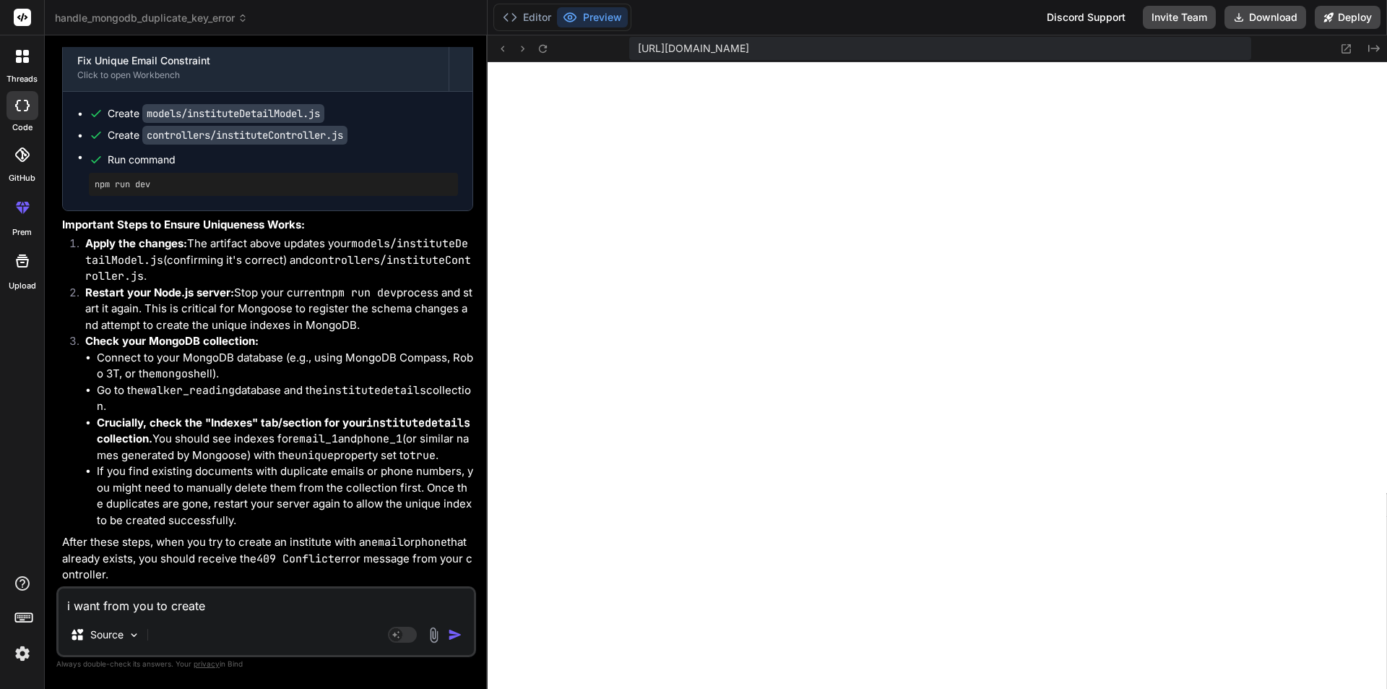
type textarea "x"
type textarea "i want from you to create a"
type textarea "x"
type textarea "i want from you to create a"
type textarea "x"
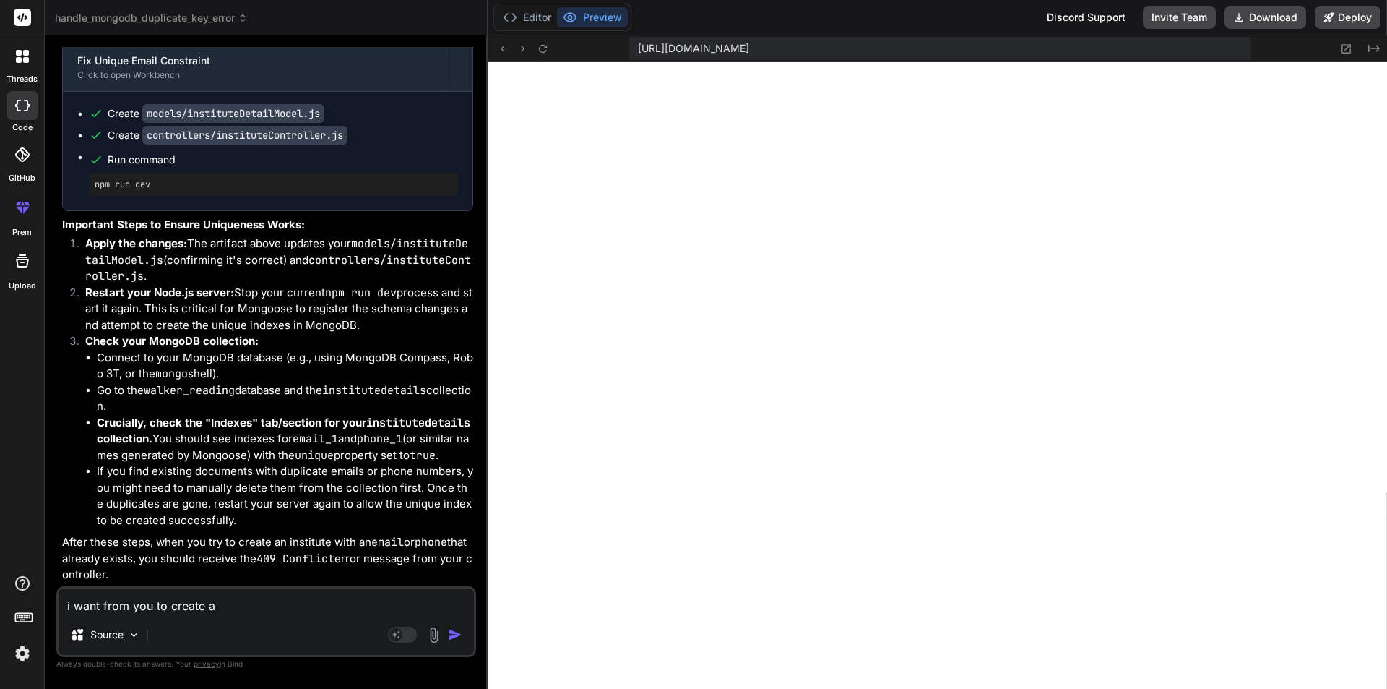
type textarea "i want from you to create a e"
type textarea "x"
type textarea "i want from you to create a ej"
type textarea "x"
type textarea "i want from you to create a ejs"
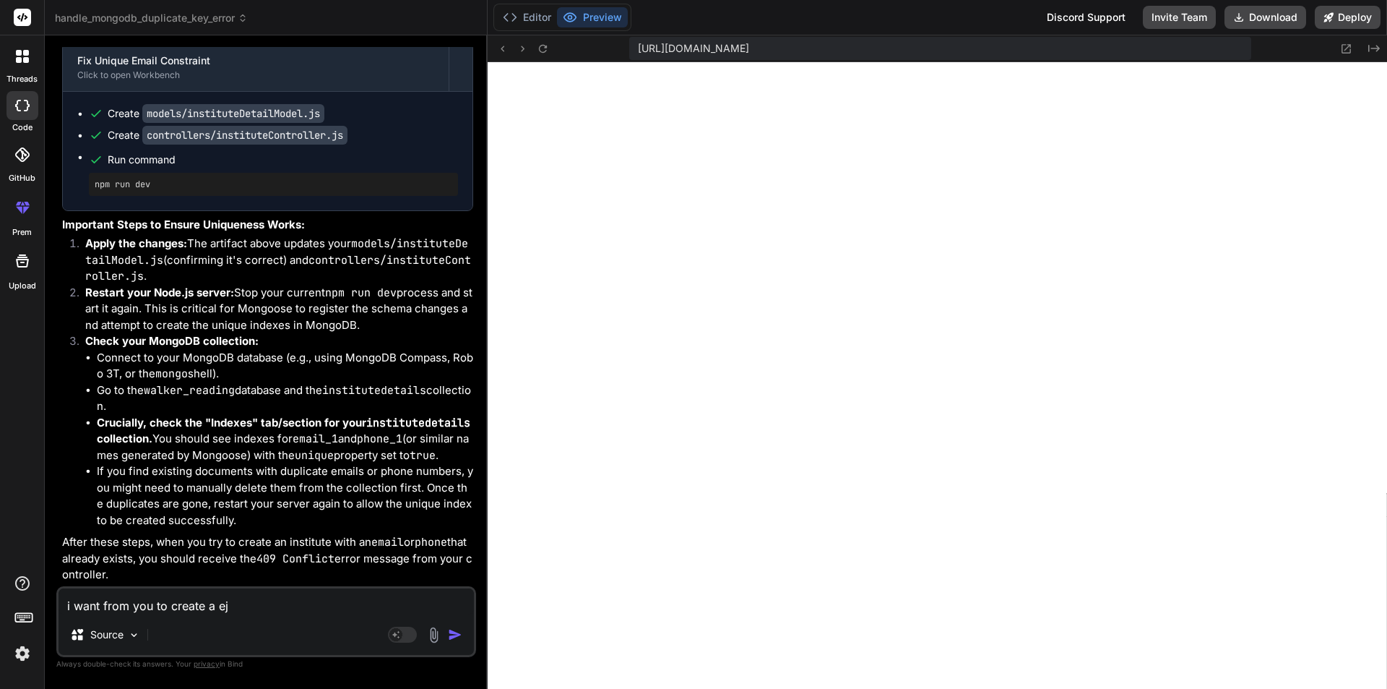
type textarea "x"
type textarea "i want from you to create a ejs"
type textarea "x"
type textarea "i want from you to create a ejs t"
type textarea "x"
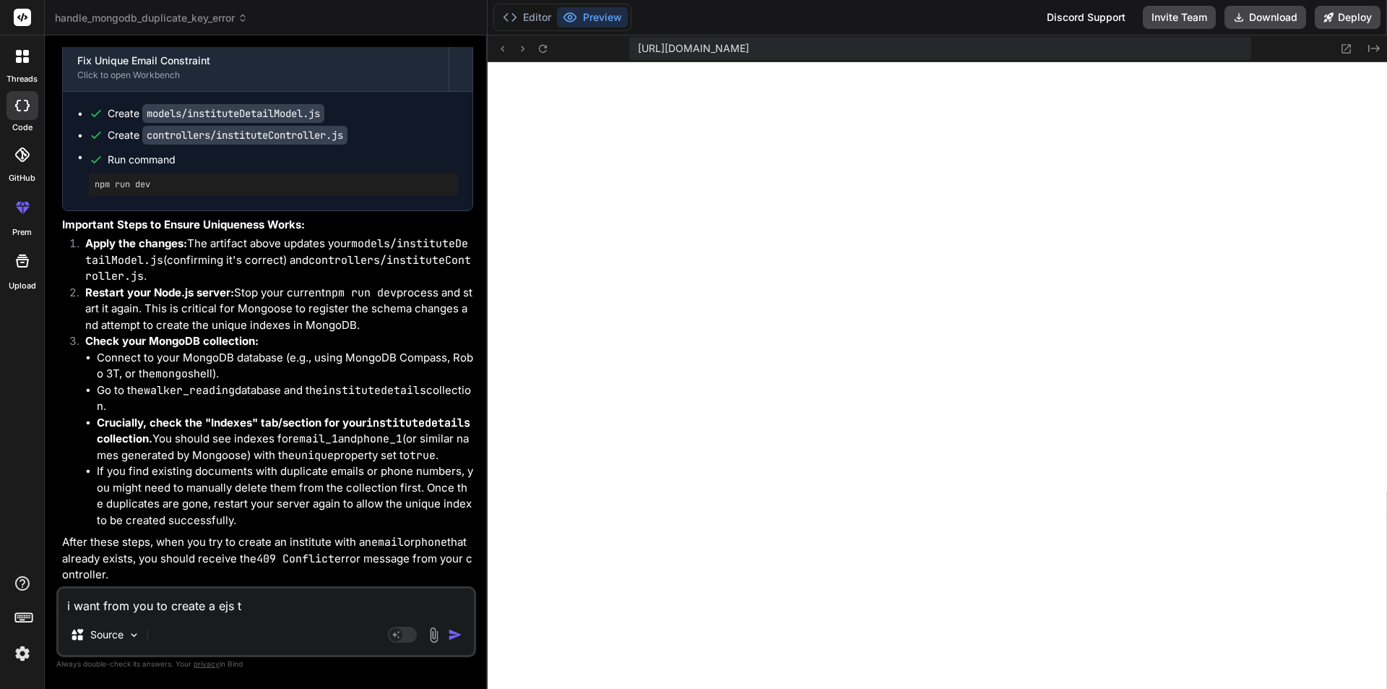
type textarea "i want from you to create a ejs te"
type textarea "x"
type textarea "i want from you to create a ejs tem"
type textarea "x"
type textarea "i want from you to create a ejs temp"
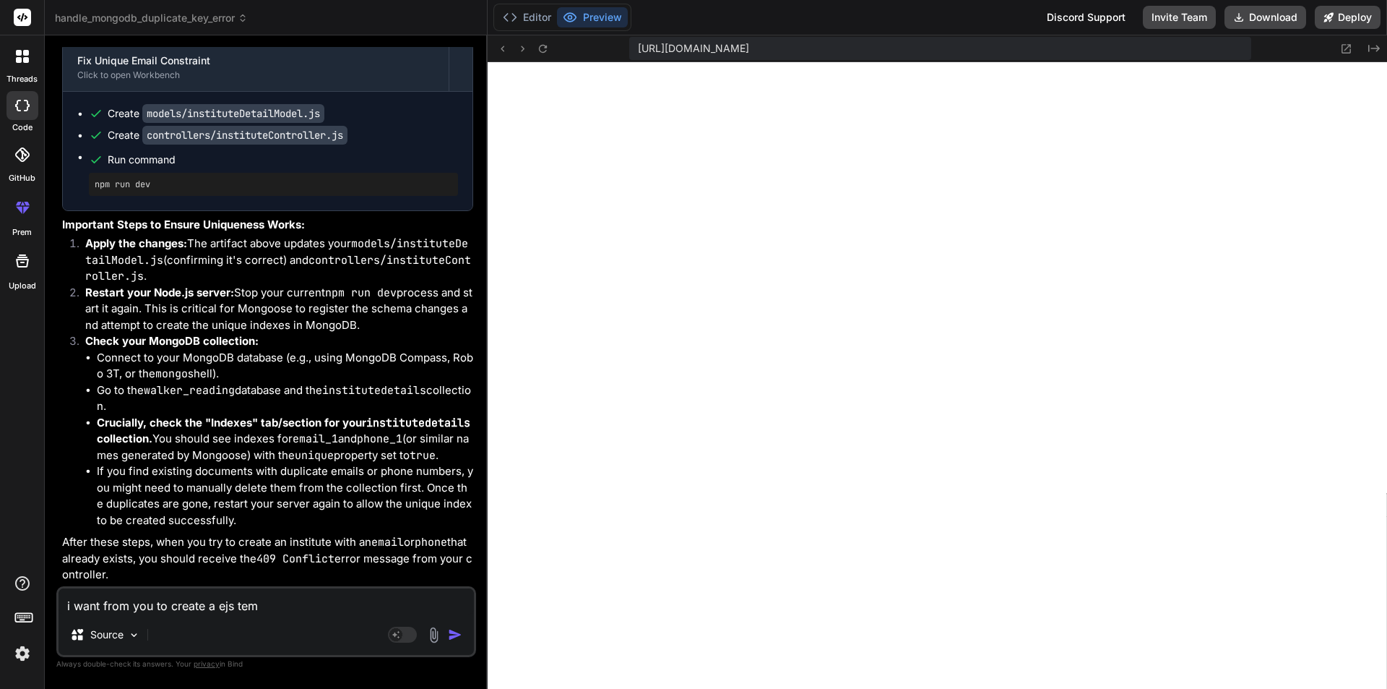
type textarea "x"
type textarea "i want from you to create a ejs templ"
type textarea "x"
type textarea "i want from you to create a ejs templa"
type textarea "x"
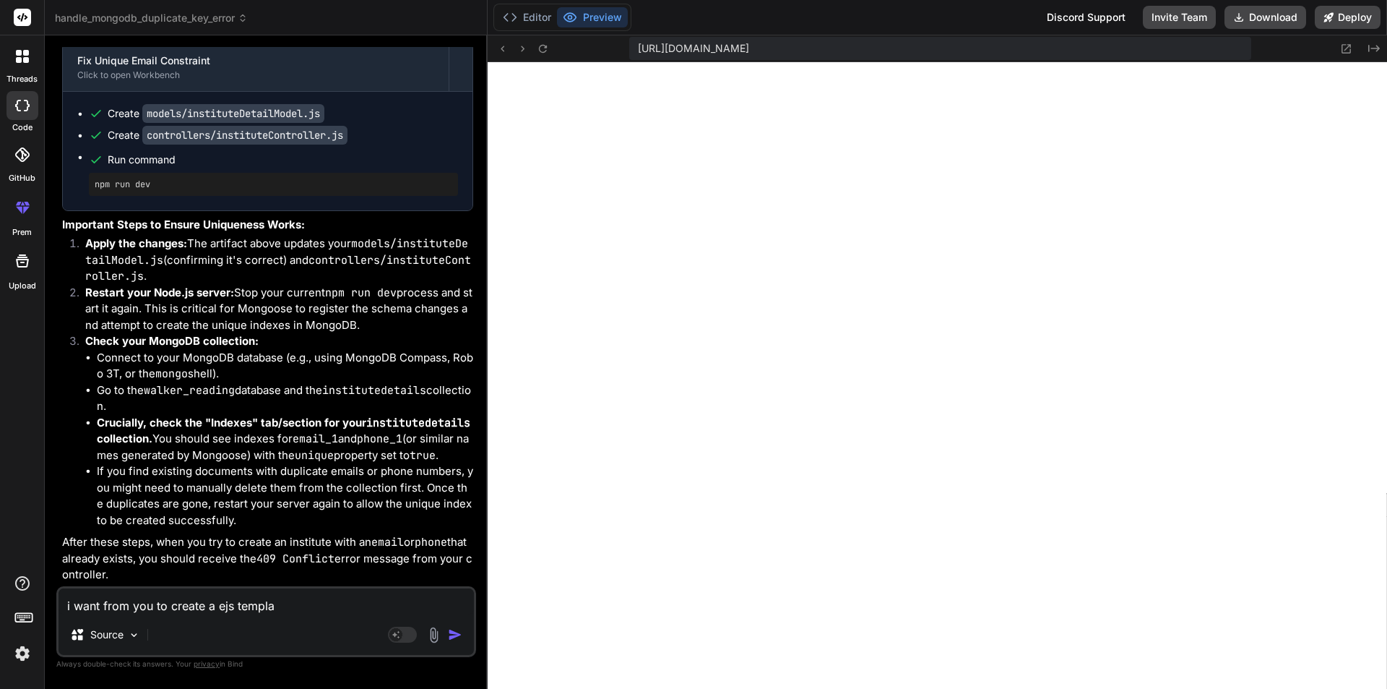
type textarea "i want from you to create a ejs templat"
type textarea "x"
type textarea "i want from you to create a ejs template"
type textarea "x"
type textarea "i want from you to create a ejs template"
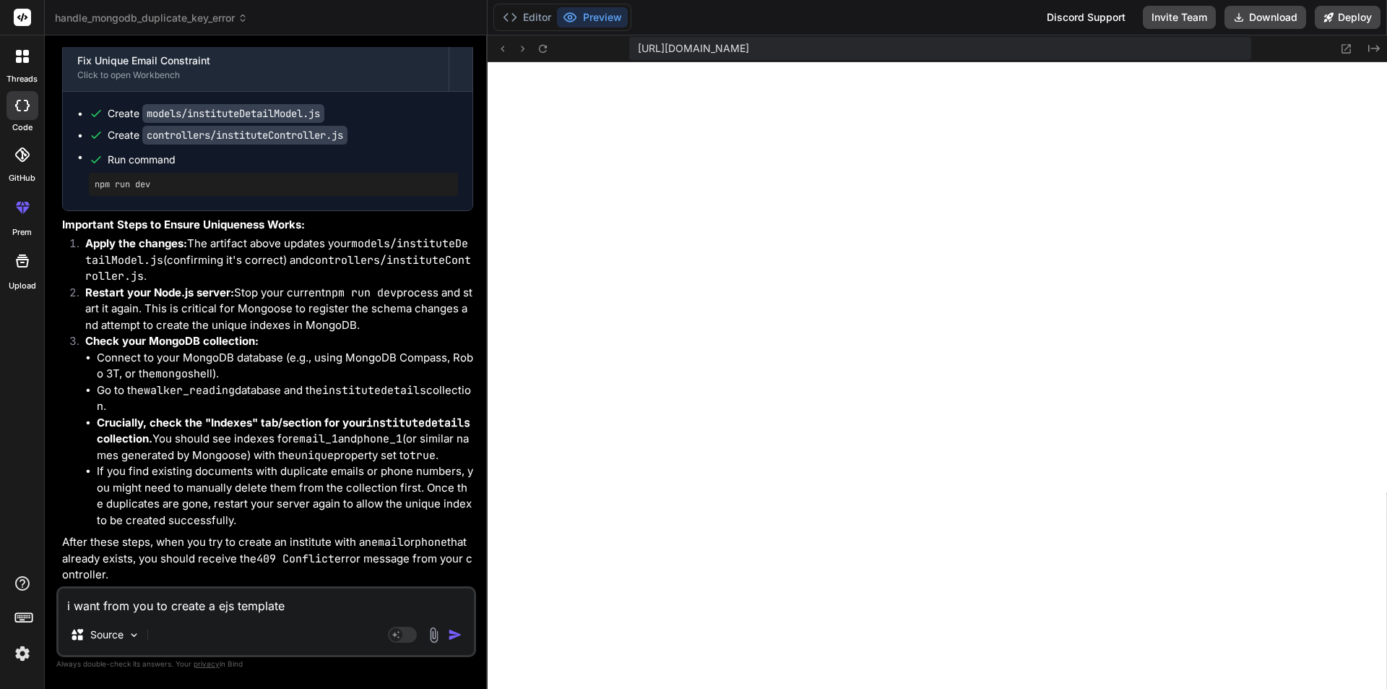
type textarea "x"
type textarea "i want from you to create a ejs template f"
type textarea "x"
type textarea "i want from you to create a ejs template fo"
type textarea "x"
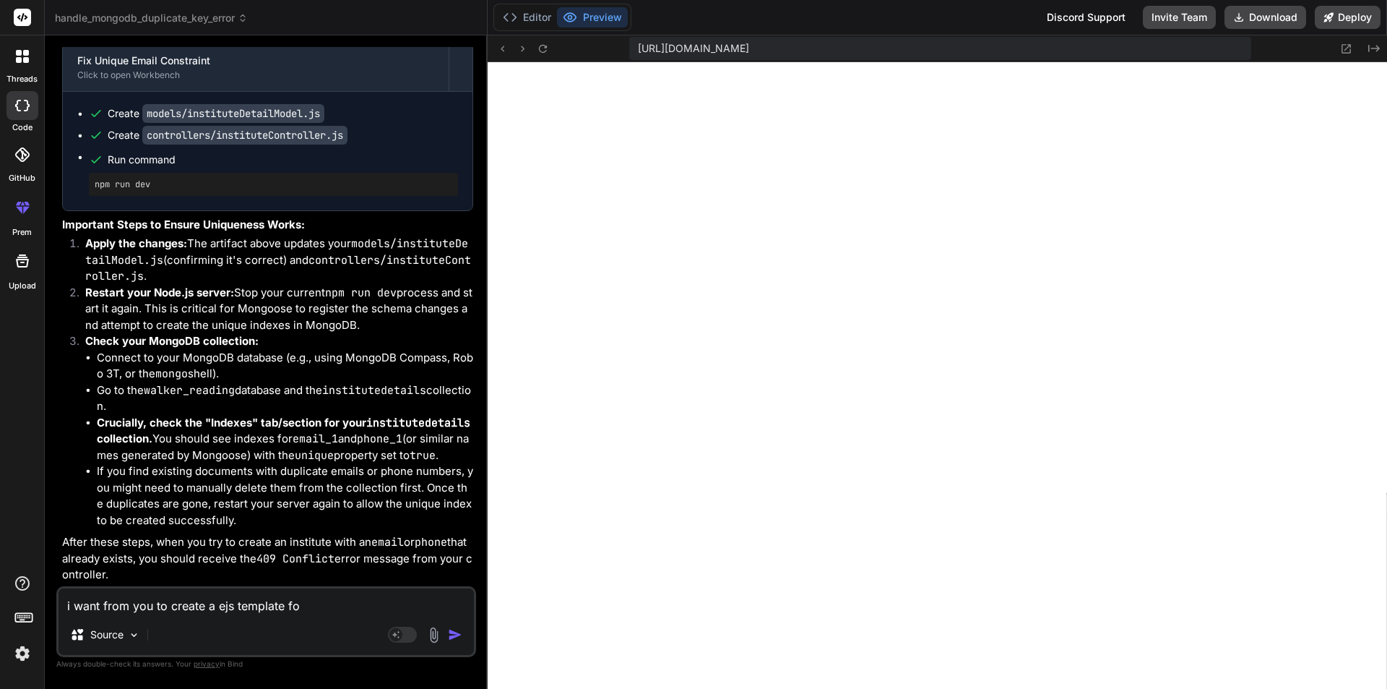
type textarea "i want from you to create a ejs template for"
type textarea "x"
type textarea "i want from you to create a ejs template for"
type textarea "x"
type textarea "i want from you to create a ejs template for s"
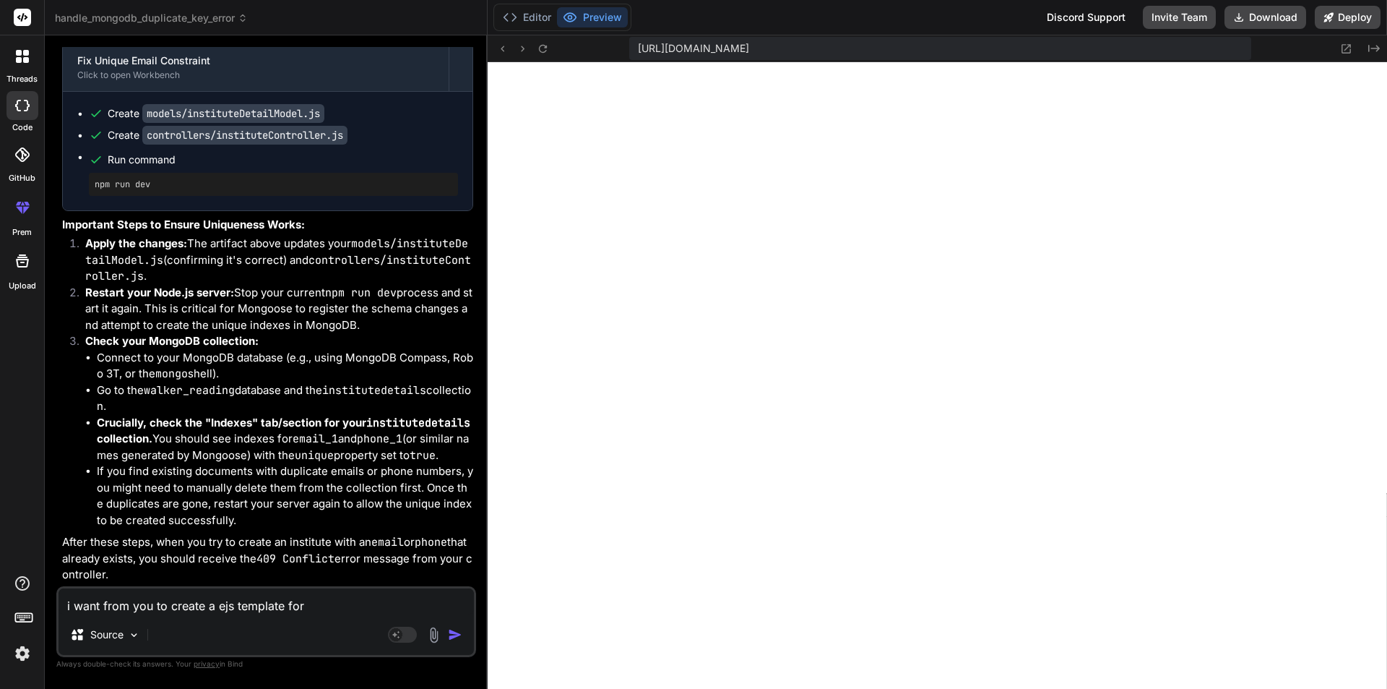
type textarea "x"
type textarea "i want from you to create a ejs template for se"
type textarea "x"
type textarea "i want from you to create a ejs template for sen"
type textarea "x"
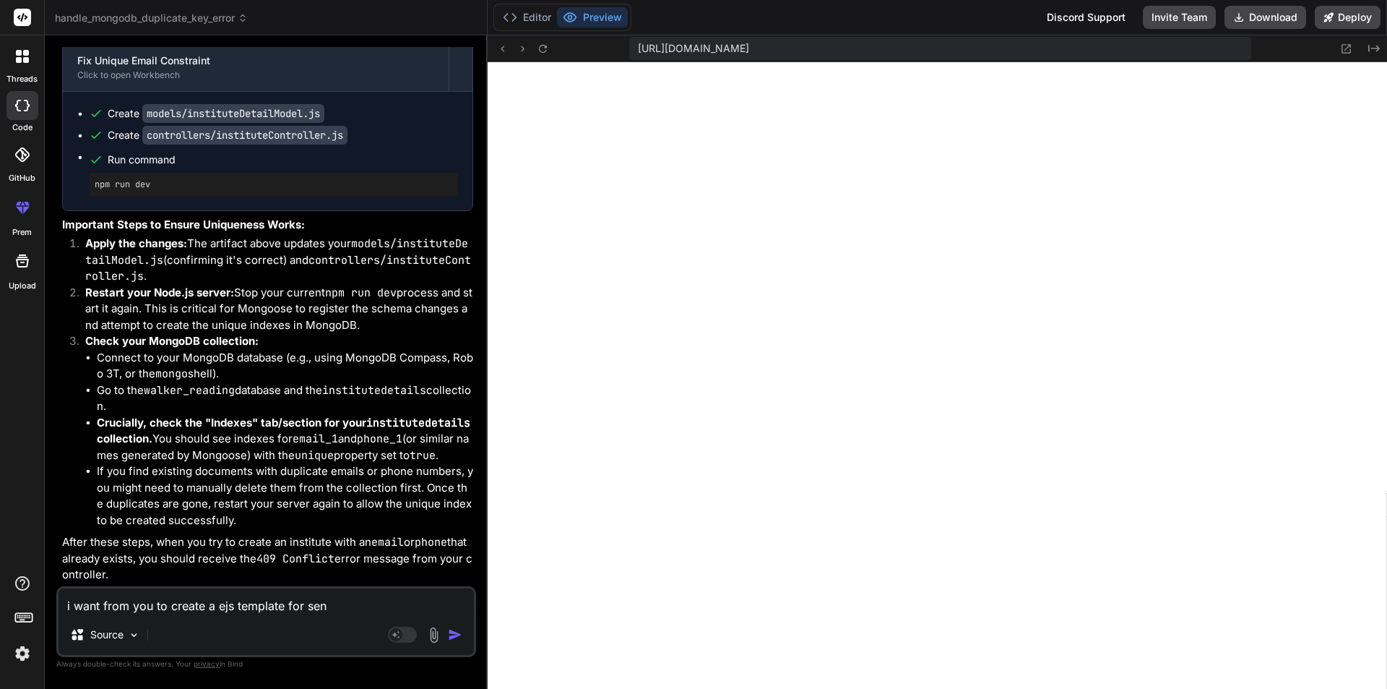
type textarea "i want from you to create a ejs template for send"
type textarea "x"
type textarea "i want from you to create a ejs template for send"
type textarea "x"
type textarea "i want from you to create a ejs template for send t"
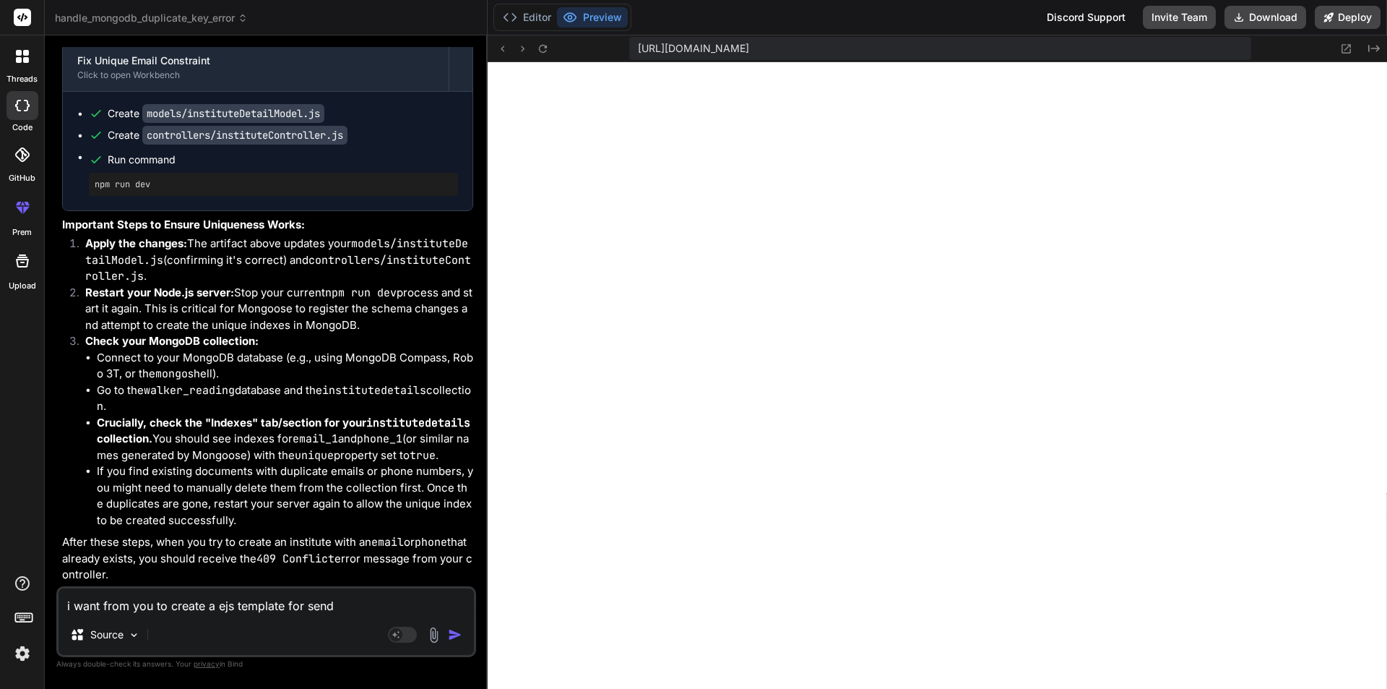
type textarea "x"
type textarea "i want from you to create a ejs template for send th"
type textarea "x"
type textarea "i want from you to create a ejs template for send the"
type textarea "x"
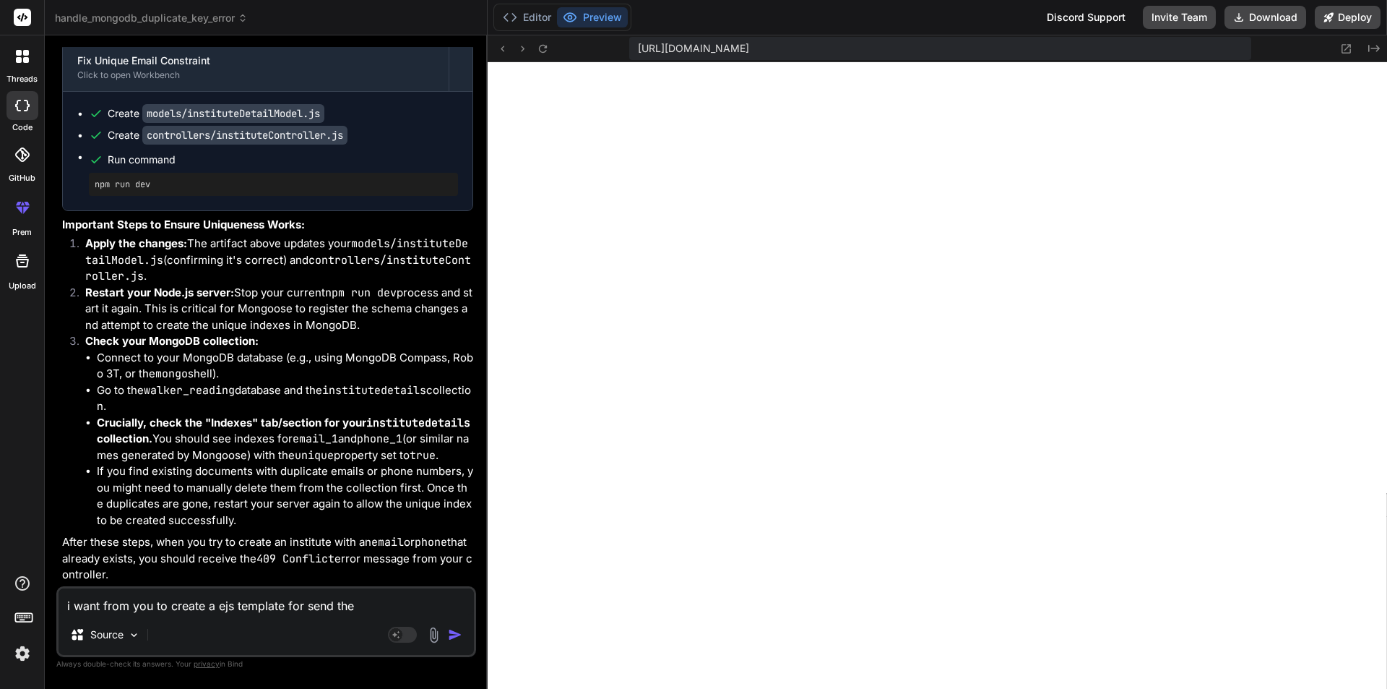
type textarea "i want from you to create a ejs template for send the"
type textarea "x"
type textarea "i want from you to create a ejs template for send the u"
type textarea "x"
type textarea "i want from you to create a ejs template for send the us"
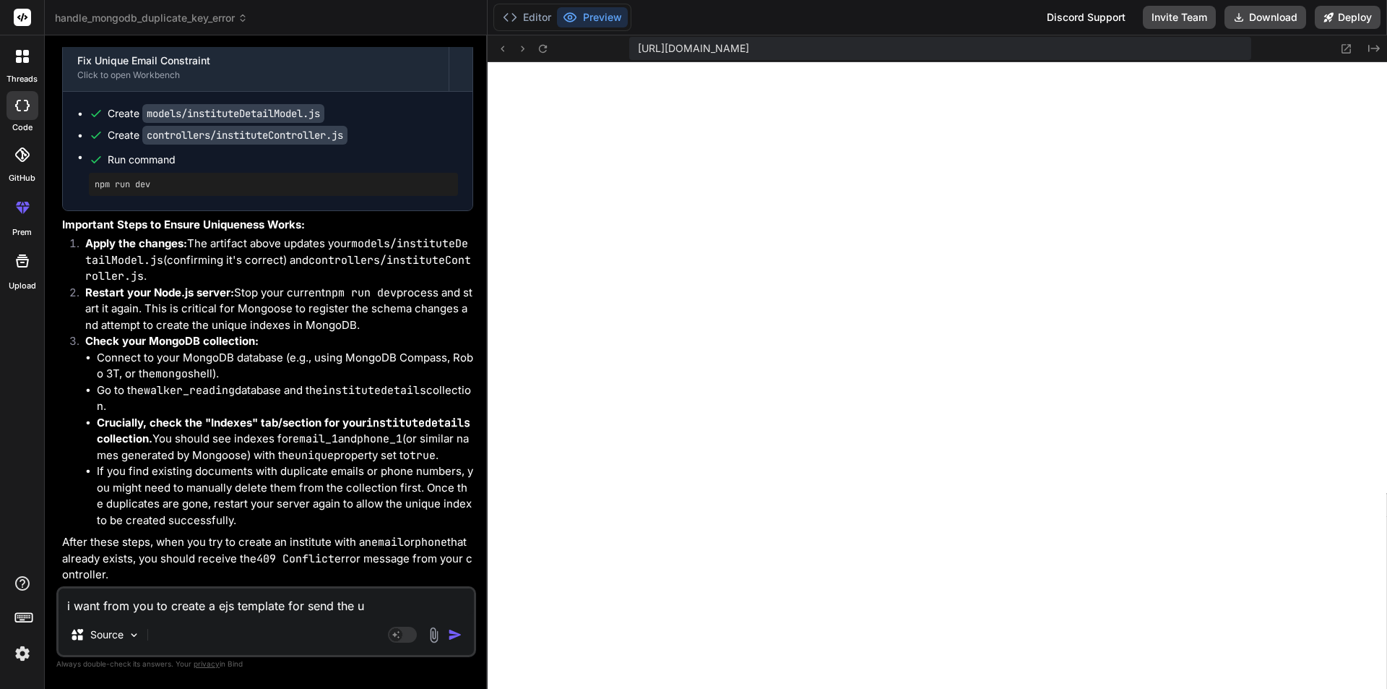
type textarea "x"
type textarea "i want from you to create a ejs template for send the use"
type textarea "x"
type textarea "i want from you to create a ejs template for send the user"
type textarea "x"
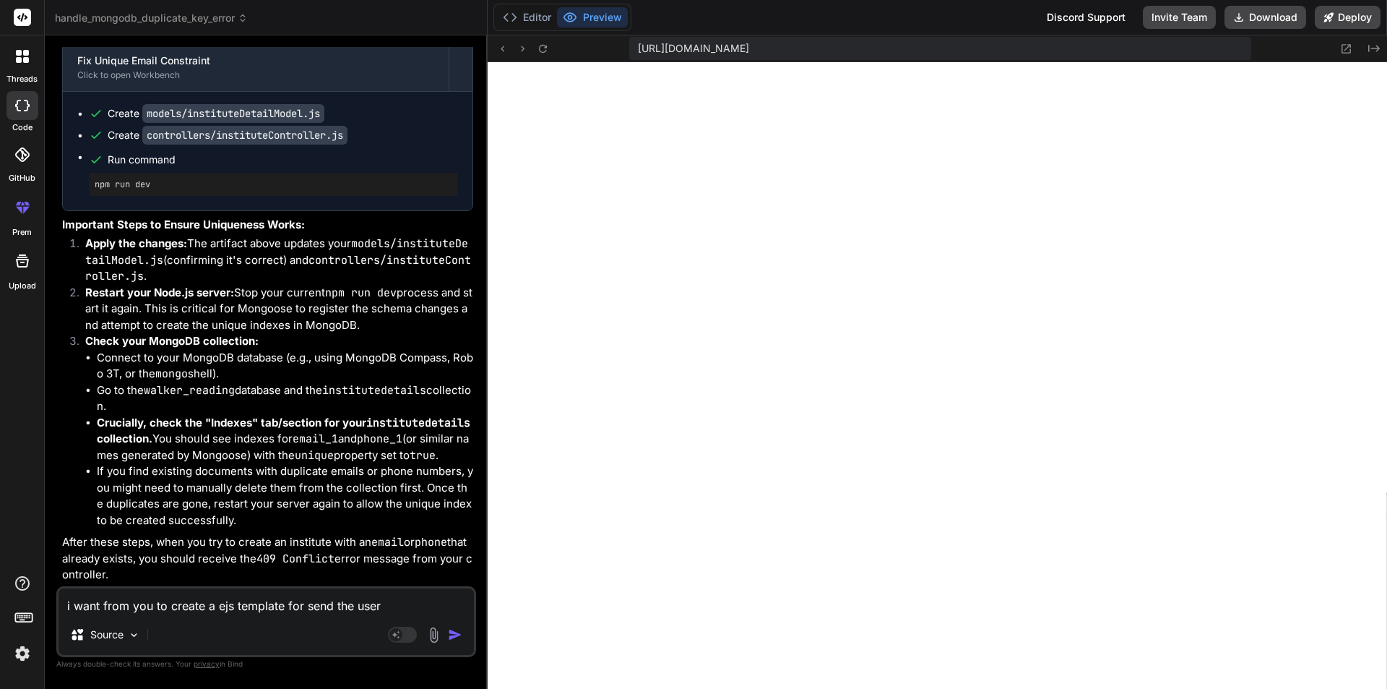
type textarea "i want from you to create a ejs template for send the user"
type textarea "x"
type textarea "i want from you to create a ejs template for send the user t"
type textarea "x"
type textarea "i want from you to create a ejs template for send the user to"
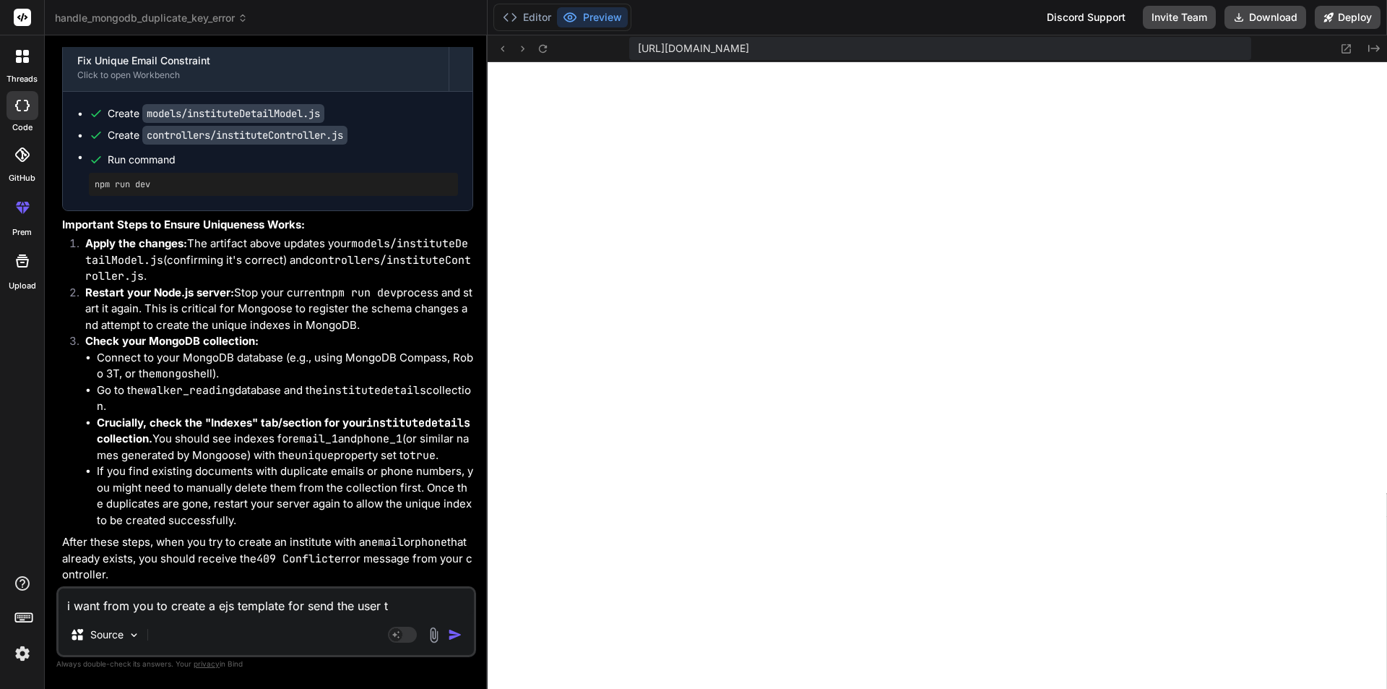
type textarea "x"
type textarea "i want from you to create a ejs template for send the user to"
type textarea "x"
type textarea "i want from you to create a ejs template for send the user to c"
type textarea "x"
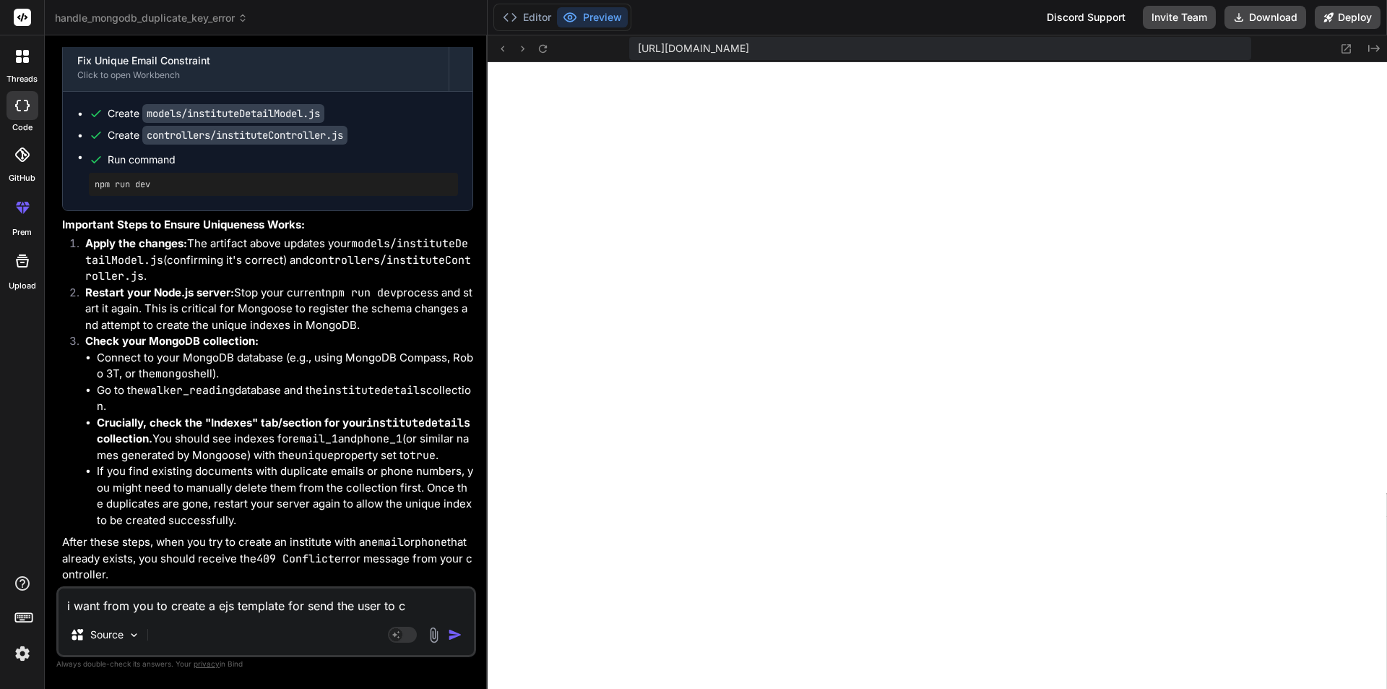
type textarea "i want from you to create a ejs template for send the user to co"
type textarea "x"
type textarea "i want from you to create a ejs template for send the user to con"
type textarea "x"
type textarea "i want from you to create a ejs template for send the user to conf"
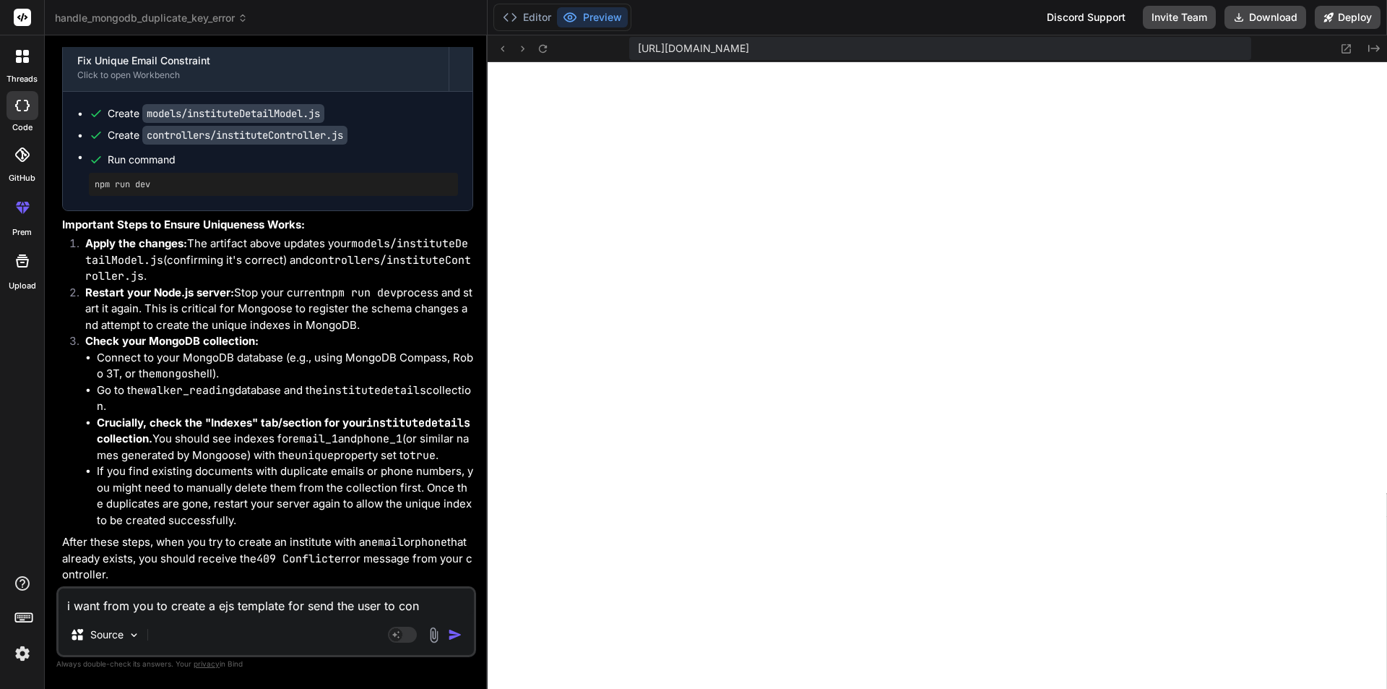
type textarea "x"
type textarea "i want from you to create a ejs template for send the user to confi"
type textarea "x"
type textarea "i want from you to create a ejs template for send the user to confir"
type textarea "x"
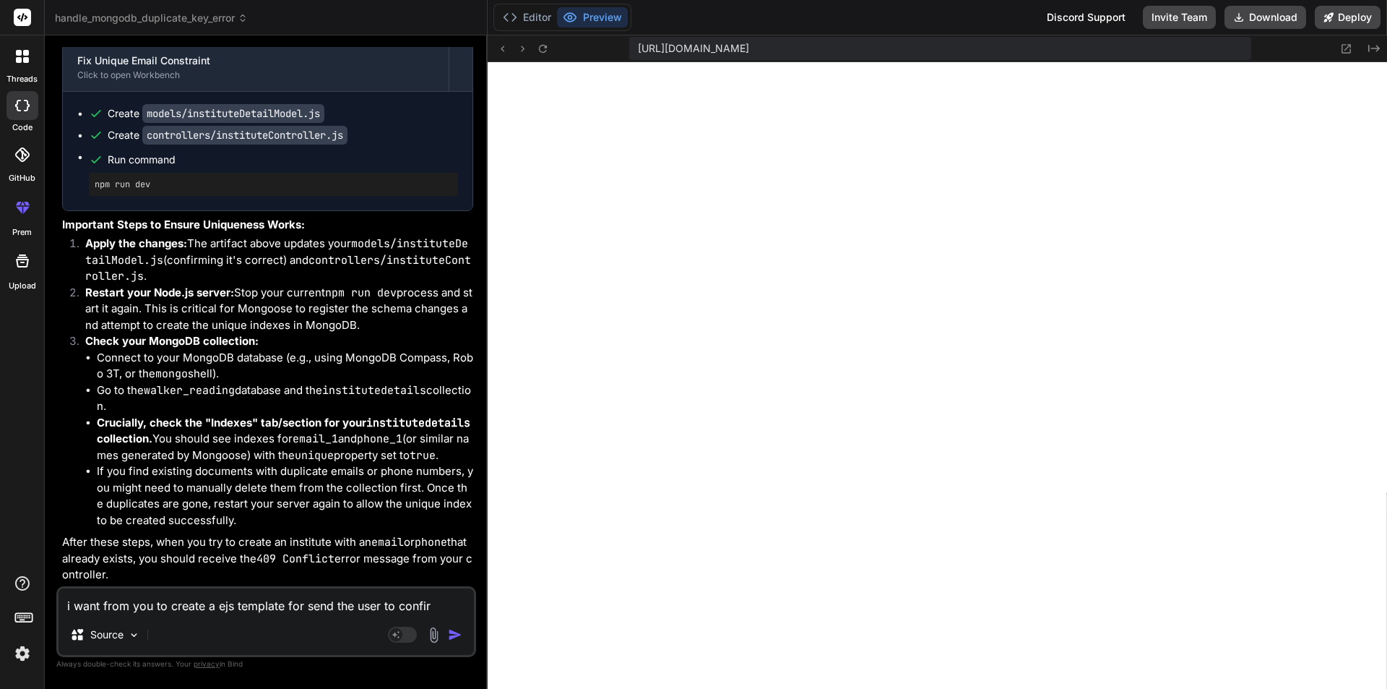
type textarea "i want from you to create a ejs template for send the user to confir"
type textarea "x"
type textarea "i want from you to create a ejs template for send the user to confir t"
type textarea "x"
type textarea "i want from you to create a ejs template for send the user to confir th"
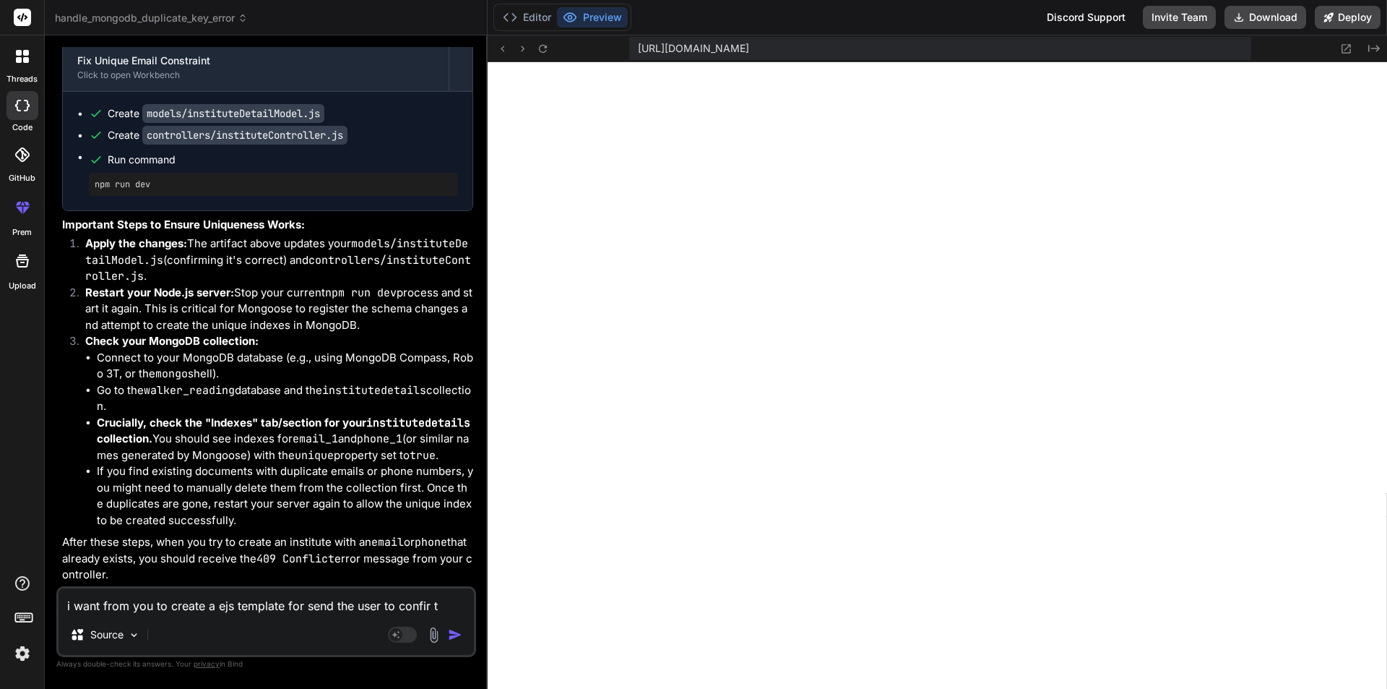
type textarea "x"
type textarea "i want from you to create a ejs template for send the user to confir tha"
type textarea "x"
type textarea "i want from you to create a ejs template for send the user to confir that"
type textarea "x"
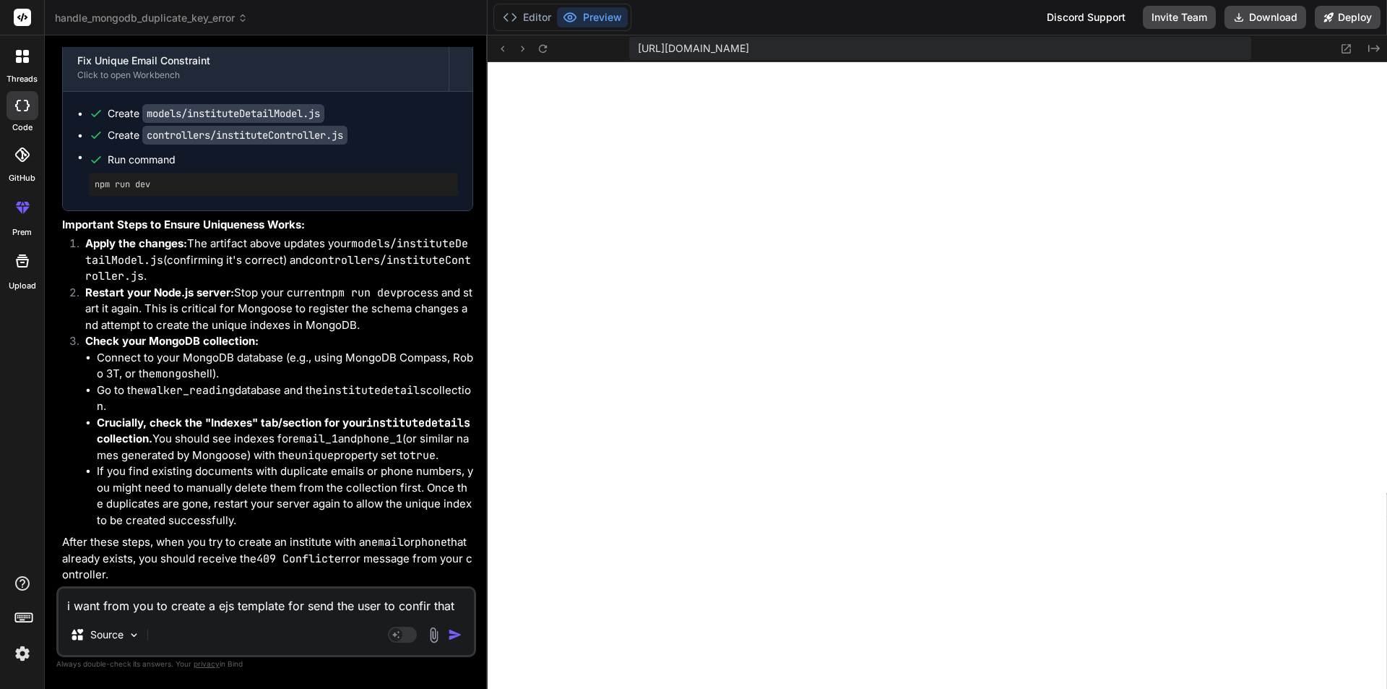
type textarea "i want from you to create a ejs template for send the user to confir that"
type textarea "x"
type textarea "i want from you to create a ejs template for send the user to confir that w"
type textarea "x"
type textarea "i want from you to create a ejs template for send the user to confir that we"
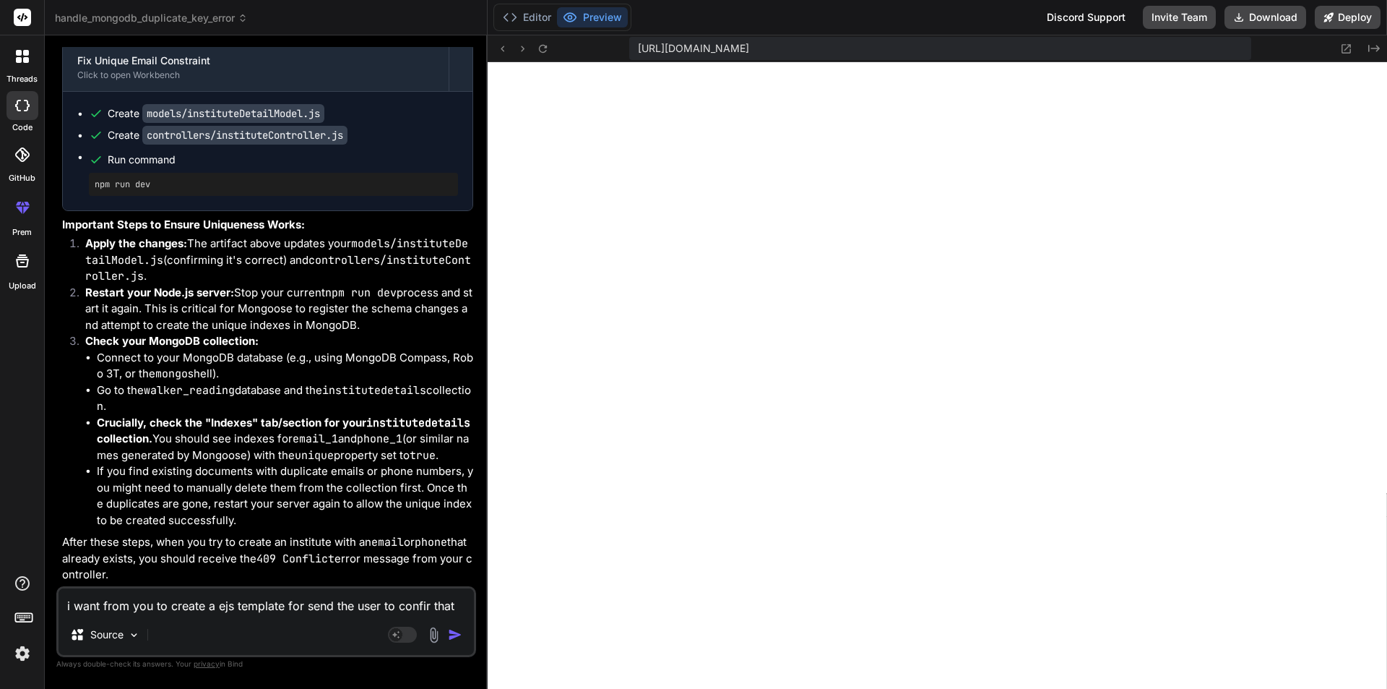
type textarea "x"
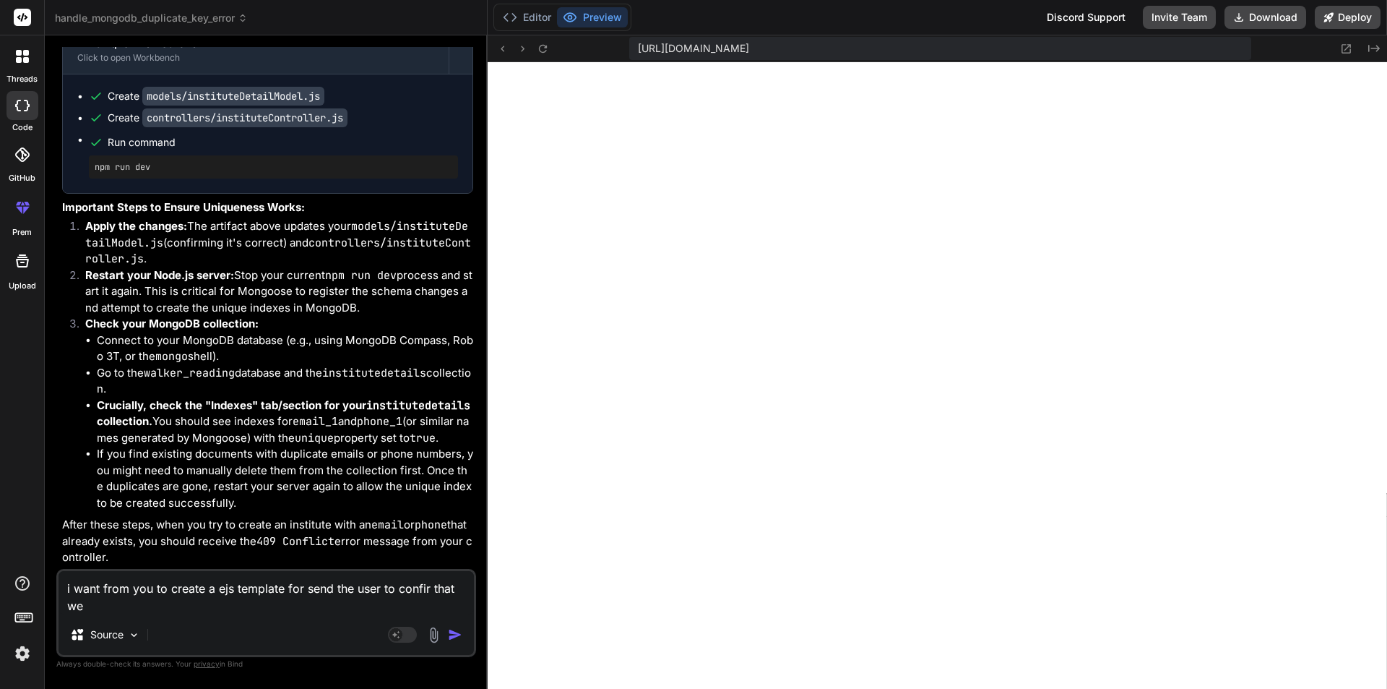
type textarea "i want from you to create a ejs template for send the user to confir that we"
type textarea "x"
type textarea "i want from you to create a ejs template for send the user to confir that we h"
type textarea "x"
type textarea "i want from you to create a ejs template for send the user to confir that we ha"
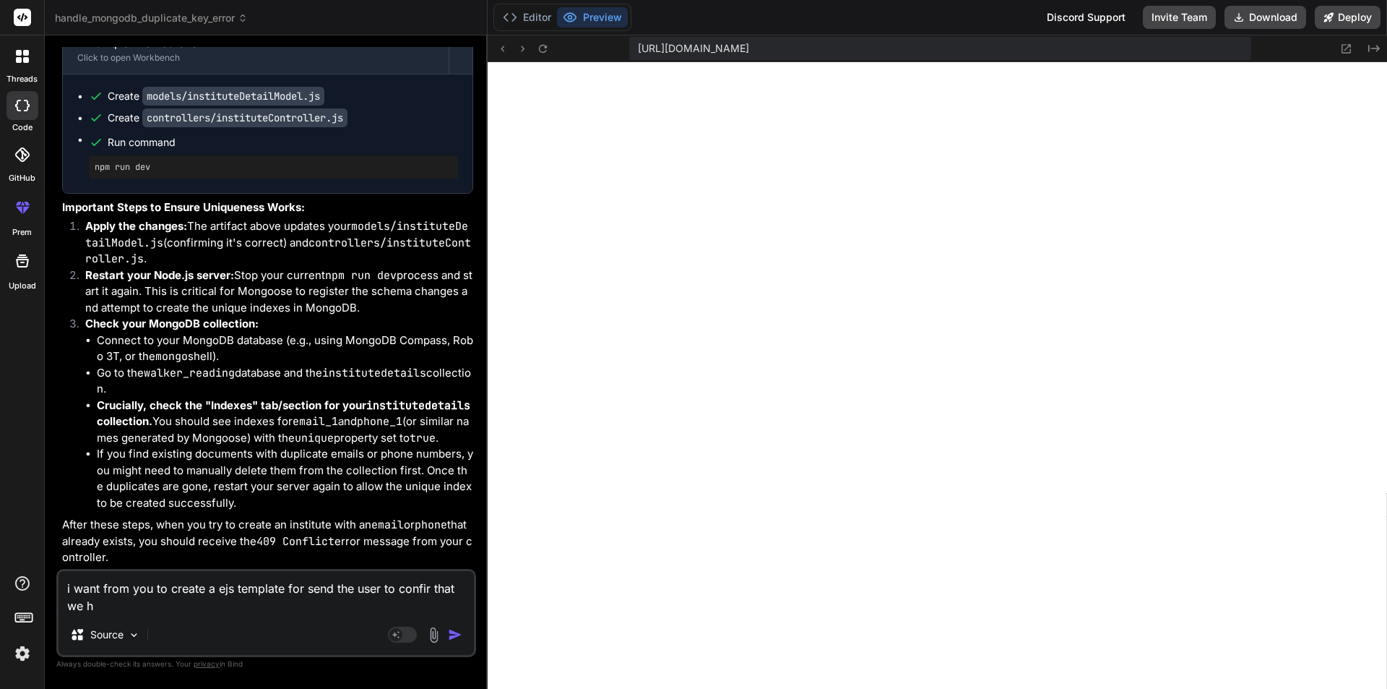
type textarea "x"
type textarea "i want from you to create a ejs template for send the user to confir that we hav"
type textarea "x"
type textarea "i want from you to create a ejs template for send the user to confir that we ha…"
type textarea "x"
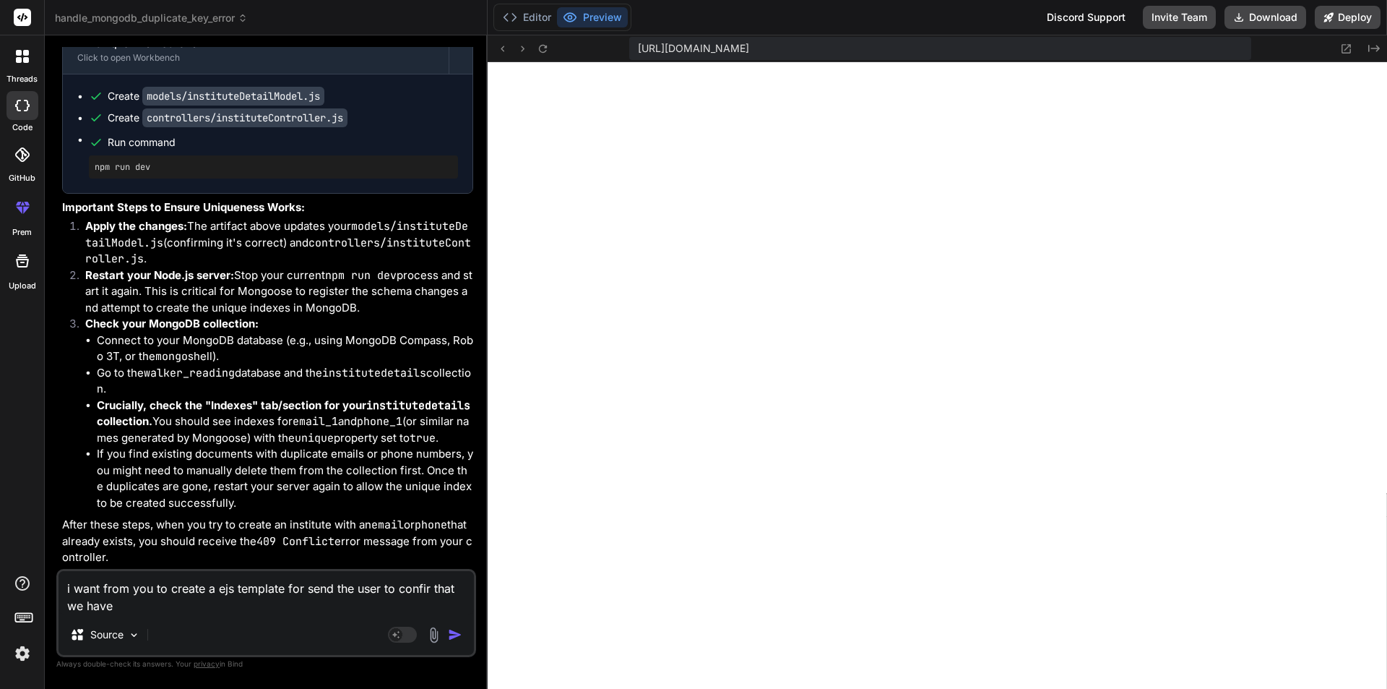
type textarea "i want from you to create a ejs template for send the user to confir that we ha…"
type textarea "x"
type textarea "i want from you to create a ejs template for send the user to confir that we ha…"
type textarea "x"
type textarea "i want from you to create a ejs template for send the user to confir that we ha…"
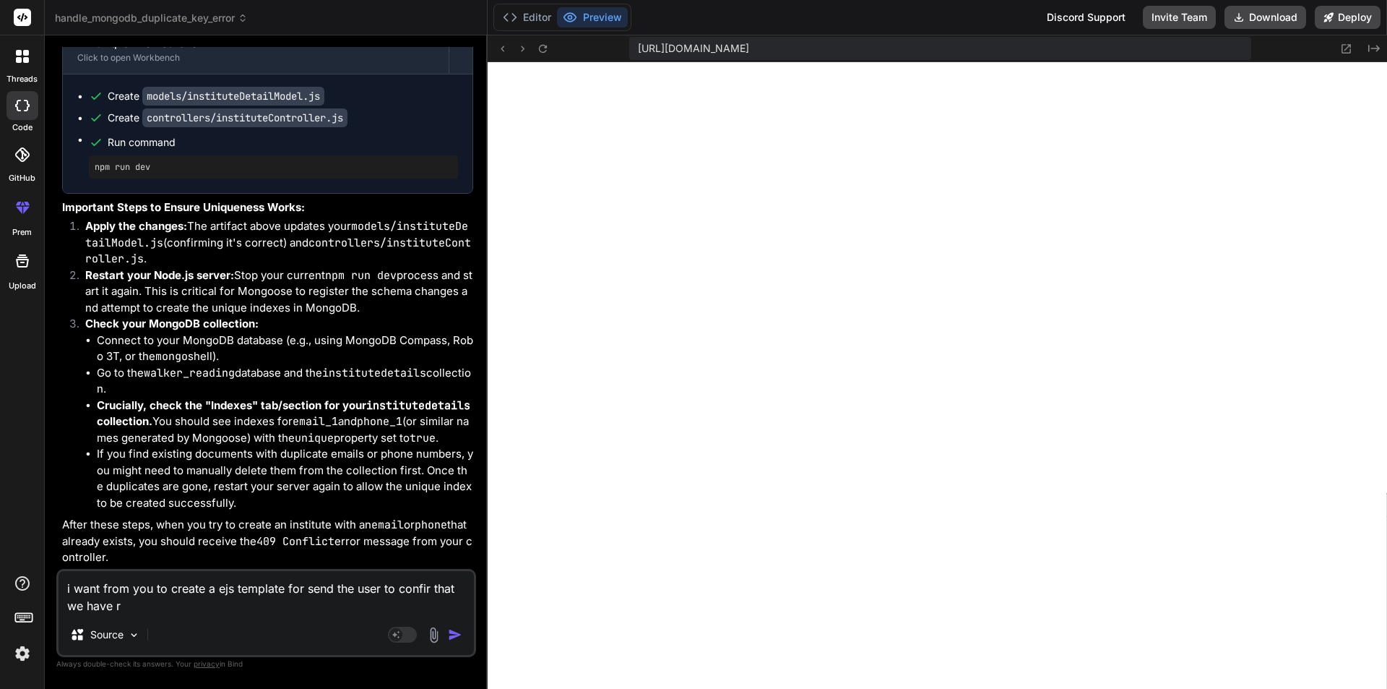
type textarea "x"
type textarea "i want from you to create a ejs template for send the user to confir that we ha…"
type textarea "x"
type textarea "i want from you to create a ejs template for send the user to confir that we ha…"
type textarea "x"
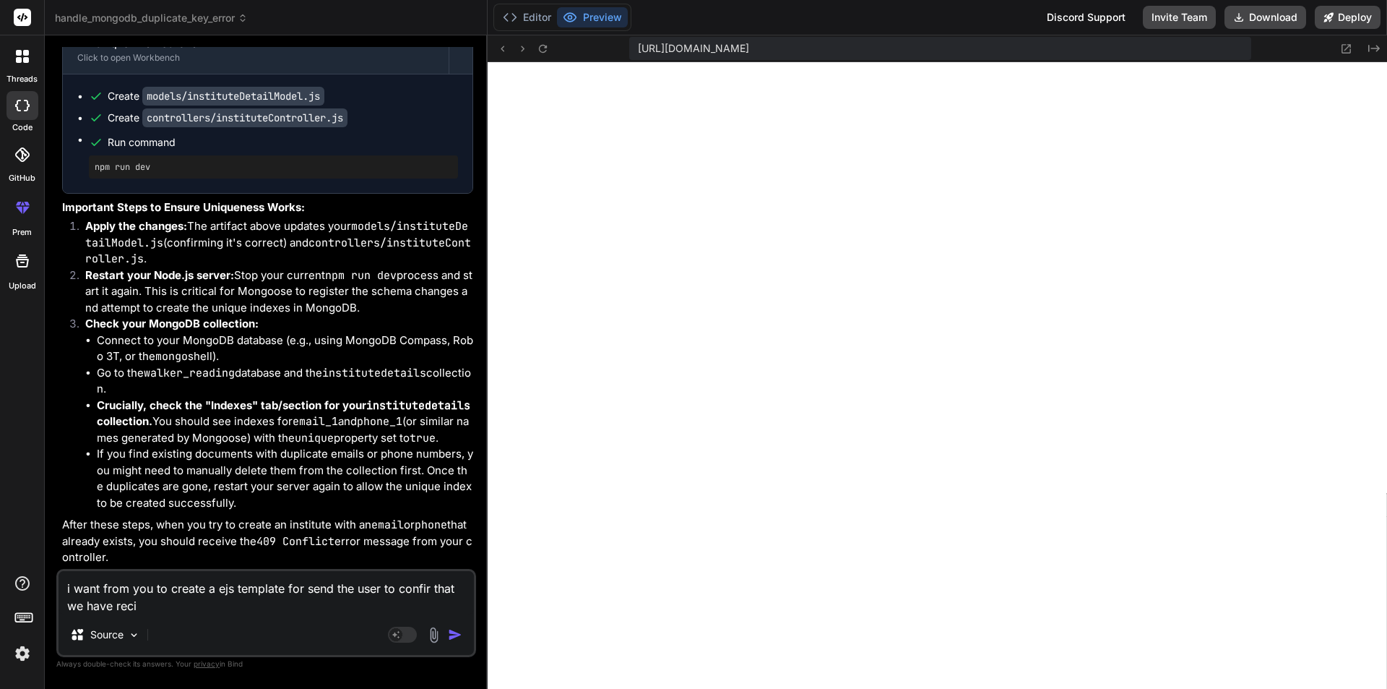
type textarea "i want from you to create a ejs template for send the user to confir that we ha…"
type textarea "x"
type textarea "i want from you to create a ejs template for send the user to confir that we ha…"
type textarea "x"
type textarea "i want from you to create a ejs template for send the user to confir that we ha…"
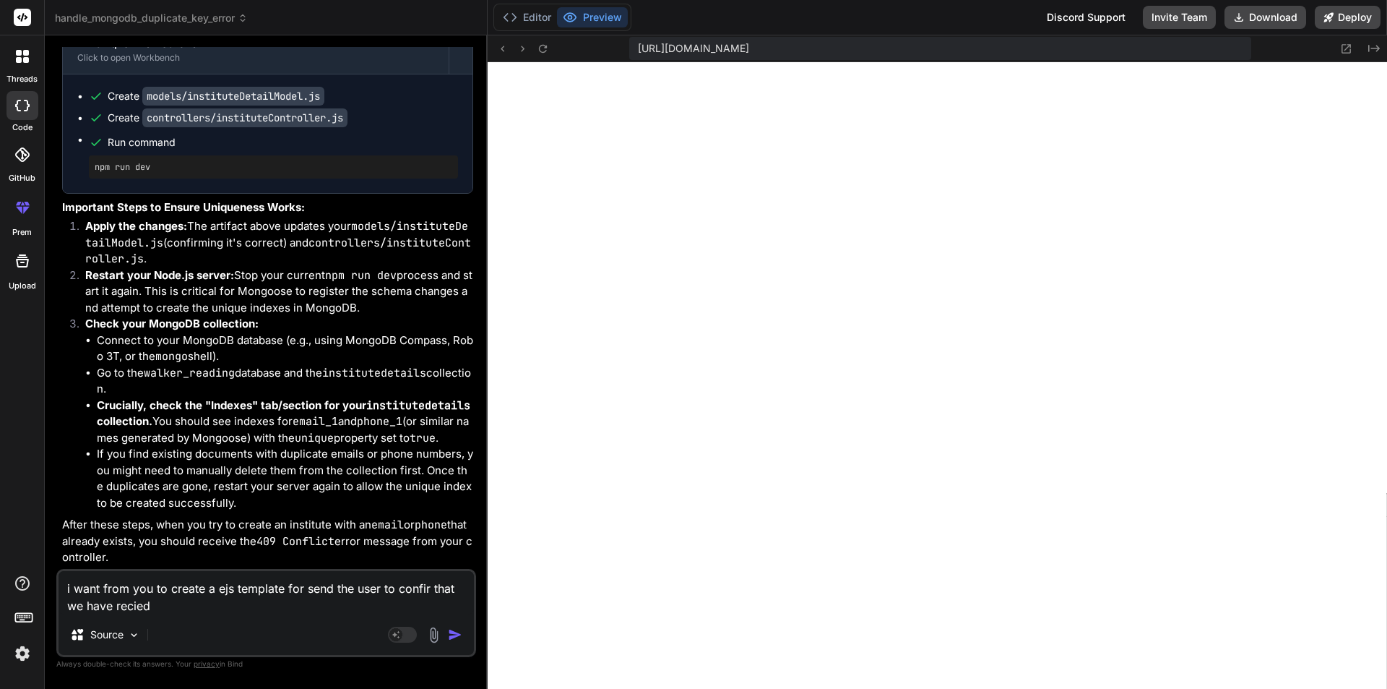
type textarea "x"
type textarea "i want from you to create a ejs template for send the user to confir that we ha…"
type textarea "x"
type textarea "i want from you to create a ejs template for send the user to confir that we ha…"
type textarea "x"
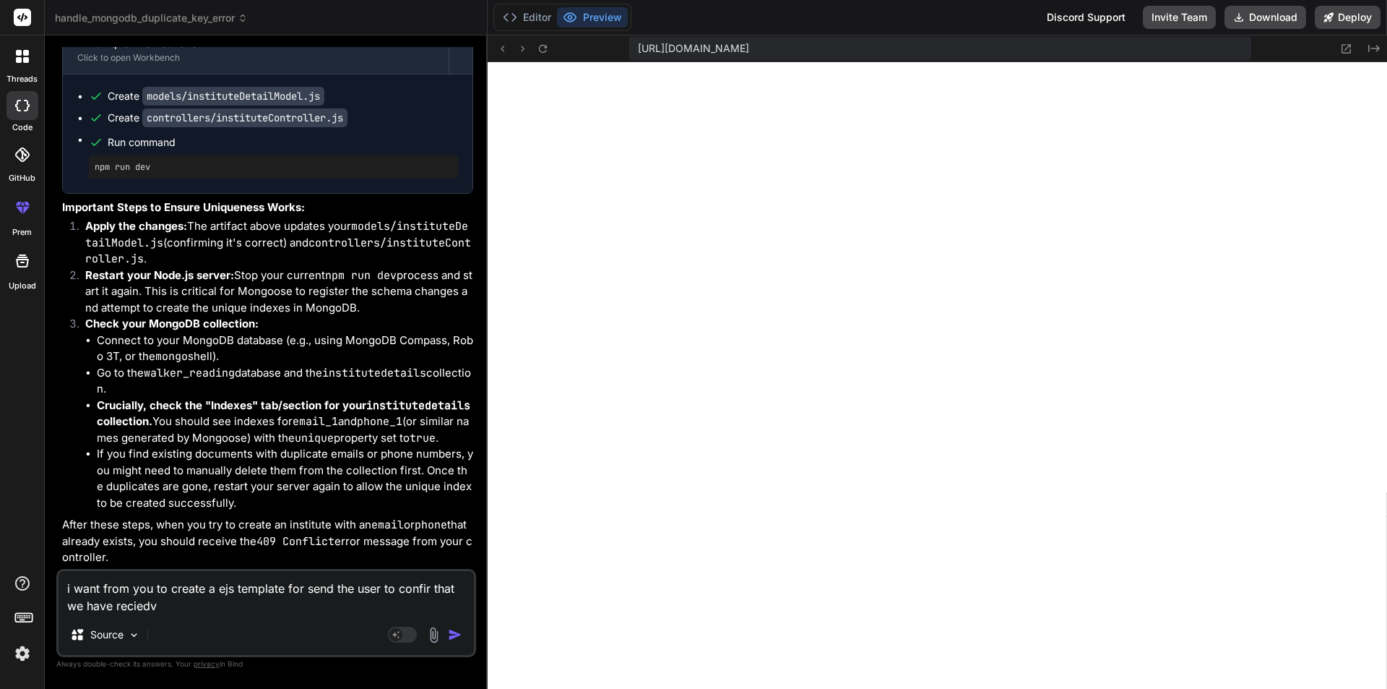
type textarea "i want from you to create a ejs template for send the user to confir that we ha…"
type textarea "x"
type textarea "i want from you to create a ejs template for send the user to confir that we ha…"
type textarea "x"
type textarea "i want from you to create a ejs template for send the user to confir that we ha…"
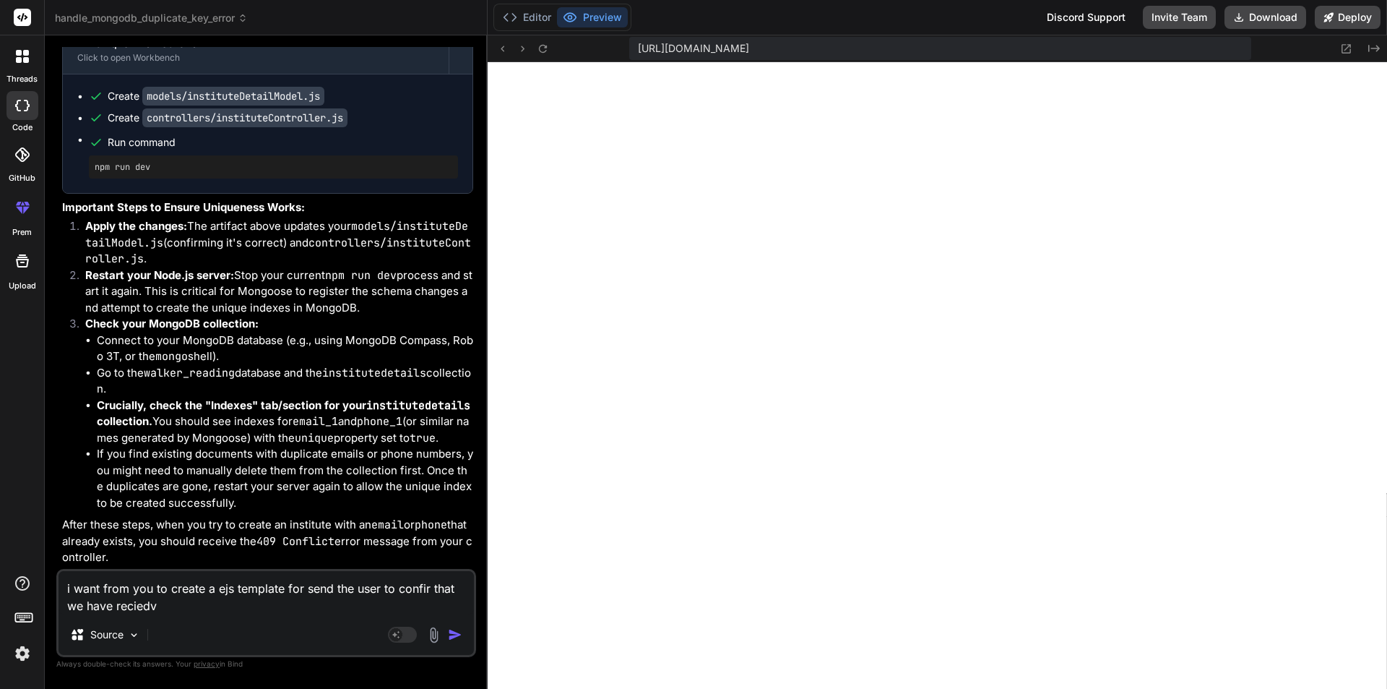
type textarea "x"
type textarea "i want from you to create a ejs template for send the user to confir that we ha…"
type textarea "x"
type textarea "i want from you to create a ejs template for send the user to confir that we ha…"
type textarea "x"
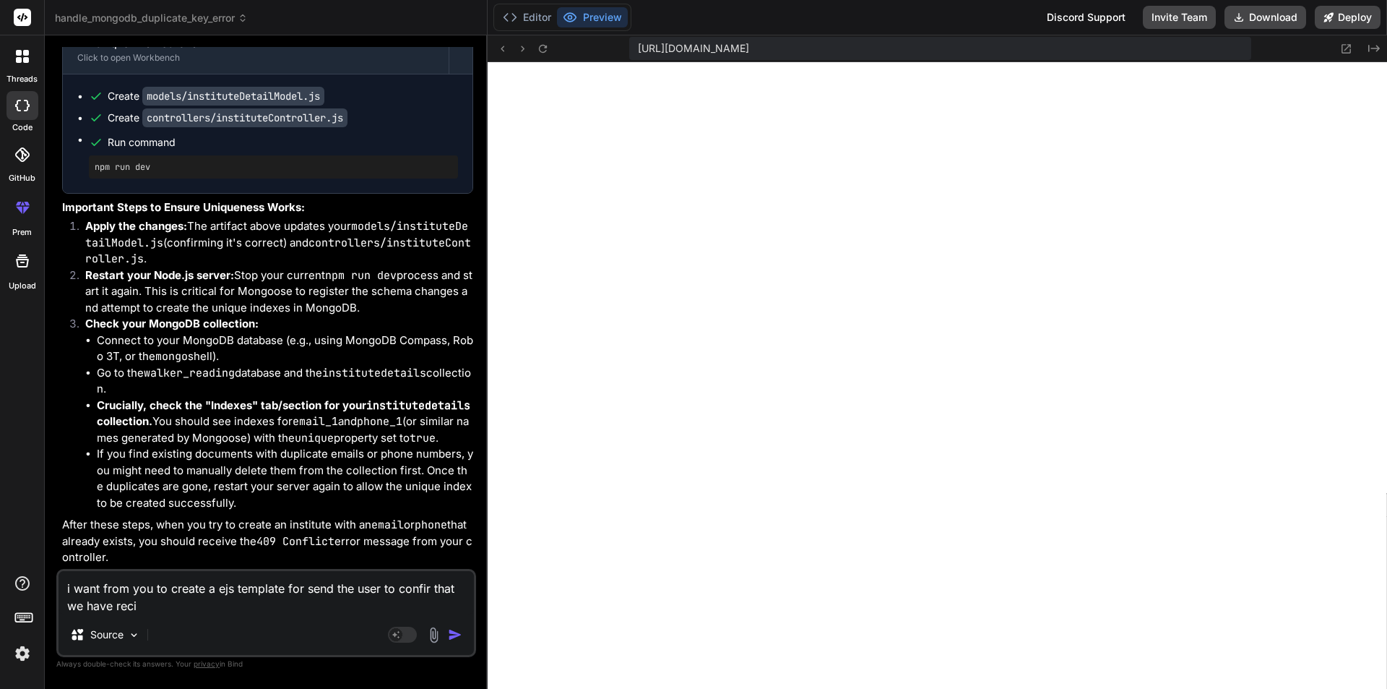
type textarea "i want from you to create a ejs template for send the user to confir that we ha…"
type textarea "x"
type textarea "i want from you to create a ejs template for send the user to confir that we ha…"
type textarea "x"
type textarea "i want from you to create a ejs template for send the user to confir that we ha…"
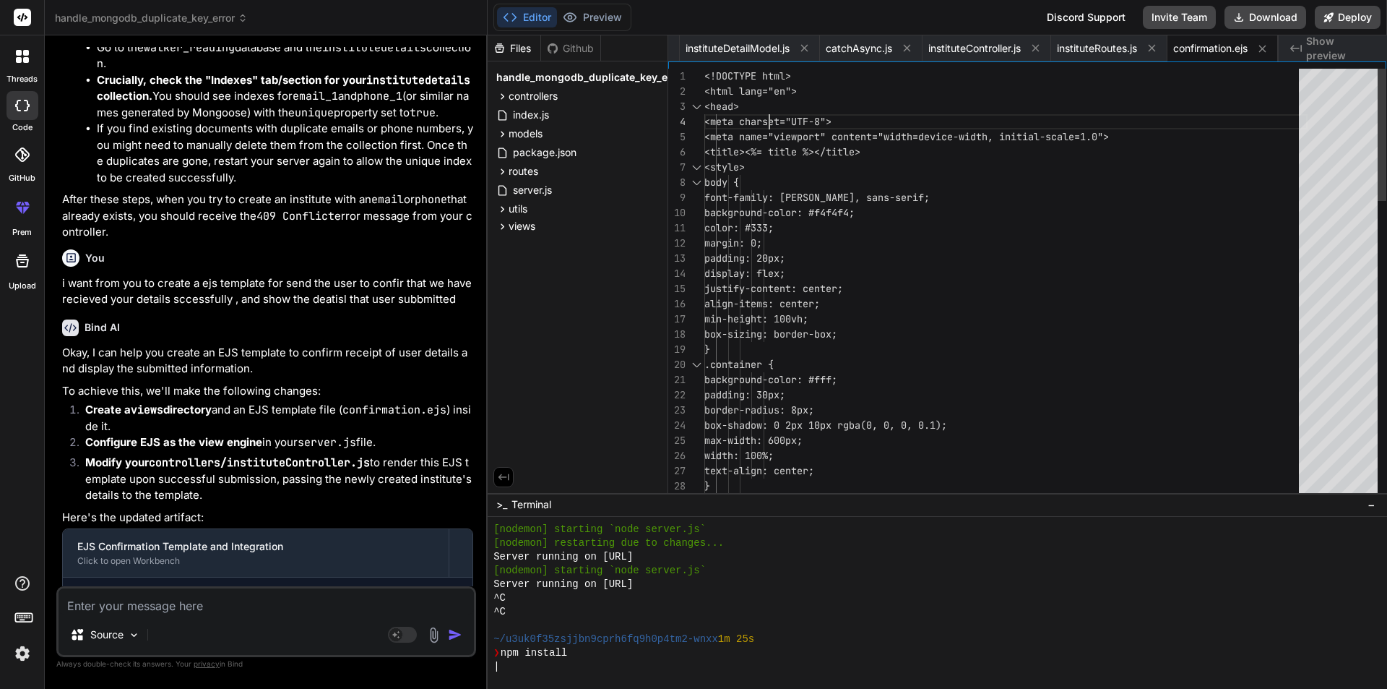
scroll to position [0, 0]
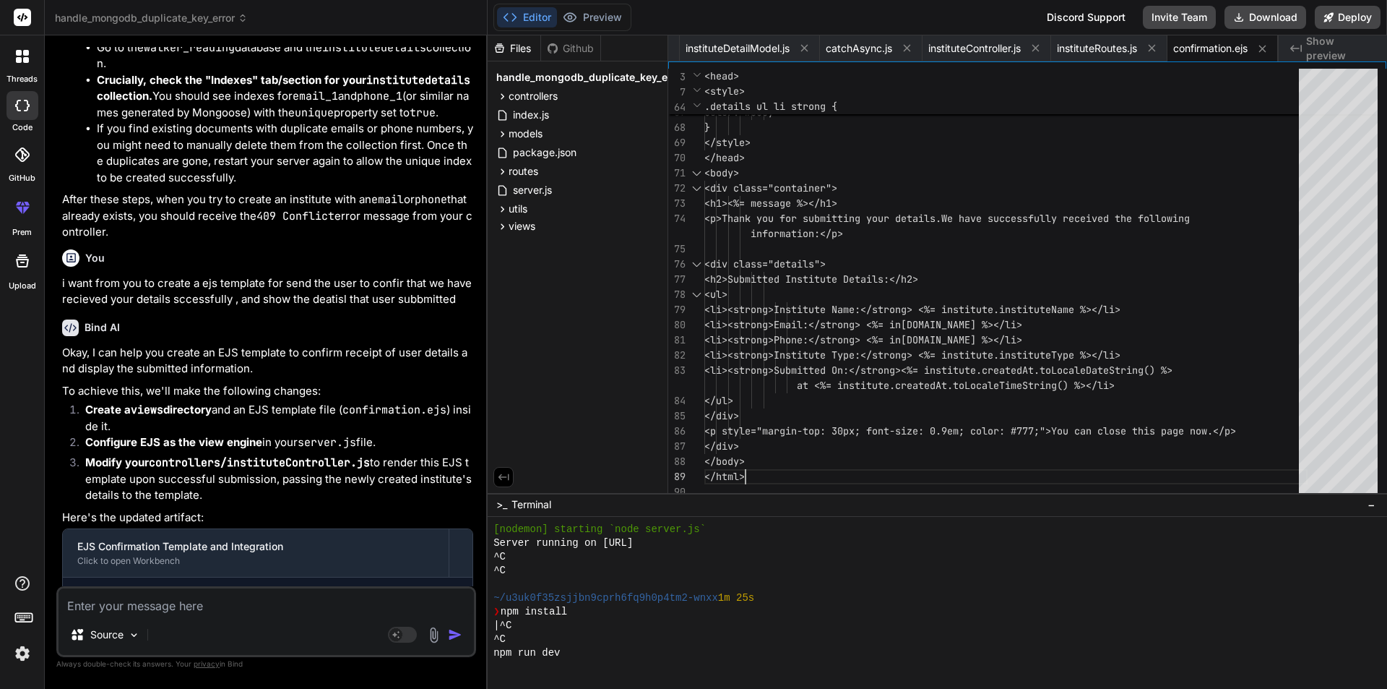
scroll to position [837, 0]
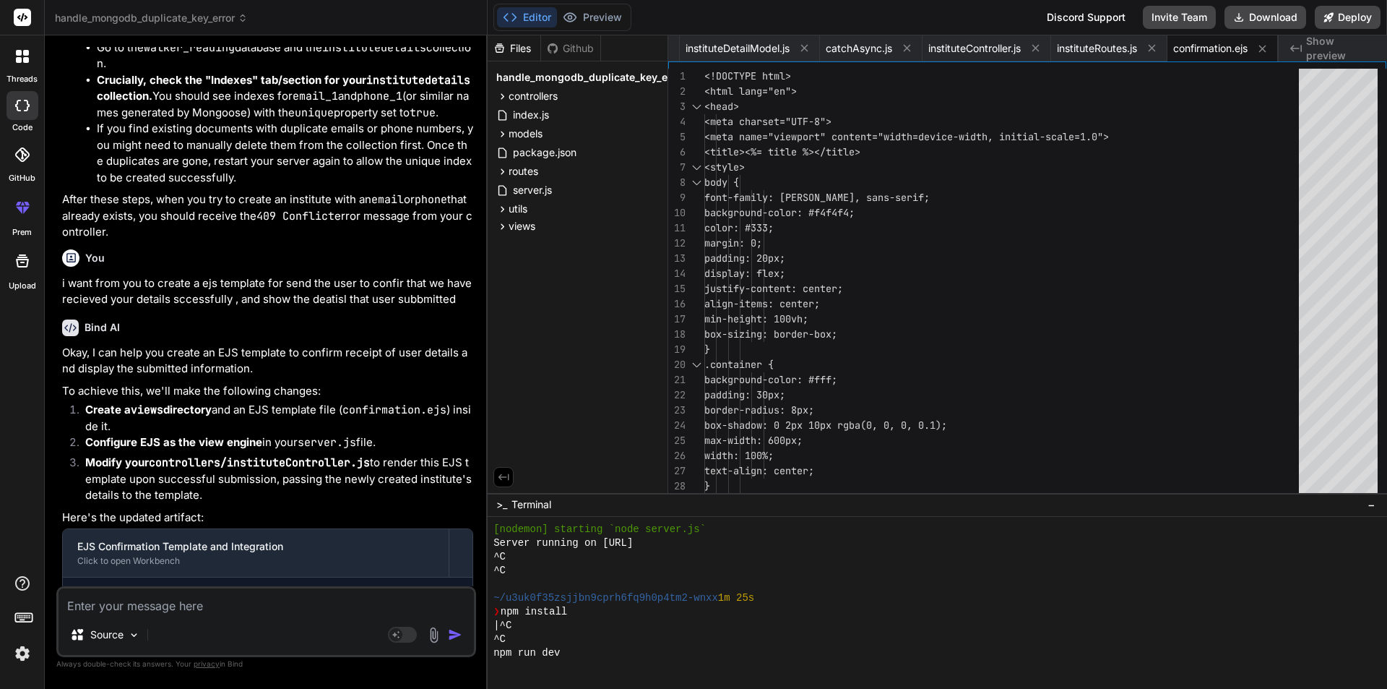
click at [269, 121] on li "Crucially, check the "Indexes" tab/section for your institutedetails collection…" at bounding box center [285, 96] width 376 height 49
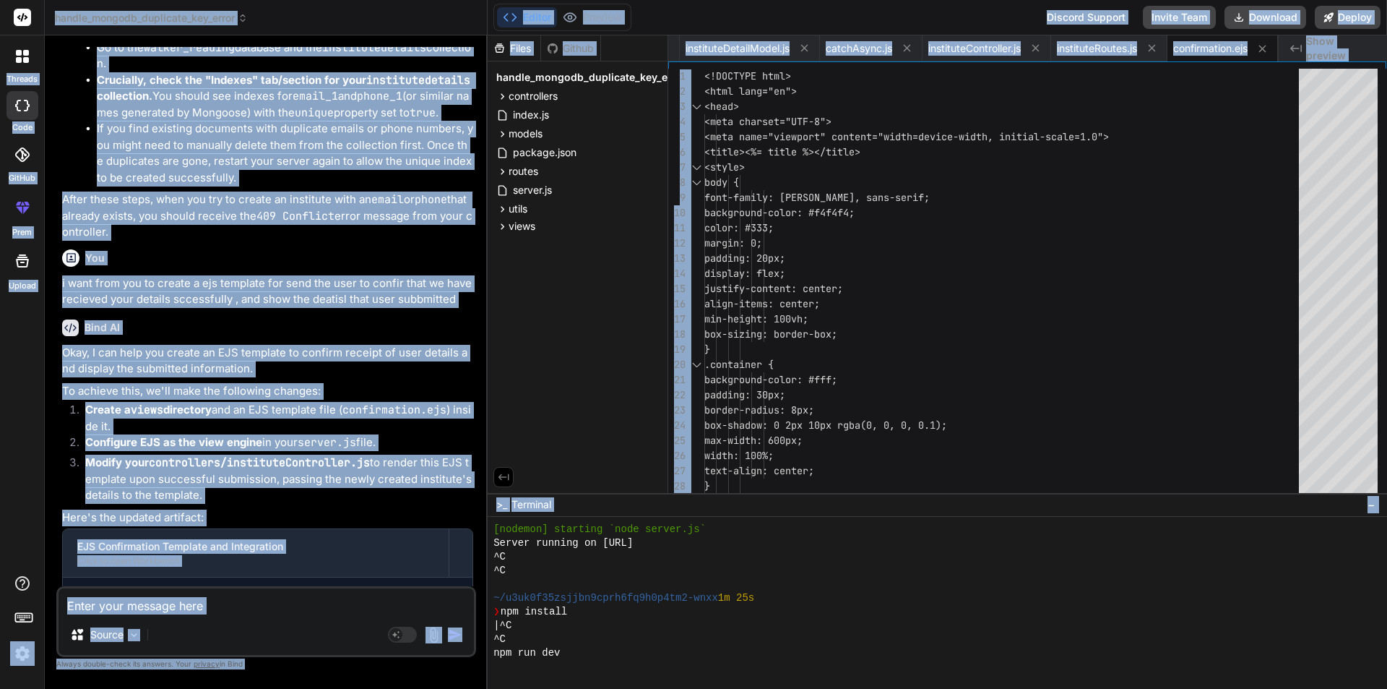
click at [272, 103] on strong "Crucially, check the "Indexes" tab/section for your institutedetails collection." at bounding box center [284, 88] width 374 height 30
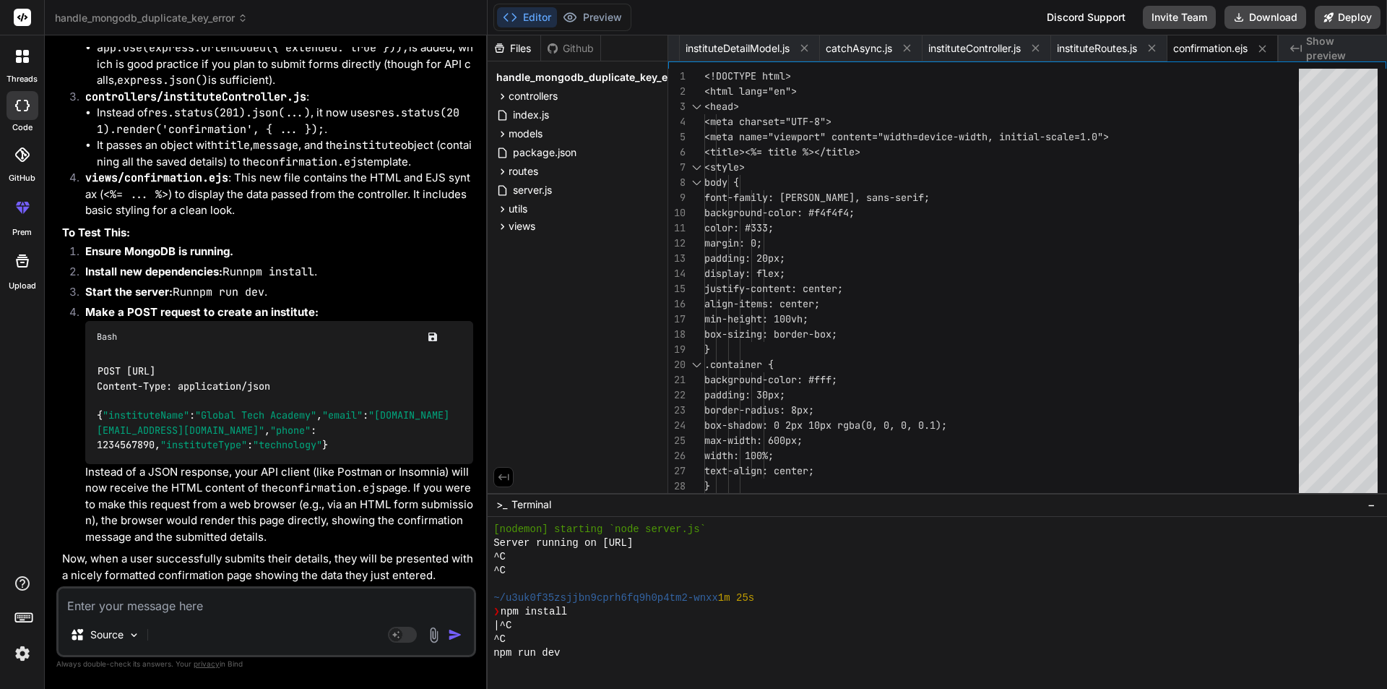
scroll to position [6362, 0]
click at [100, 611] on textarea at bounding box center [266, 601] width 415 height 26
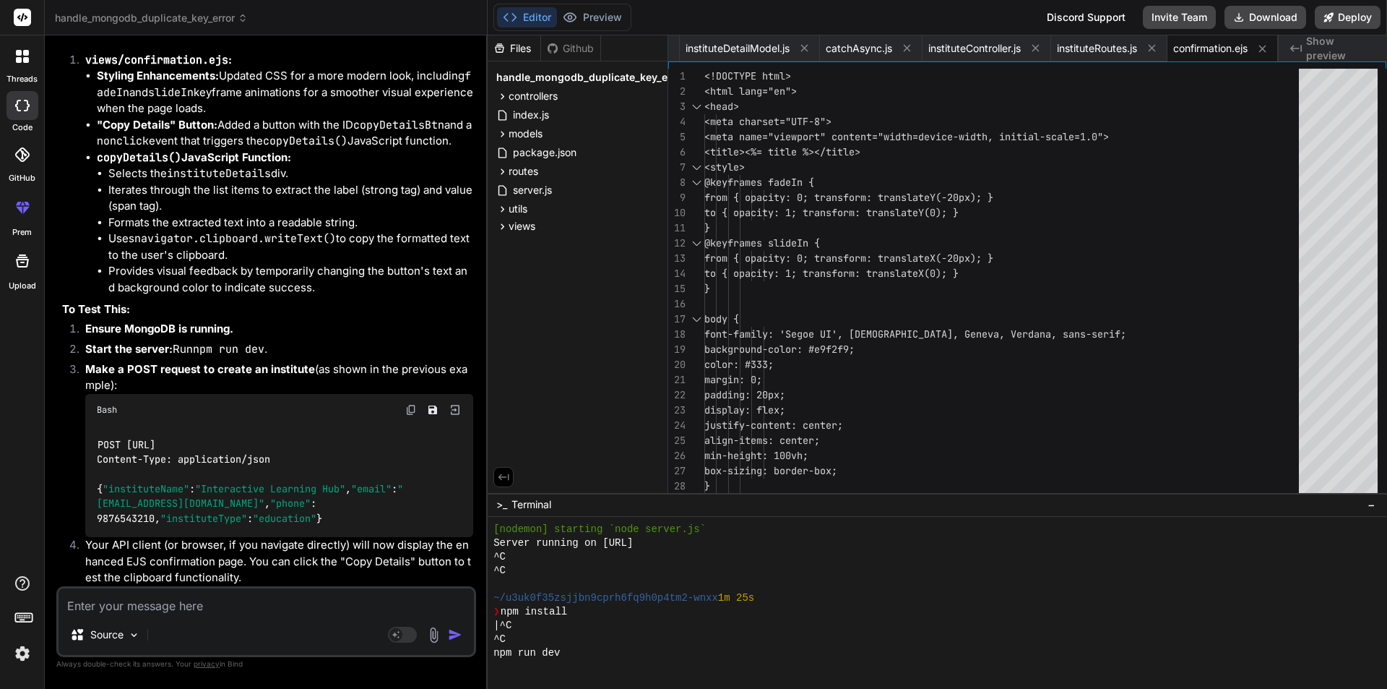
scroll to position [7287, 0]
drag, startPoint x: 116, startPoint y: 517, endPoint x: 87, endPoint y: 447, distance: 75.8
click at [87, 447] on div "POST [URL] Content-Type: application/json { "instituteName" : "Interactive Lear…" at bounding box center [279, 481] width 388 height 111
copy code "{ "instituteName" : "Interactive Learning Hub" , "email" : "[EMAIL_ADDRESS][DOM…"
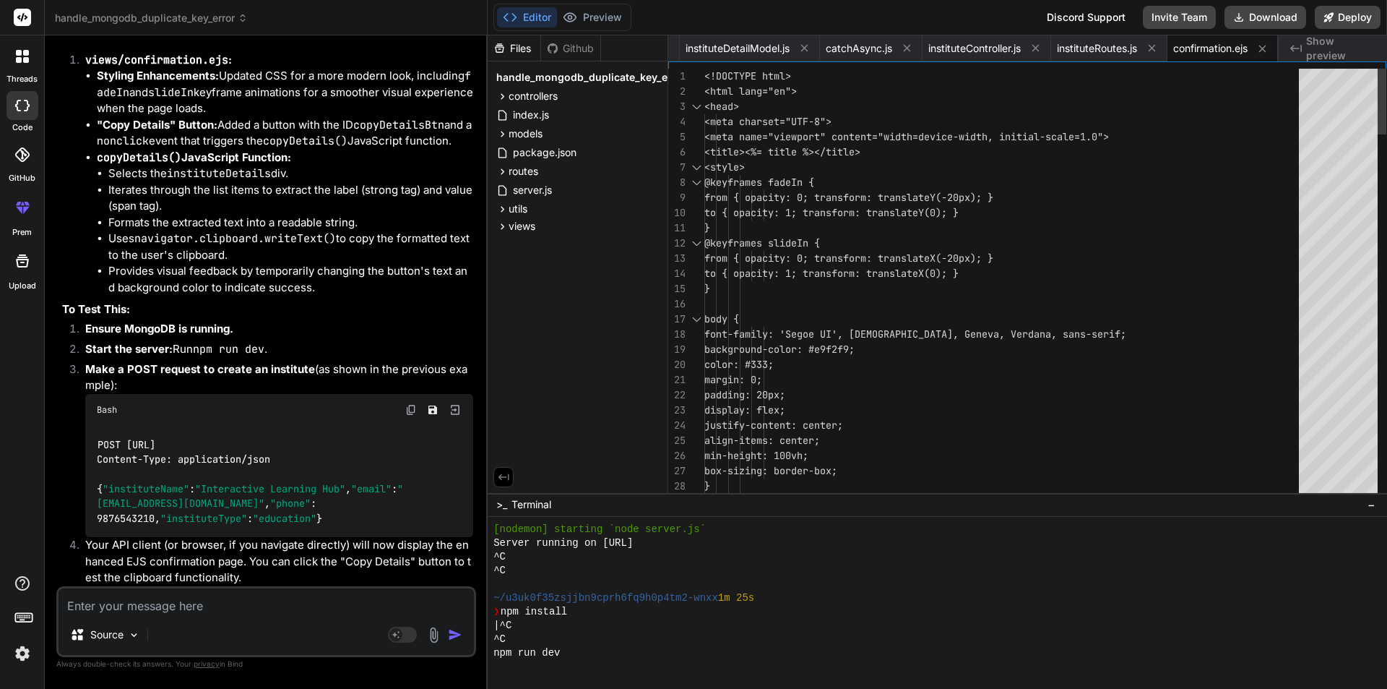
scroll to position [0, 0]
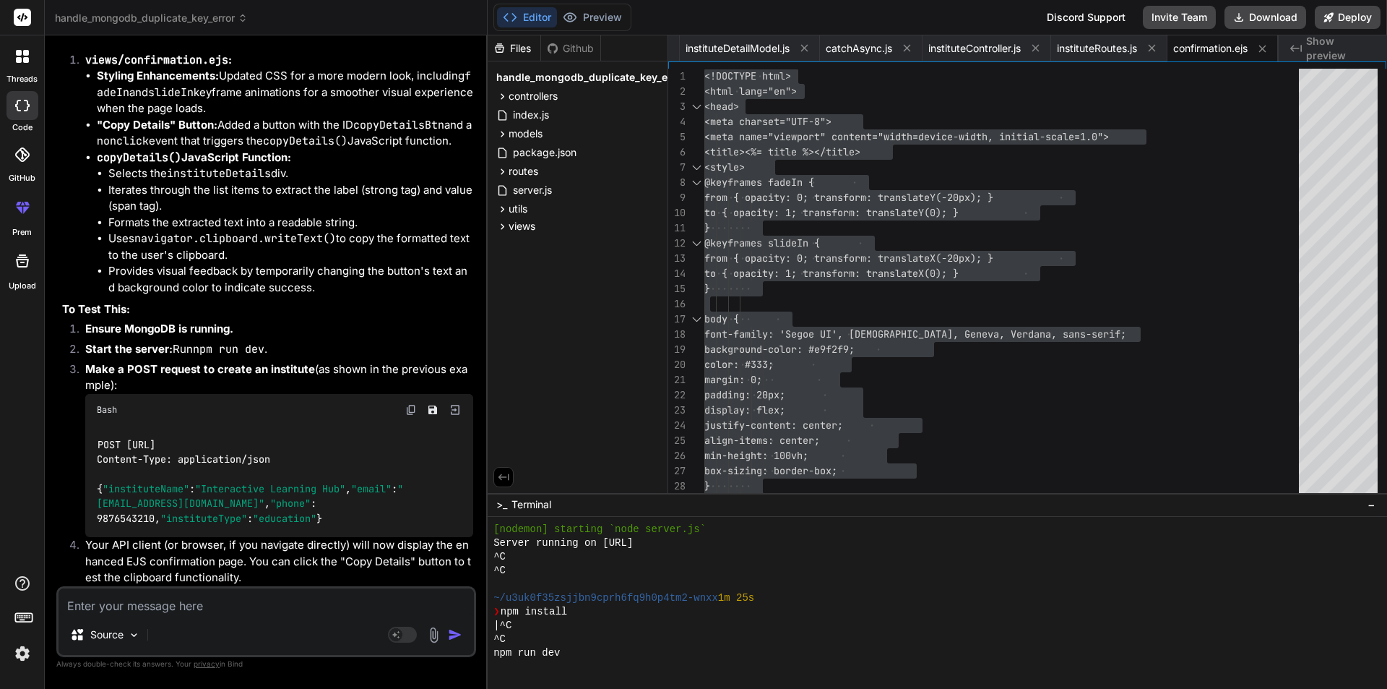
drag, startPoint x: 151, startPoint y: 516, endPoint x: 84, endPoint y: 447, distance: 96.0
click at [84, 447] on li "Make a POST request to create an institute (as shown in the previous example): …" at bounding box center [274, 449] width 400 height 176
copy code "{ "instituteName" : "Interactive Learning Hub" , "email" : "[EMAIL_ADDRESS][DOM…"
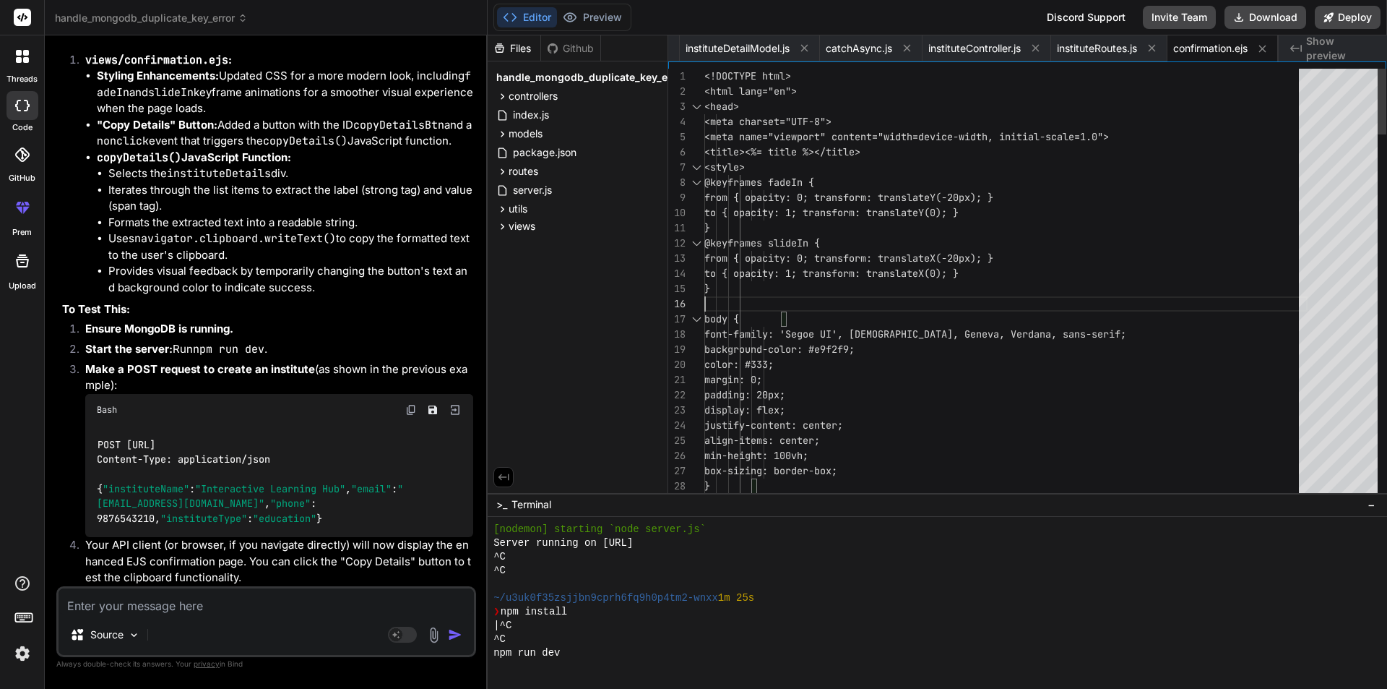
drag, startPoint x: 1220, startPoint y: 48, endPoint x: 1162, endPoint y: 74, distance: 63.7
click at [1219, 48] on span "confirmation.ejs" at bounding box center [1210, 48] width 74 height 14
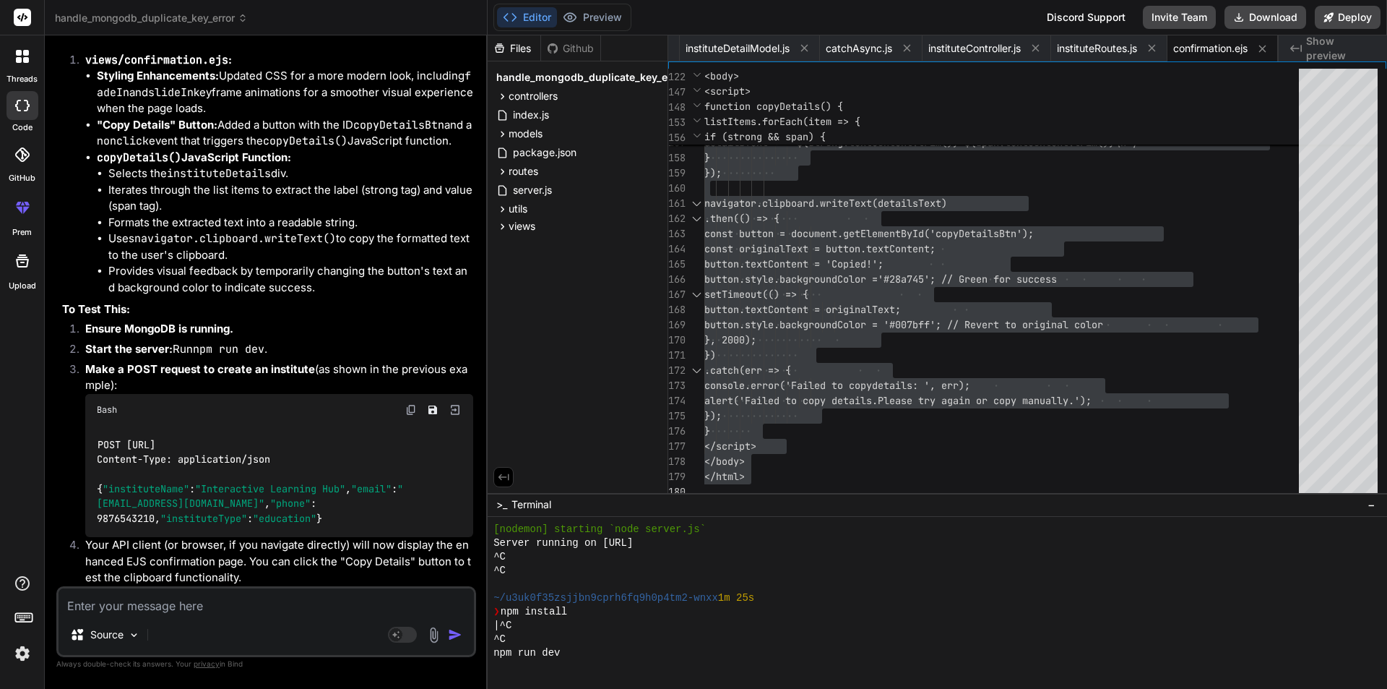
drag, startPoint x: 137, startPoint y: 526, endPoint x: 92, endPoint y: 446, distance: 91.9
click at [92, 446] on div "POST [URL] Content-Type: application/json { "instituteName" : "Interactive Lear…" at bounding box center [279, 481] width 388 height 111
copy code "{ "instituteName" : "Interactive Learning Hub" , "email" : "[EMAIL_ADDRESS][DOM…"
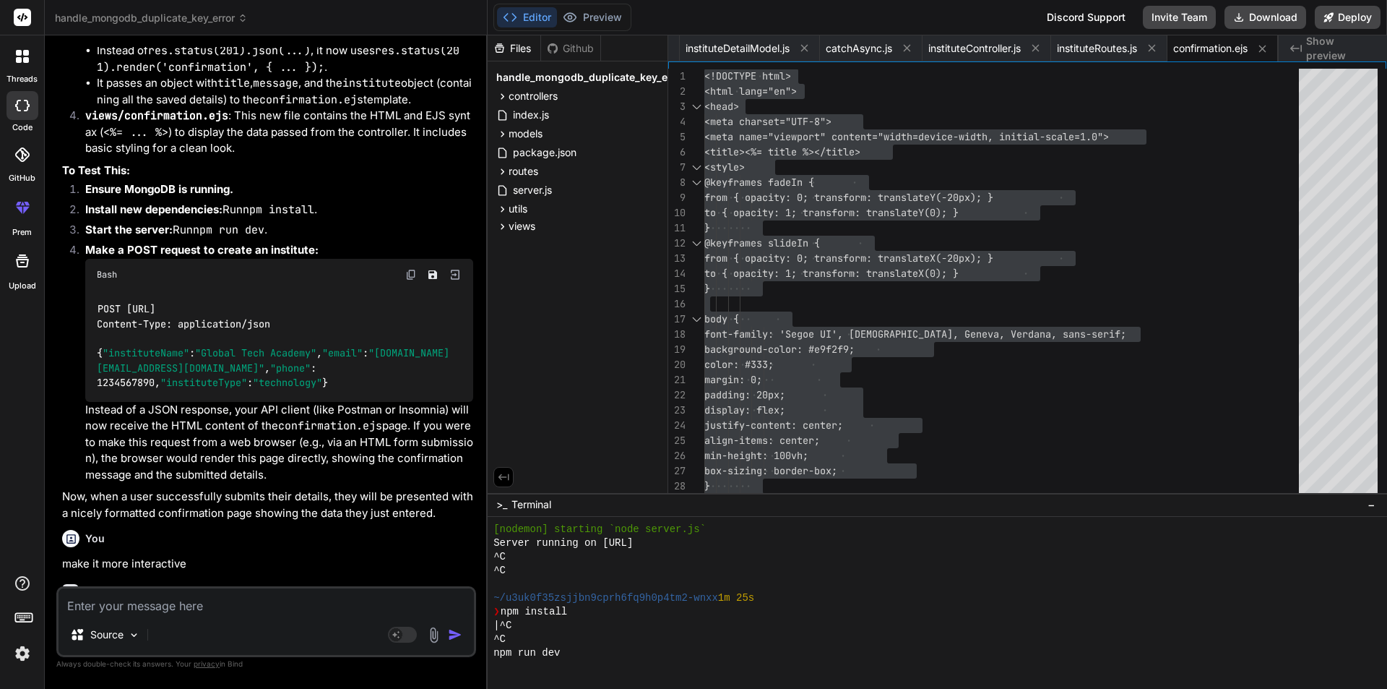
scroll to position [6637, 0]
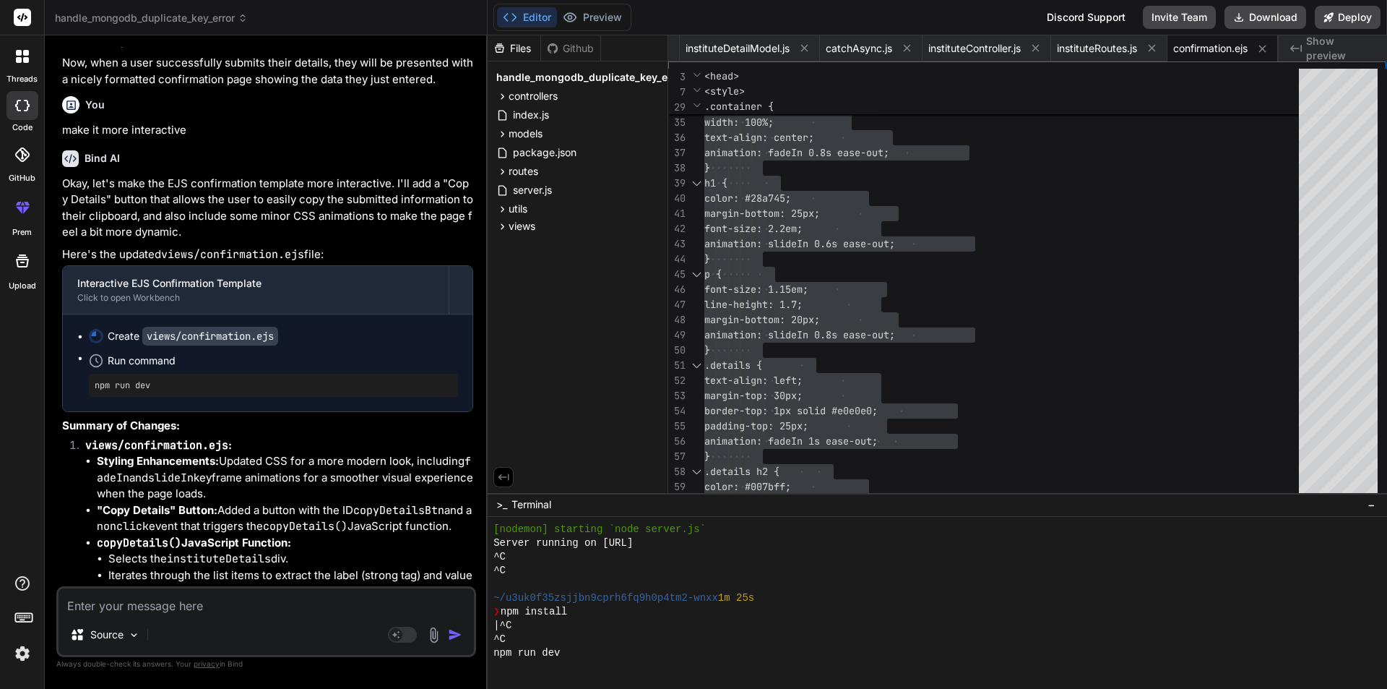
click at [147, 601] on textarea at bounding box center [266, 601] width 415 height 26
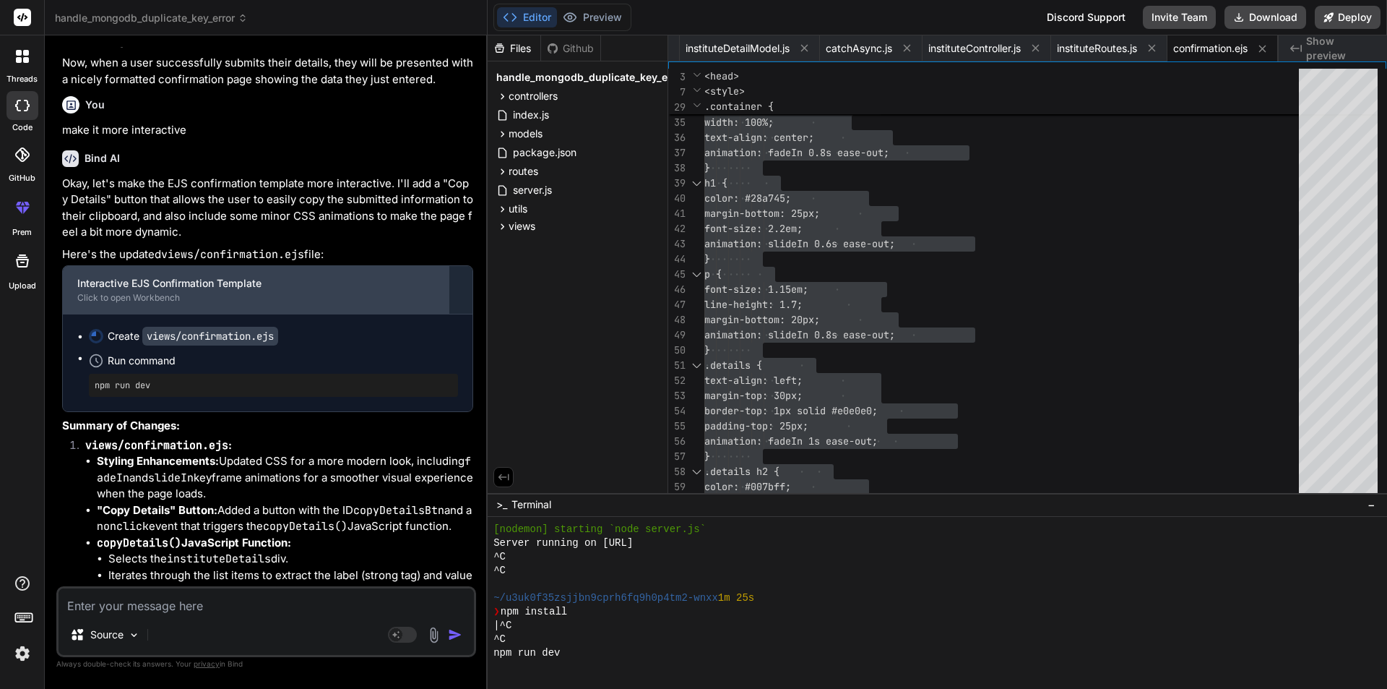
scroll to position [7287, 0]
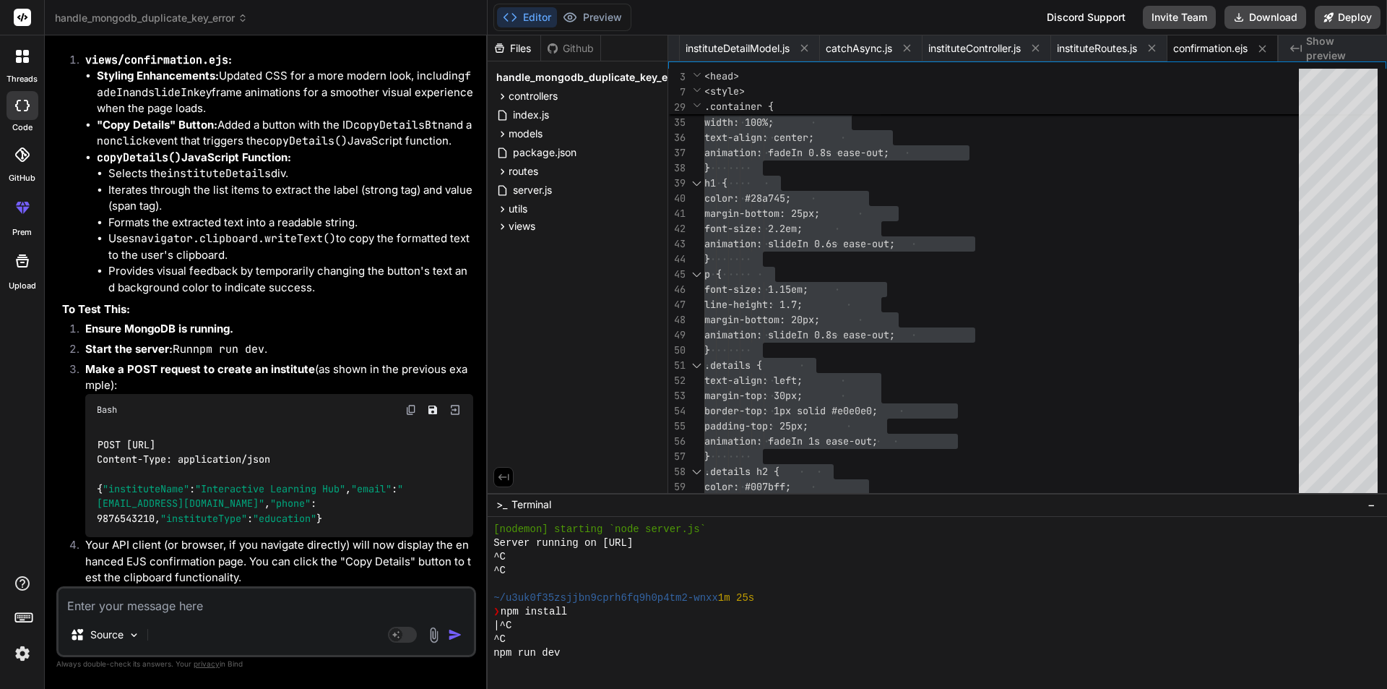
click at [101, 616] on div "Source Agent Mode. When this toggle is activated, AI automatically makes decisi…" at bounding box center [266, 621] width 420 height 71
